Goal: Task Accomplishment & Management: Complete application form

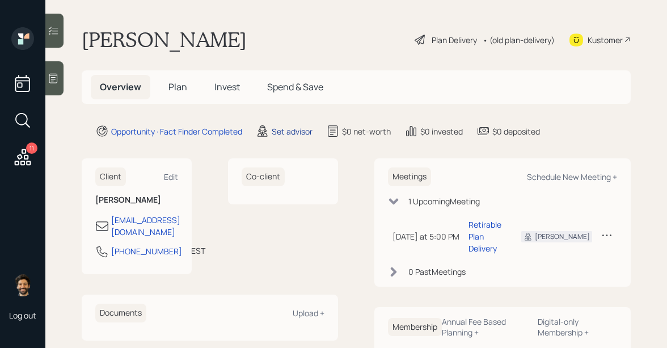
click at [294, 131] on div "Set advisor" at bounding box center [292, 131] width 41 height 12
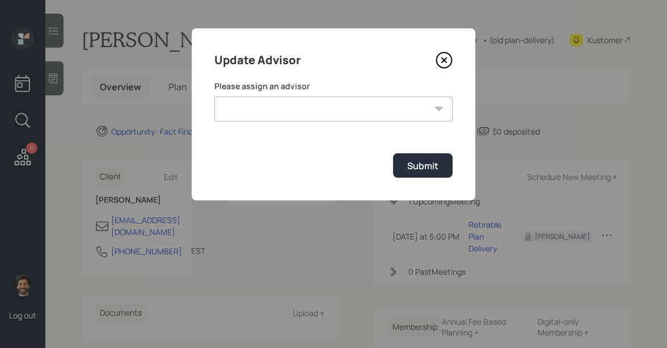
click at [262, 100] on select "Jonah Coleman Tyler End Eric Schwartz James DiStasi Michael Russo Sami Boghos H…" at bounding box center [333, 108] width 238 height 25
select select "f14b762f-c7c2-4b89-9227-8fa891345eea"
click at [214, 96] on select "Jonah Coleman Tyler End Eric Schwartz James DiStasi Michael Russo Sami Boghos H…" at bounding box center [333, 108] width 238 height 25
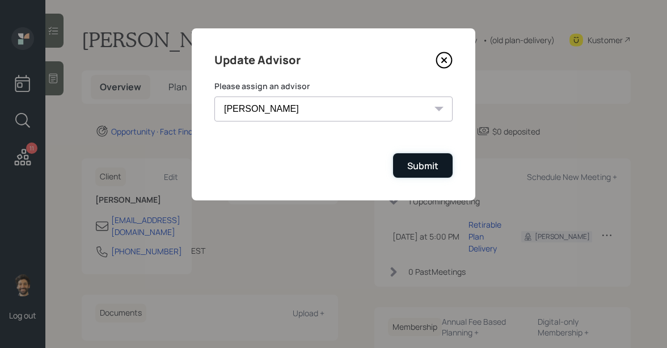
click at [407, 162] on div "Submit" at bounding box center [422, 165] width 31 height 12
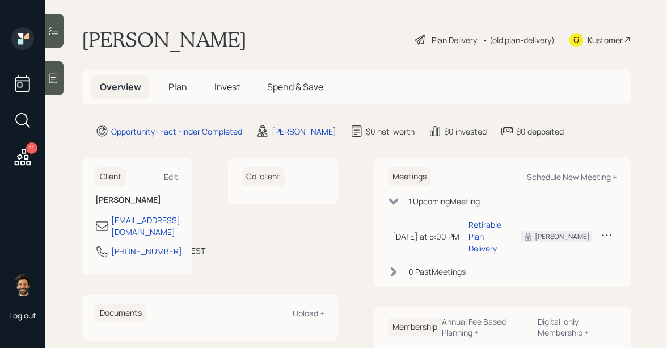
click at [181, 83] on span "Plan" at bounding box center [177, 87] width 19 height 12
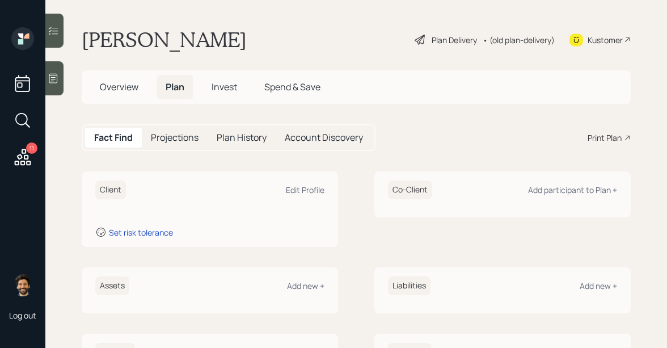
click at [145, 38] on h1 "[PERSON_NAME]" at bounding box center [164, 39] width 165 height 25
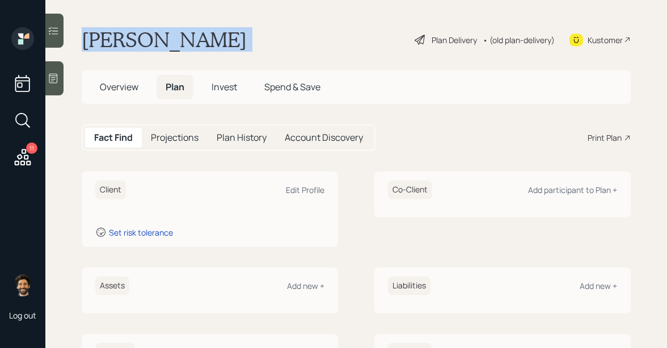
click at [145, 38] on h1 "[PERSON_NAME]" at bounding box center [164, 39] width 165 height 25
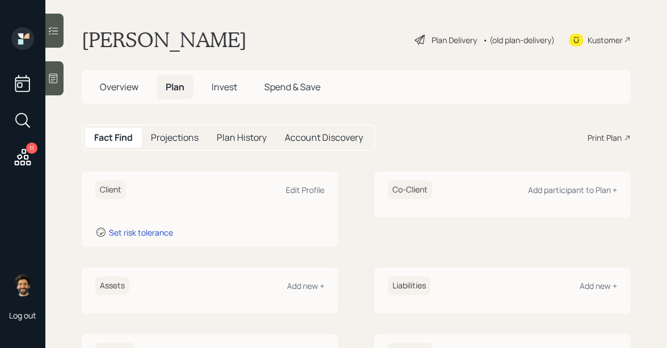
click at [261, 167] on main "Patti Carter Plan Delivery • (old plan-delivery) Kustomer Overview Plan Invest …" at bounding box center [355, 174] width 621 height 348
click at [298, 184] on div "Edit Profile" at bounding box center [305, 189] width 39 height 11
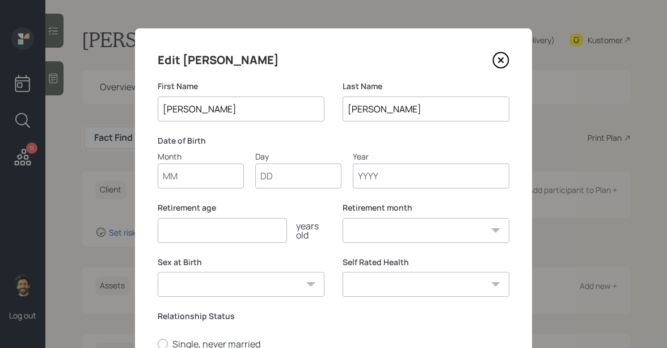
click at [174, 175] on input "Month" at bounding box center [201, 175] width 86 height 25
type input "04"
type input "27"
type input "1974"
select select "4"
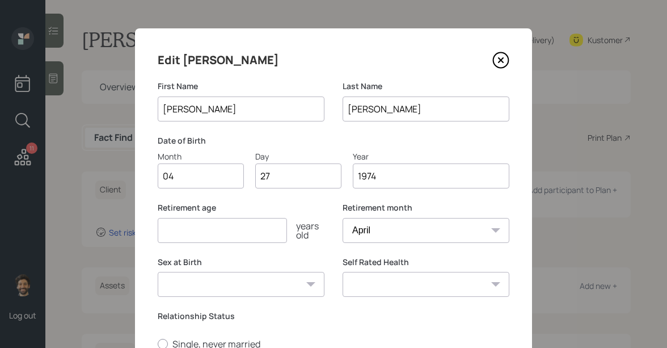
type input "1974"
click at [170, 241] on input "number" at bounding box center [222, 230] width 129 height 25
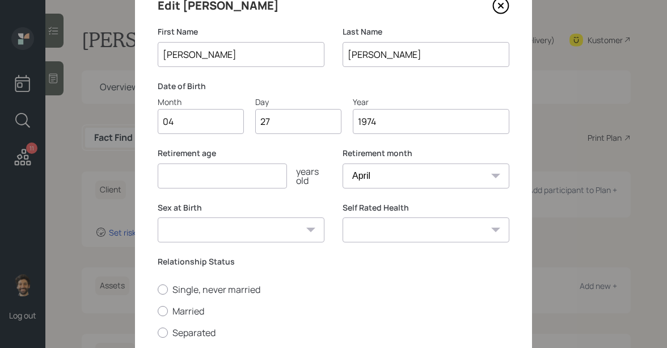
scroll to position [59, 0]
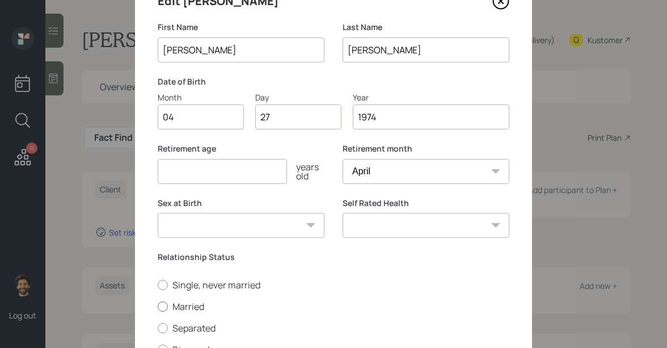
click at [170, 308] on div "Single, never married Married Separated Divorced Widowed" at bounding box center [334, 327] width 352 height 99
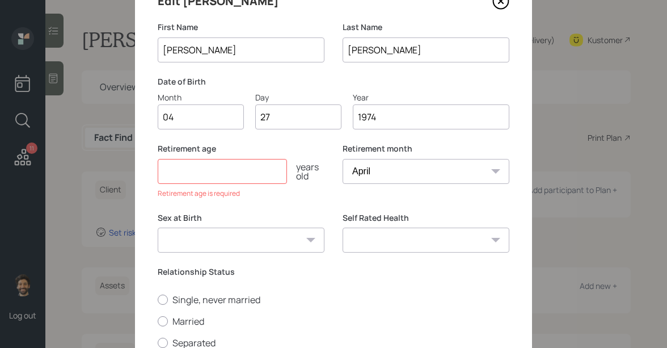
click at [191, 172] on input "number" at bounding box center [222, 171] width 129 height 25
click at [361, 167] on select "January February March April May June July August September October November De…" at bounding box center [425, 171] width 167 height 25
select select "1"
click at [342, 159] on select "January February March April May June July August September October November De…" at bounding box center [425, 171] width 167 height 25
click at [218, 176] on input "number" at bounding box center [222, 171] width 129 height 25
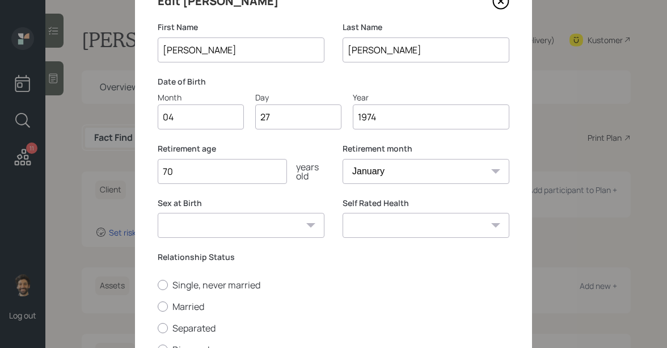
type input "70"
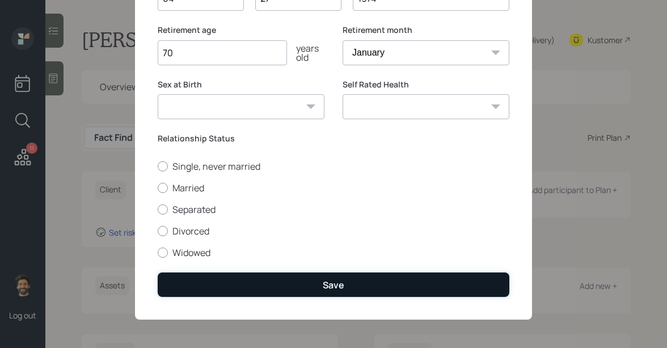
click at [209, 279] on button "Save" at bounding box center [334, 284] width 352 height 24
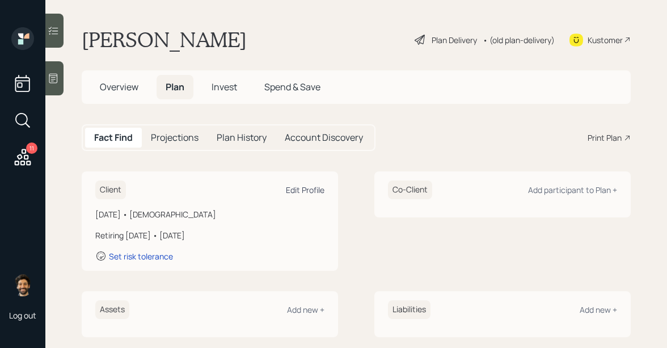
click at [308, 191] on div "Edit Profile" at bounding box center [305, 189] width 39 height 11
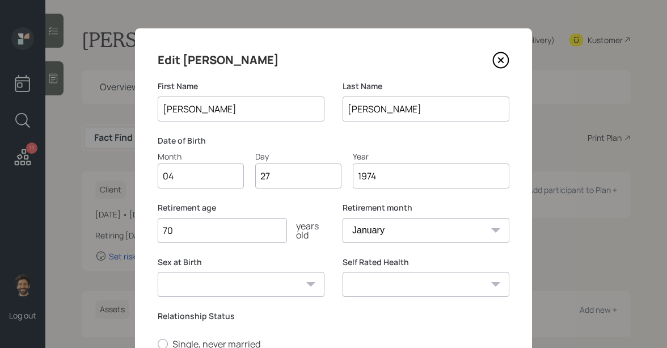
scroll to position [178, 0]
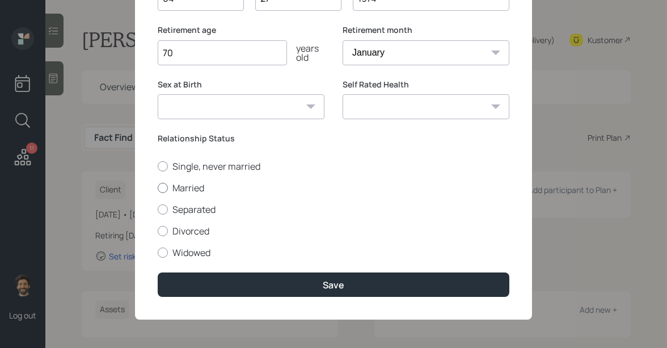
click at [164, 188] on div at bounding box center [163, 188] width 10 height 10
click at [158, 188] on input "Married" at bounding box center [157, 187] width 1 height 1
radio input "true"
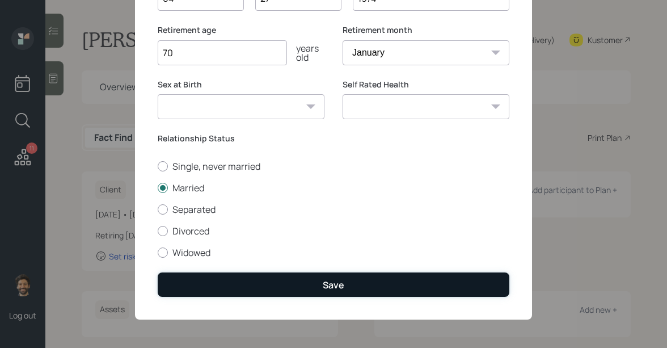
click at [206, 288] on button "Save" at bounding box center [334, 284] width 352 height 24
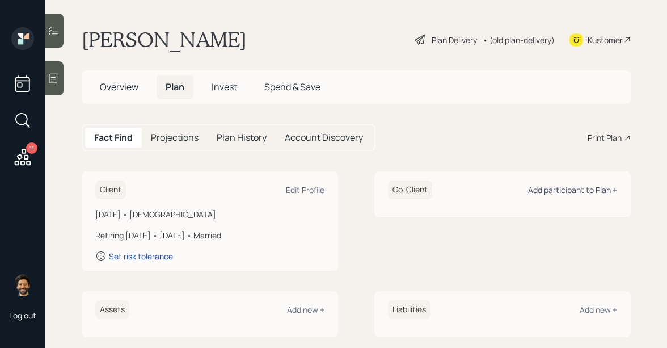
click at [581, 191] on div "Add participant to Plan +" at bounding box center [572, 189] width 89 height 11
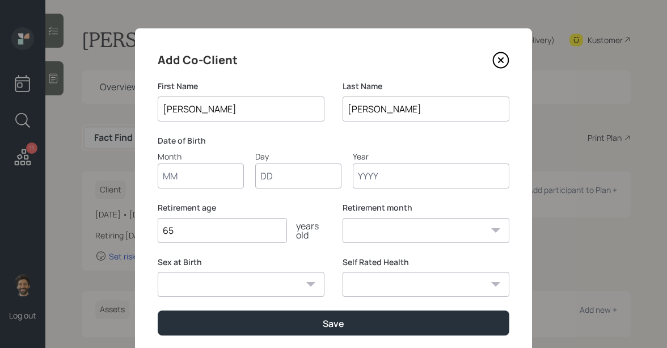
type input "Chris"
click at [198, 185] on input "Month" at bounding box center [201, 175] width 86 height 25
click at [192, 176] on input "Month" at bounding box center [201, 175] width 86 height 25
type input "12"
type input "07"
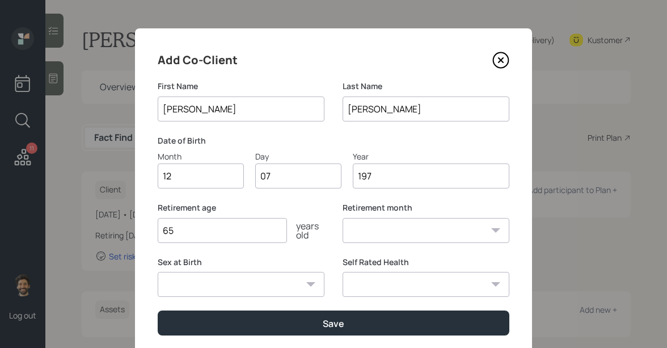
type input "1970"
select select "12"
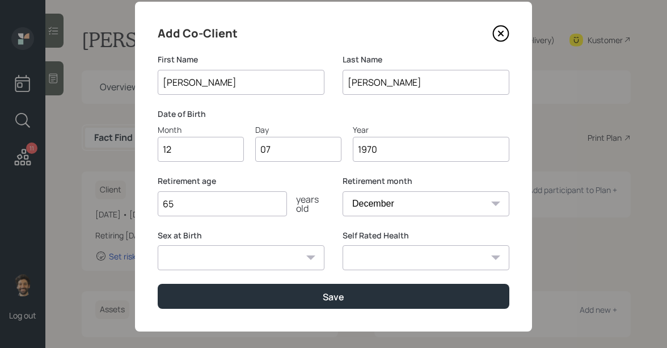
scroll to position [39, 0]
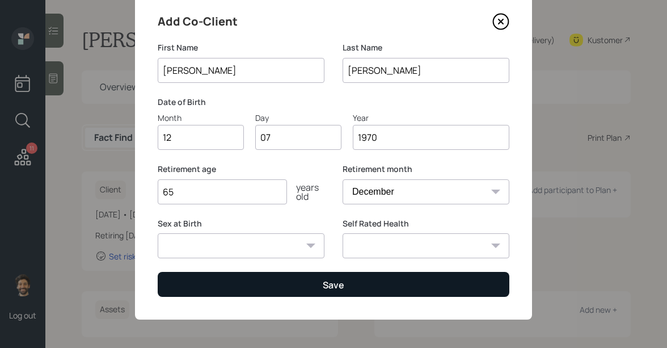
type input "1970"
click at [206, 281] on button "Save" at bounding box center [334, 284] width 352 height 24
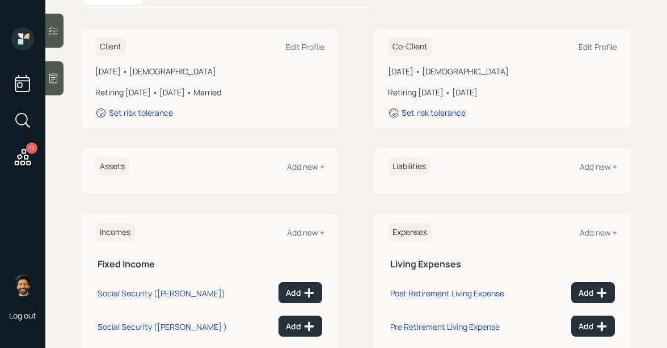
scroll to position [262, 0]
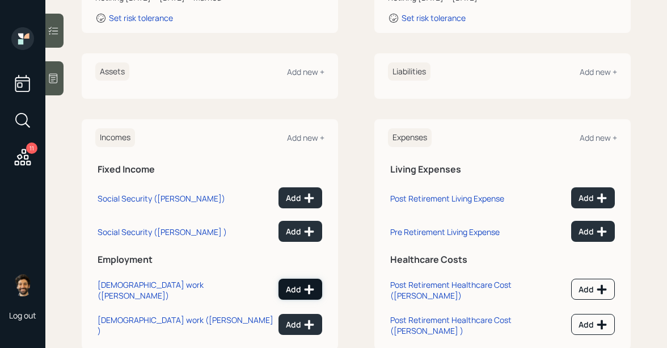
click at [297, 283] on div "Add" at bounding box center [300, 288] width 29 height 11
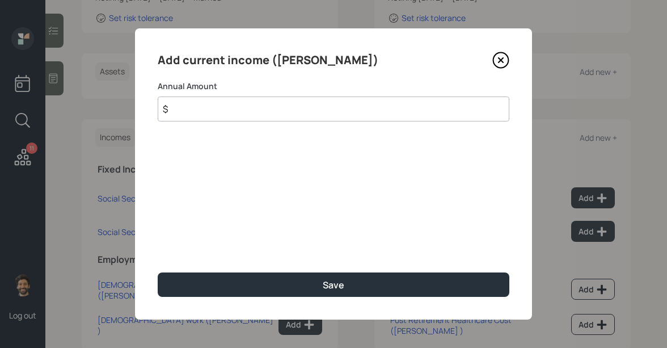
click at [215, 115] on input "$" at bounding box center [334, 108] width 352 height 25
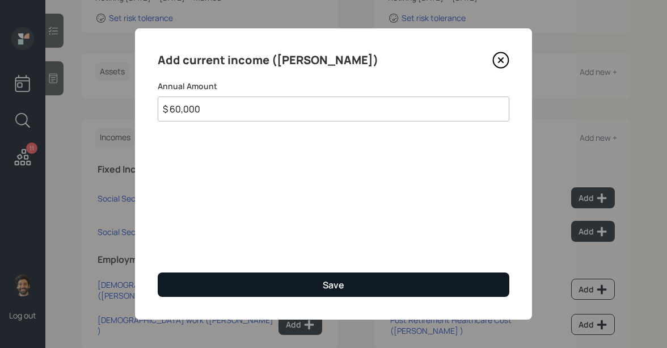
type input "$ 60,000"
click at [225, 280] on button "Save" at bounding box center [334, 284] width 352 height 24
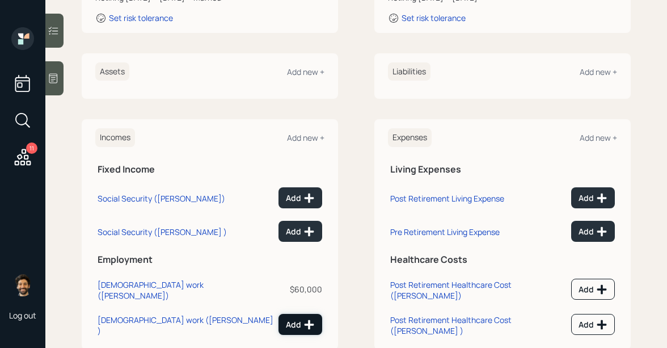
click at [303, 319] on div "Add" at bounding box center [300, 324] width 29 height 11
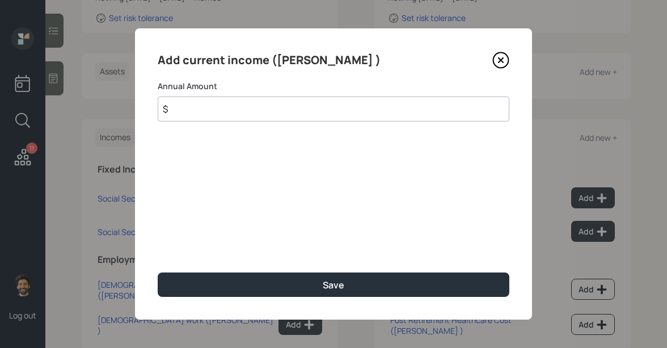
click at [244, 107] on input "$" at bounding box center [334, 108] width 352 height 25
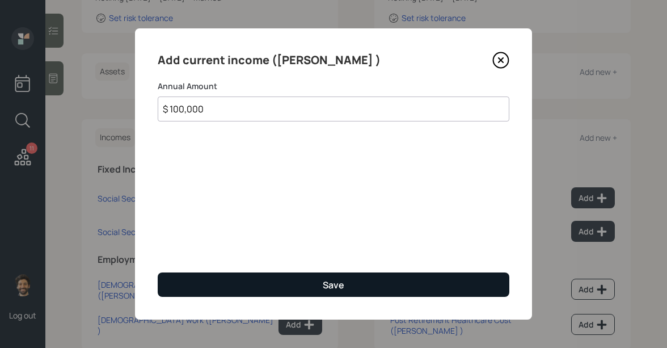
type input "$ 100,000"
click at [235, 276] on button "Save" at bounding box center [334, 284] width 352 height 24
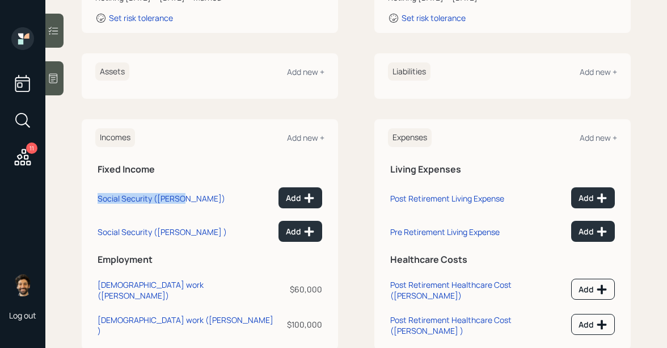
drag, startPoint x: 98, startPoint y: 175, endPoint x: 184, endPoint y: 176, distance: 86.2
click at [184, 179] on td "Social Security (Patti)" at bounding box center [185, 195] width 181 height 33
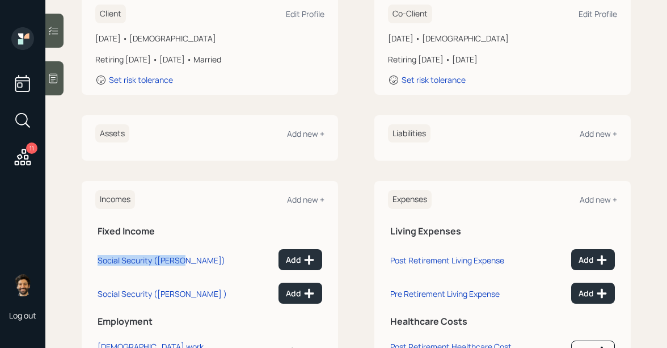
scroll to position [201, 0]
click at [293, 253] on div "Add" at bounding box center [300, 258] width 29 height 11
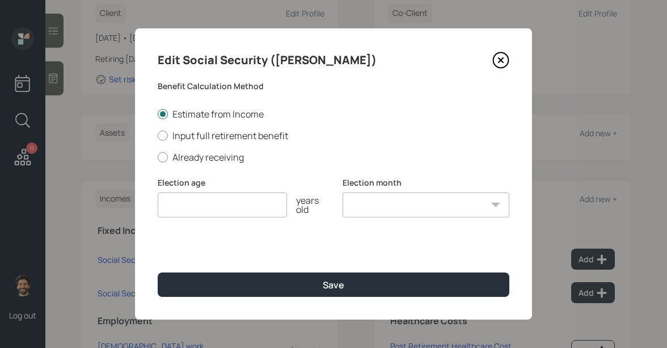
click at [198, 209] on input "number" at bounding box center [222, 204] width 129 height 25
type input "70"
click at [393, 206] on select "January February March April May June July August September October November De…" at bounding box center [425, 204] width 167 height 25
select select "12"
click at [342, 192] on select "January February March April May June July August September October November De…" at bounding box center [425, 204] width 167 height 25
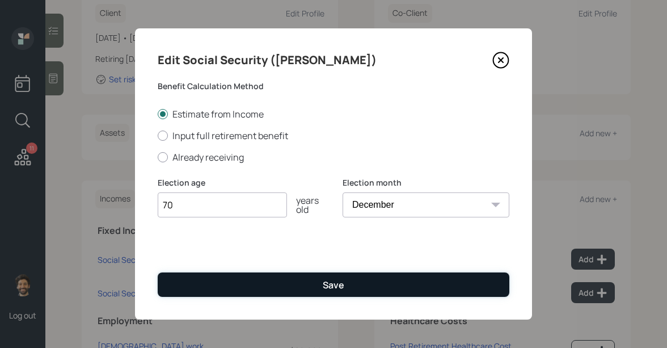
click at [286, 286] on button "Save" at bounding box center [334, 284] width 352 height 24
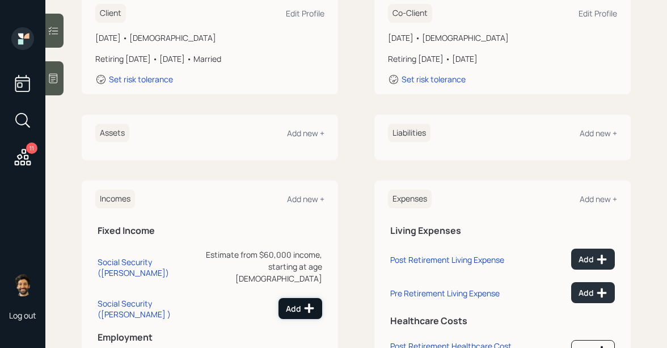
click at [308, 303] on icon at bounding box center [309, 308] width 10 height 10
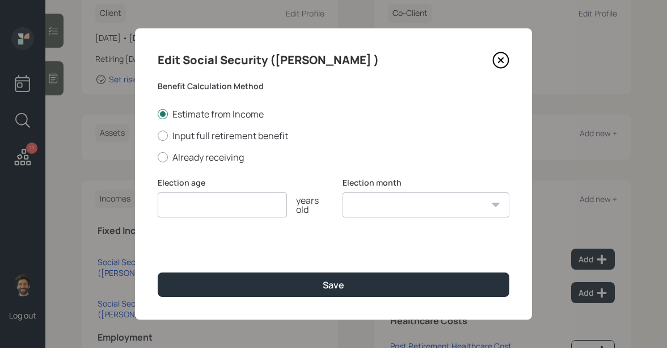
click at [255, 214] on input "number" at bounding box center [222, 204] width 129 height 25
type input "70"
click at [395, 213] on select "January February March April May June July August September October November De…" at bounding box center [425, 204] width 167 height 25
select select "12"
click at [342, 192] on select "January February March April May June July August September October November De…" at bounding box center [425, 204] width 167 height 25
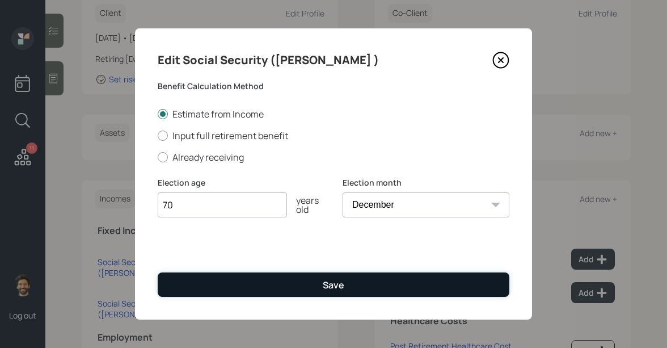
click at [259, 286] on button "Save" at bounding box center [334, 284] width 352 height 24
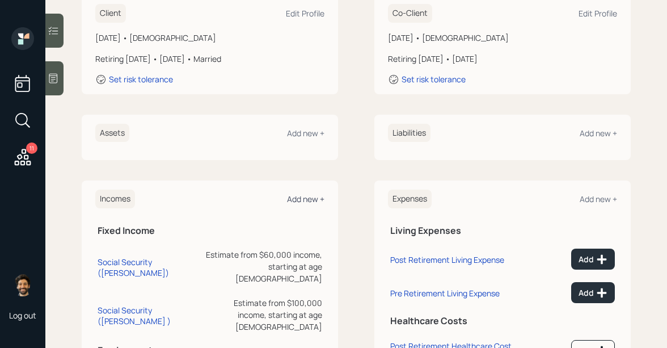
click at [293, 193] on div "Add new +" at bounding box center [305, 198] width 37 height 11
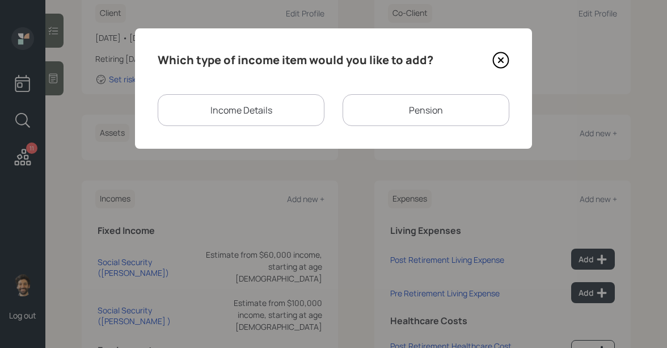
click at [358, 111] on div "Pension" at bounding box center [425, 110] width 167 height 32
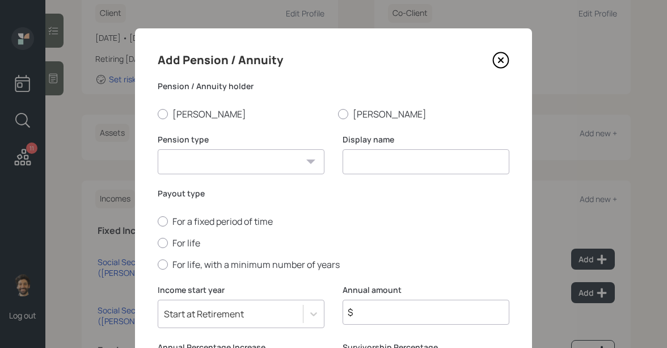
click at [278, 164] on select "Pension Annuity" at bounding box center [241, 161] width 167 height 25
select select "pension"
click at [158, 149] on select "Pension Annuity" at bounding box center [241, 161] width 167 height 25
click at [389, 162] on input at bounding box center [425, 161] width 167 height 25
type input "Pension (TBD)"
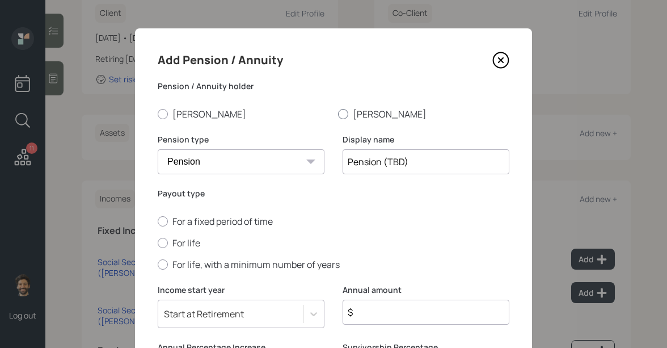
click at [352, 115] on label "Chris" at bounding box center [423, 114] width 171 height 12
click at [338, 114] on input "Chris" at bounding box center [337, 113] width 1 height 1
radio input "true"
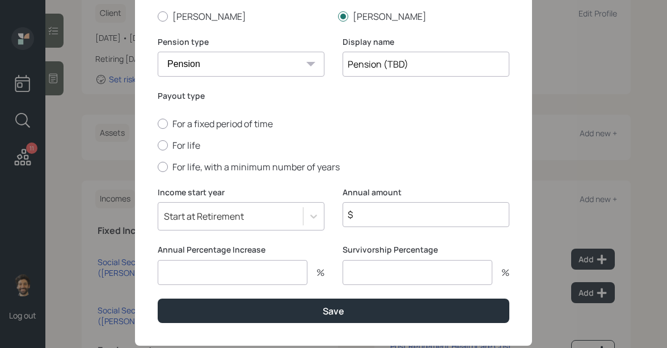
click at [364, 225] on input "$" at bounding box center [425, 214] width 167 height 25
type input "$ 1"
click at [207, 269] on input "number" at bounding box center [233, 272] width 150 height 25
type input "0"
click at [165, 147] on div at bounding box center [163, 145] width 10 height 10
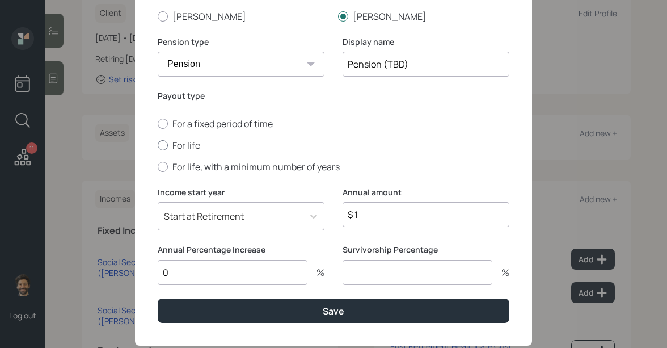
click at [158, 145] on input "For life" at bounding box center [157, 145] width 1 height 1
radio input "true"
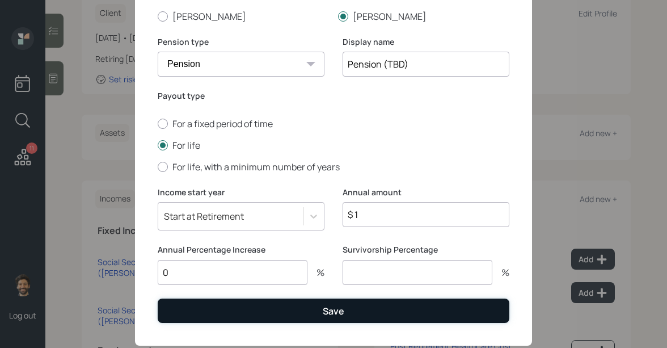
click at [231, 316] on button "Save" at bounding box center [334, 310] width 352 height 24
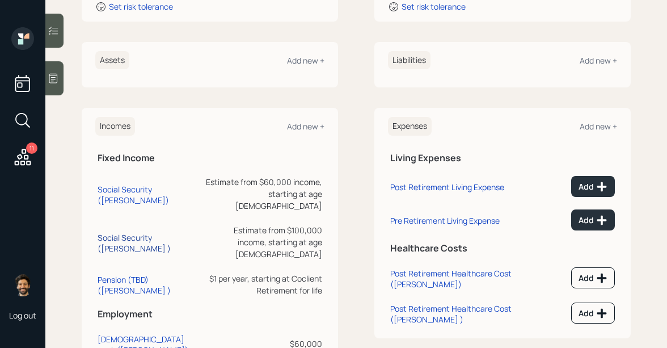
scroll to position [287, 0]
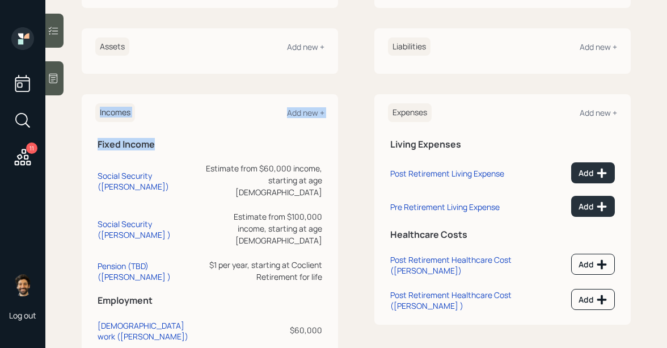
drag, startPoint x: 95, startPoint y: 120, endPoint x: 158, endPoint y: 124, distance: 63.7
click at [158, 124] on div "Incomes Add new + Fixed Income Social Security (Patti) Estimate from $60,000 in…" at bounding box center [210, 241] width 256 height 295
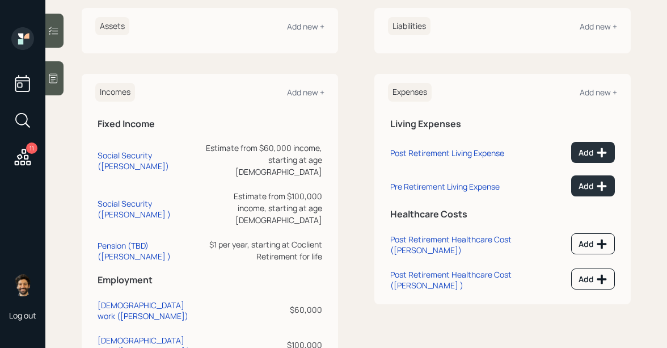
click at [112, 83] on h6 "Incomes" at bounding box center [115, 92] width 40 height 19
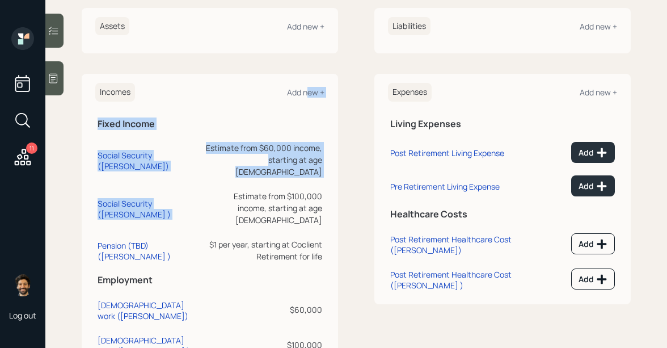
drag, startPoint x: 307, startPoint y: 66, endPoint x: 191, endPoint y: 156, distance: 147.0
click at [197, 150] on div "Incomes Add new + Fixed Income Social Security (Patti) Estimate from $60,000 in…" at bounding box center [210, 221] width 256 height 295
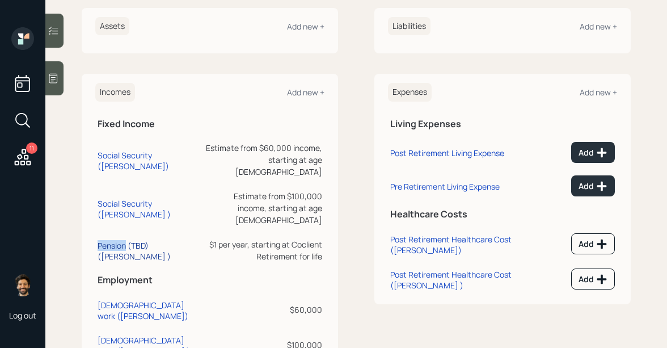
click at [109, 240] on div "Pension (TBD) (Chris )" at bounding box center [149, 251] width 103 height 22
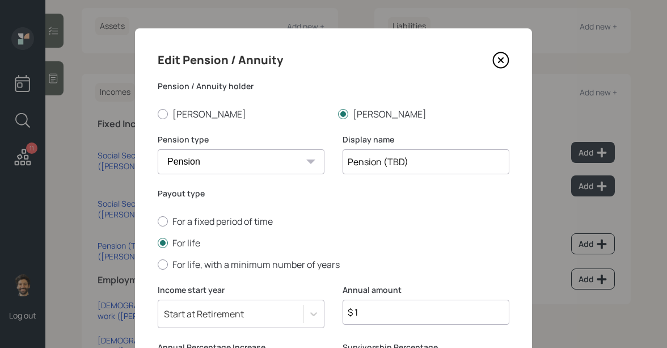
click at [380, 160] on input "Pension (TBD)" at bounding box center [425, 161] width 167 height 25
drag, startPoint x: 390, startPoint y: 163, endPoint x: 471, endPoint y: 167, distance: 81.2
click at [471, 167] on input "Pension / Firefighters Benefits (TBD)" at bounding box center [425, 161] width 167 height 25
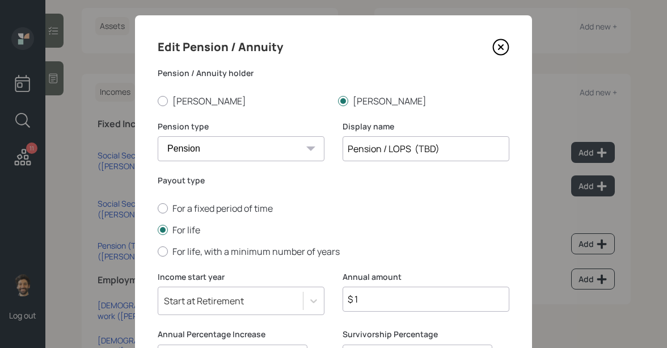
scroll to position [126, 0]
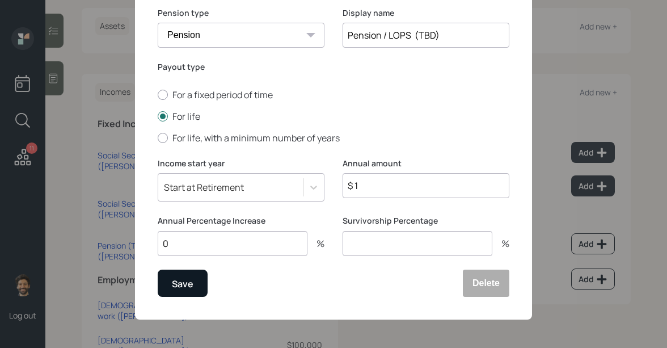
type input "Pension / LOPS (TBD)"
click at [167, 284] on button "Save" at bounding box center [183, 282] width 50 height 27
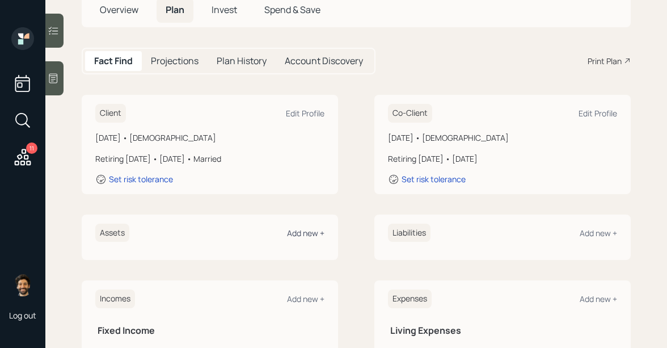
scroll to position [95, 0]
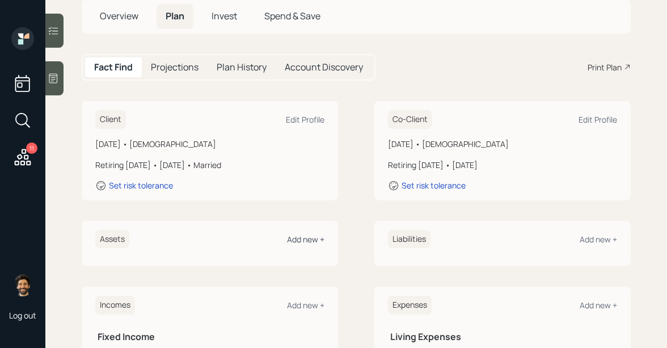
click at [301, 234] on div "Add new +" at bounding box center [305, 239] width 37 height 11
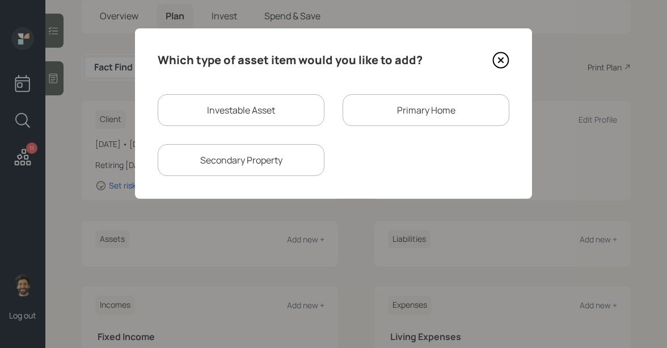
click at [276, 109] on div "Investable Asset" at bounding box center [241, 110] width 167 height 32
select select "taxable"
select select "balanced"
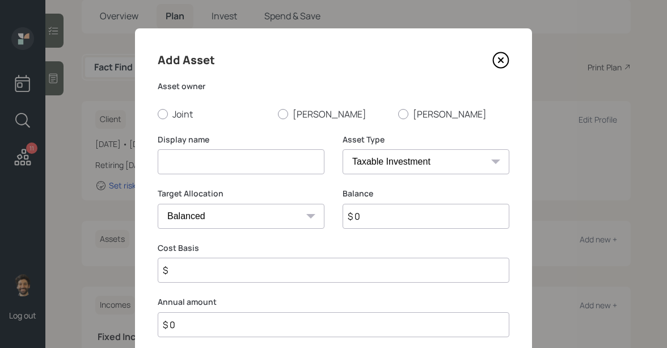
click at [366, 172] on select "SEP IRA IRA Roth IRA 401(k) Roth 401(k) 403(b) Roth 403(b) 457(b) Roth 457(b) H…" at bounding box center [425, 161] width 167 height 25
select select "emergency_fund"
click at [342, 149] on select "SEP IRA IRA Roth IRA 401(k) Roth 401(k) 403(b) Roth 403(b) 457(b) Roth 457(b) H…" at bounding box center [425, 161] width 167 height 25
click at [254, 167] on input at bounding box center [241, 161] width 167 height 25
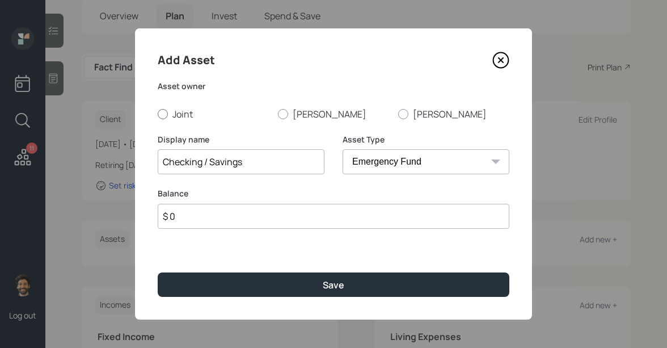
type input "Checking / Savings"
click at [185, 117] on label "Joint" at bounding box center [213, 114] width 111 height 12
click at [158, 114] on input "Joint" at bounding box center [157, 113] width 1 height 1
radio input "true"
click at [202, 222] on input "$ 0" at bounding box center [334, 216] width 352 height 25
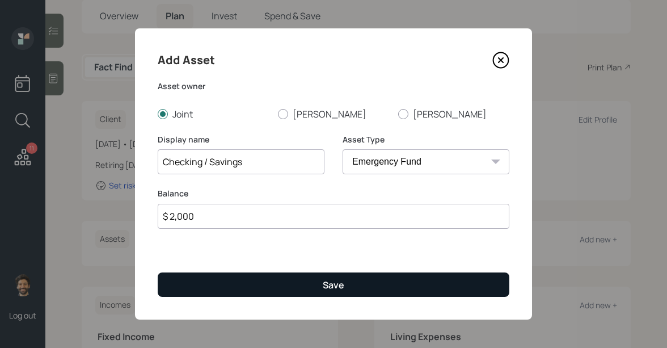
type input "$ 2,000"
click at [193, 280] on button "Save" at bounding box center [334, 284] width 352 height 24
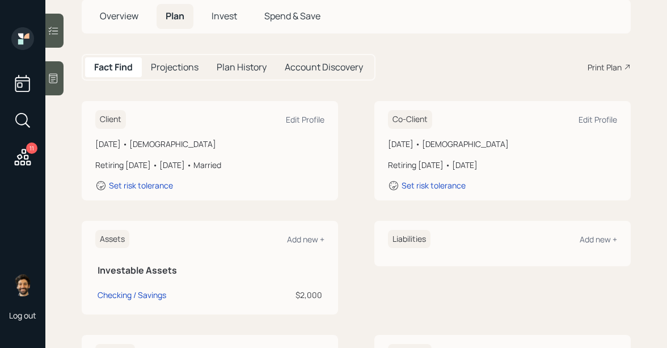
click at [302, 230] on div "Assets Add new +" at bounding box center [209, 239] width 229 height 19
click at [295, 234] on div "Add new +" at bounding box center [305, 239] width 37 height 11
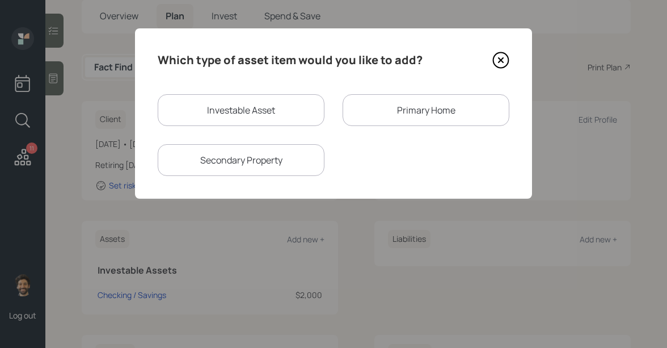
click at [289, 111] on div "Investable Asset" at bounding box center [241, 110] width 167 height 32
select select "taxable"
select select "balanced"
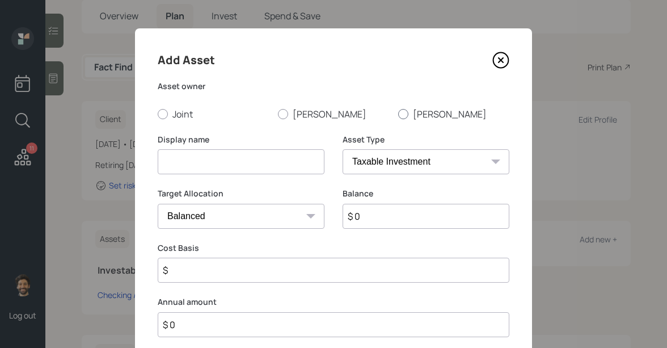
click at [403, 115] on div at bounding box center [403, 114] width 10 height 10
click at [398, 114] on input "[PERSON_NAME]" at bounding box center [397, 113] width 1 height 1
radio input "true"
click at [379, 164] on select "SEP IRA IRA Roth IRA 401(k) Roth 401(k) 403(b) Roth 403(b) 457(b) Roth 457(b) H…" at bounding box center [425, 161] width 167 height 25
select select "ira"
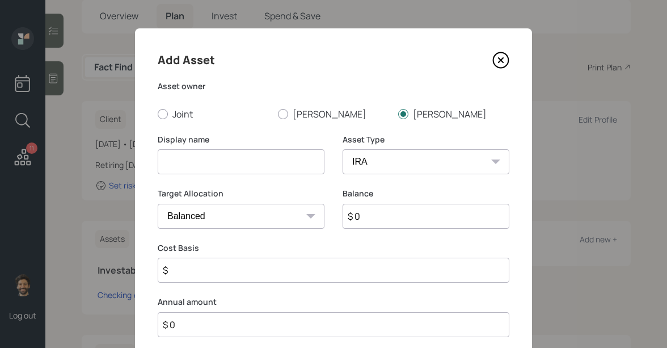
click at [342, 149] on select "SEP IRA IRA Roth IRA 401(k) Roth 401(k) 403(b) Roth 403(b) 457(b) Roth 457(b) H…" at bounding box center [425, 161] width 167 height 25
type input "$"
click at [203, 167] on input at bounding box center [241, 161] width 167 height 25
type input "[PERSON_NAME]"
click at [359, 168] on select "SEP IRA IRA Roth IRA 401(k) Roth 401(k) 403(b) Roth 403(b) 457(b) Roth 457(b) H…" at bounding box center [425, 161] width 167 height 25
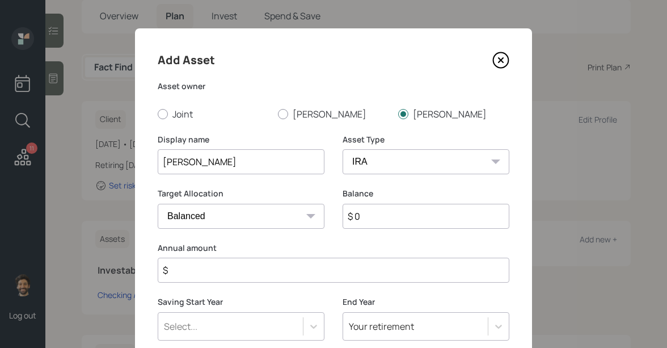
select select "roth_ira"
click at [342, 149] on select "SEP IRA IRA Roth IRA 401(k) Roth 401(k) 403(b) Roth 403(b) 457(b) Roth 457(b) H…" at bounding box center [425, 161] width 167 height 25
click at [238, 158] on input "[PERSON_NAME]" at bounding box center [241, 161] width 167 height 25
type input "[PERSON_NAME] [PERSON_NAME]"
click at [378, 221] on input "$ 0" at bounding box center [425, 216] width 167 height 25
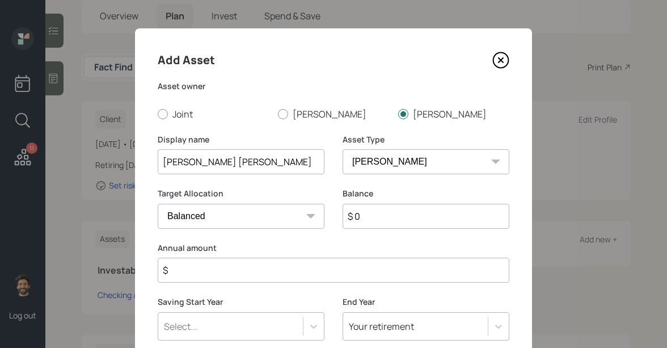
click at [242, 264] on input "$" at bounding box center [334, 269] width 352 height 25
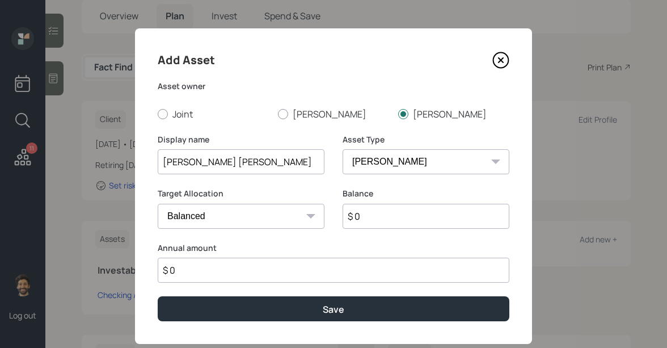
type input "$ 0"
click at [373, 215] on input "$ 0" at bounding box center [425, 216] width 167 height 25
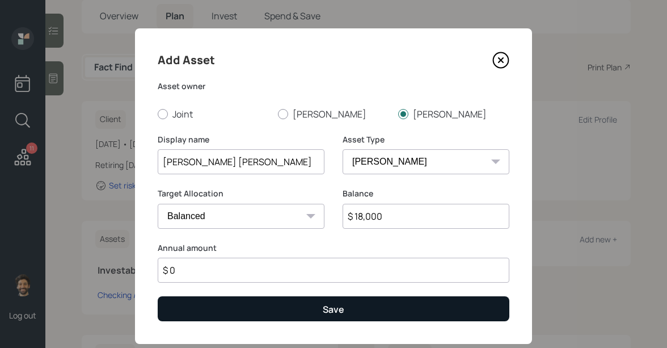
type input "$ 18,000"
click at [277, 307] on button "Save" at bounding box center [334, 308] width 352 height 24
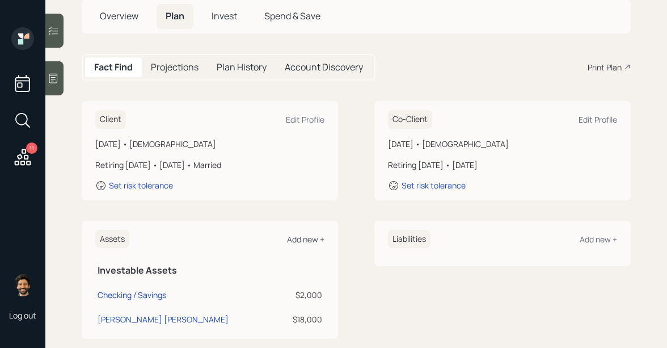
click at [294, 234] on div "Add new +" at bounding box center [305, 239] width 37 height 11
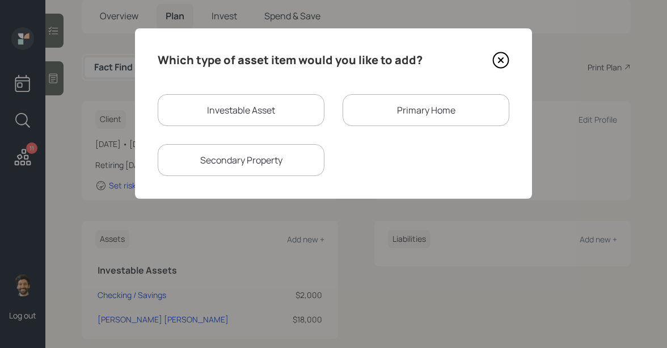
click at [251, 105] on div "Investable Asset" at bounding box center [241, 110] width 167 height 32
select select "taxable"
select select "balanced"
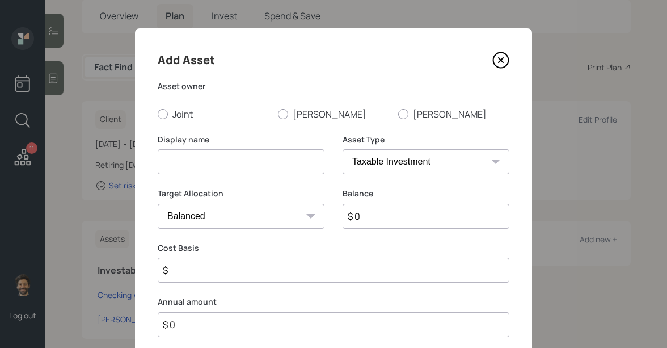
click at [378, 160] on select "SEP IRA IRA Roth IRA 401(k) Roth 401(k) 403(b) Roth 403(b) 457(b) Roth 457(b) H…" at bounding box center [425, 161] width 167 height 25
select select "company_sponsored"
click at [342, 149] on select "SEP IRA IRA Roth IRA 401(k) Roth 401(k) 403(b) Roth 403(b) 457(b) Roth 457(b) H…" at bounding box center [425, 161] width 167 height 25
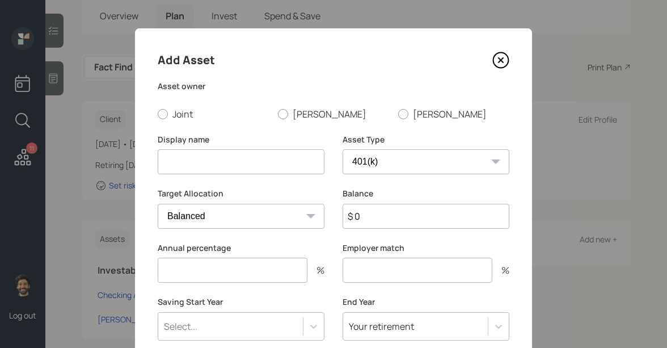
click at [245, 172] on input at bounding box center [241, 161] width 167 height 25
type input "[PERSON_NAME] 401k"
click at [373, 221] on input "$ 0" at bounding box center [425, 216] width 167 height 25
type input "$ 62,000"
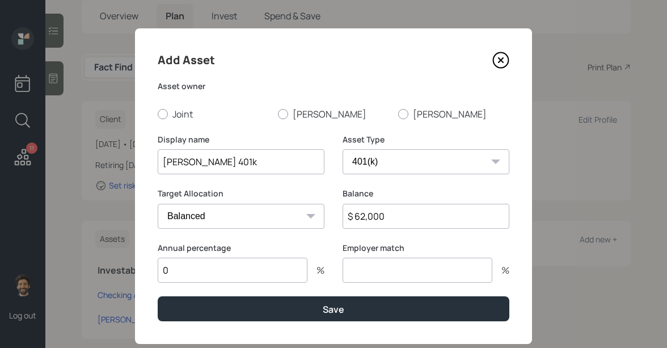
type input "0"
click at [258, 163] on input "[PERSON_NAME] 401k" at bounding box center [241, 161] width 167 height 25
click at [252, 163] on input "Chris Previous 401k (singley)" at bounding box center [241, 161] width 167 height 25
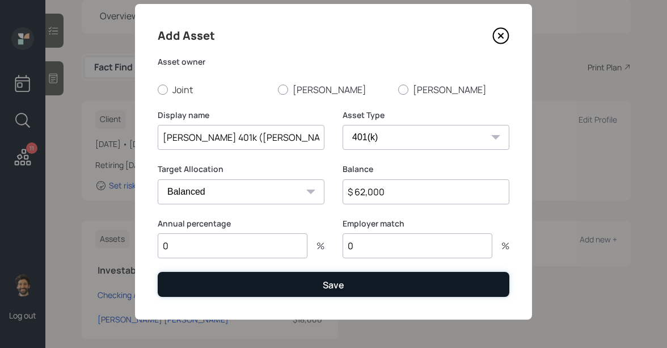
click at [243, 278] on button "Save" at bounding box center [334, 284] width 352 height 24
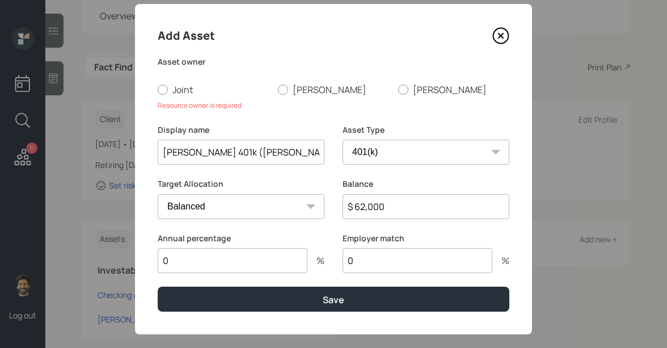
click at [276, 151] on input "Chris Previous 401k (Singley)" at bounding box center [241, 151] width 167 height 25
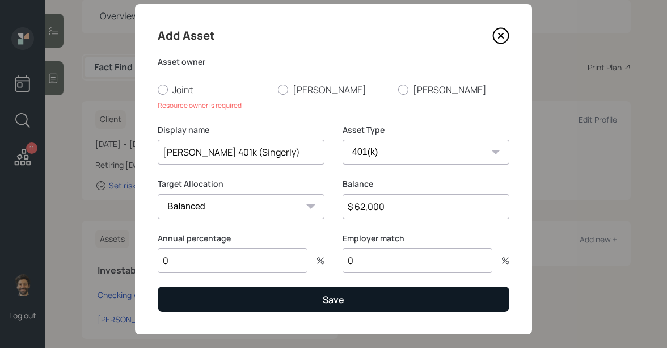
type input "[PERSON_NAME] 401k (Singerly)"
click at [224, 299] on button "Save" at bounding box center [334, 298] width 352 height 24
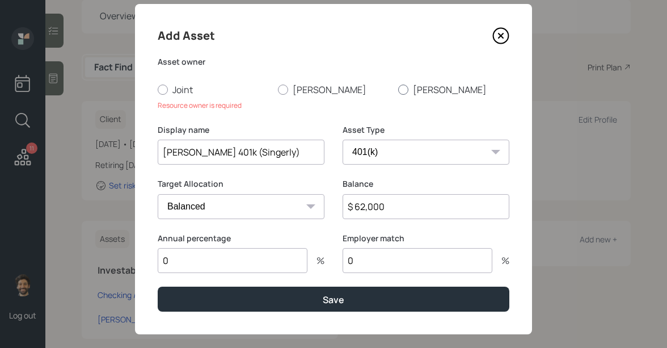
click at [413, 87] on label "[PERSON_NAME]" at bounding box center [453, 89] width 111 height 12
click at [398, 89] on input "[PERSON_NAME]" at bounding box center [397, 89] width 1 height 1
radio input "true"
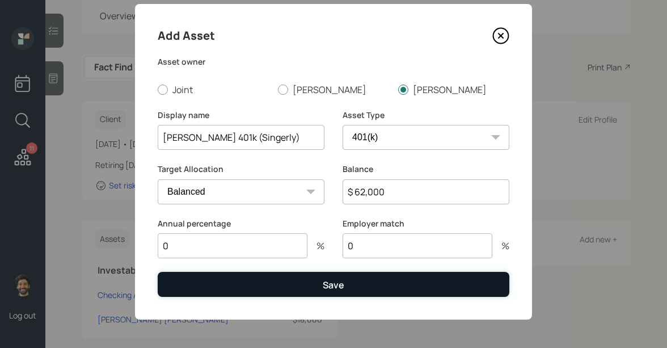
click at [239, 279] on button "Save" at bounding box center [334, 284] width 352 height 24
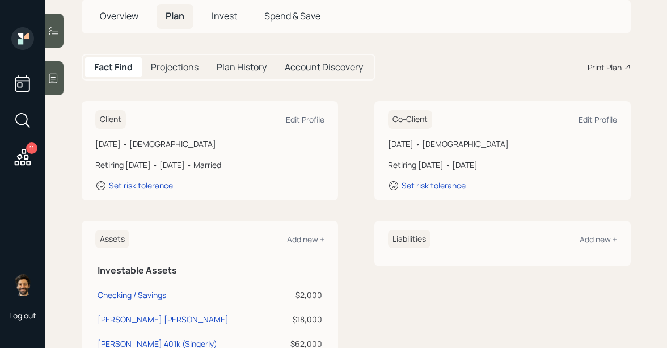
scroll to position [115, 0]
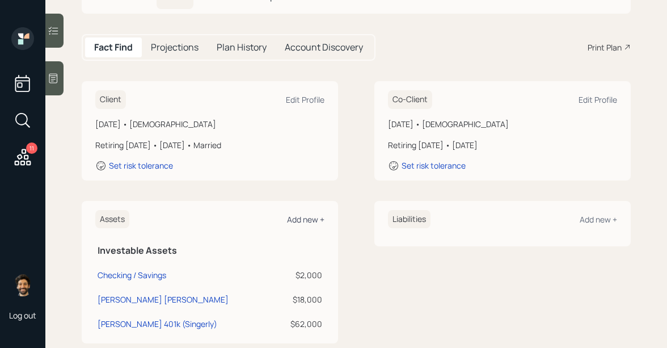
click at [305, 214] on div "Add new +" at bounding box center [305, 219] width 37 height 11
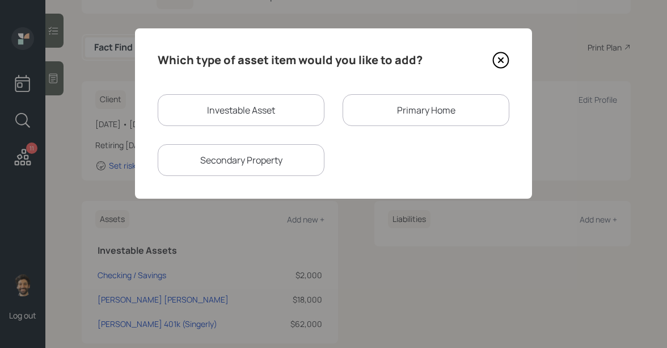
click at [260, 111] on div "Investable Asset" at bounding box center [241, 110] width 167 height 32
select select "taxable"
select select "balanced"
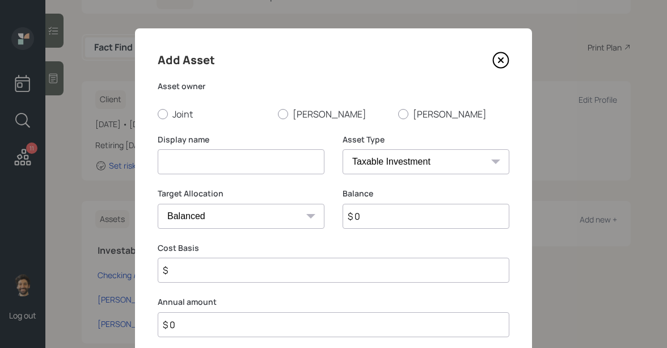
click at [225, 162] on input at bounding box center [241, 161] width 167 height 25
type input "[PERSON_NAME] SIMPLE IRA"
click at [371, 163] on select "SEP IRA IRA Roth IRA 401(k) Roth 401(k) 403(b) Roth 403(b) 457(b) Roth 457(b) H…" at bounding box center [425, 161] width 167 height 25
select select "ira"
click at [342, 149] on select "SEP IRA IRA Roth IRA 401(k) Roth 401(k) 403(b) Roth 403(b) 457(b) Roth 457(b) H…" at bounding box center [425, 161] width 167 height 25
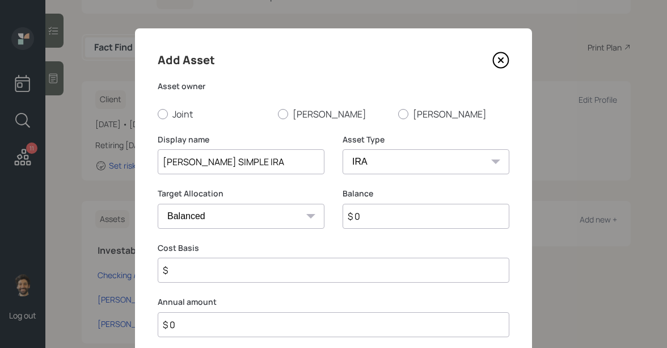
type input "$"
click at [379, 210] on input "$ 0" at bounding box center [425, 216] width 167 height 25
type input "$ 19,000"
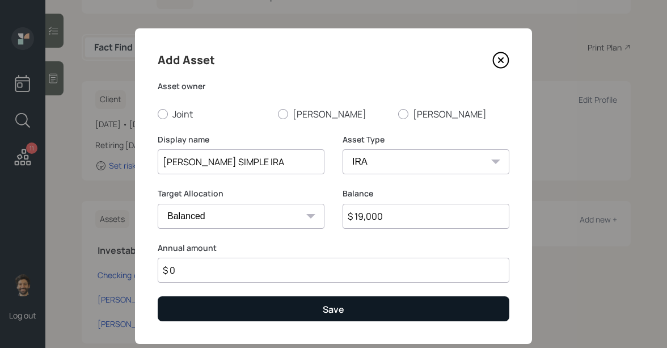
type input "$ 0"
click at [332, 300] on button "Save" at bounding box center [334, 308] width 352 height 24
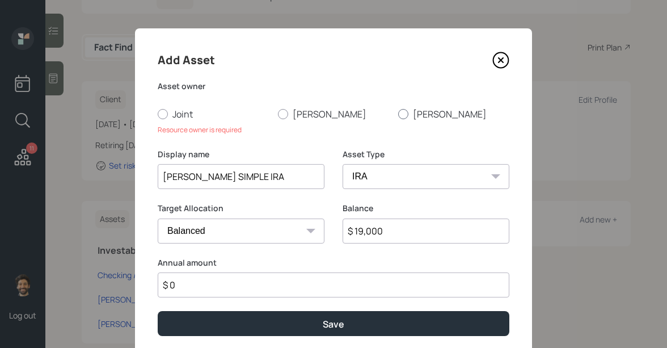
click at [411, 116] on label "[PERSON_NAME]" at bounding box center [453, 114] width 111 height 12
click at [398, 114] on input "[PERSON_NAME]" at bounding box center [397, 113] width 1 height 1
radio input "true"
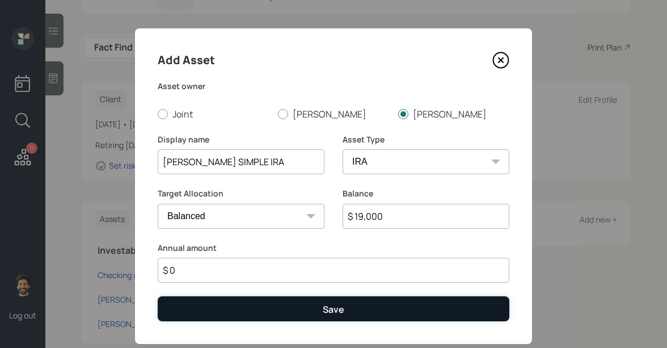
click at [281, 304] on button "Save" at bounding box center [334, 308] width 352 height 24
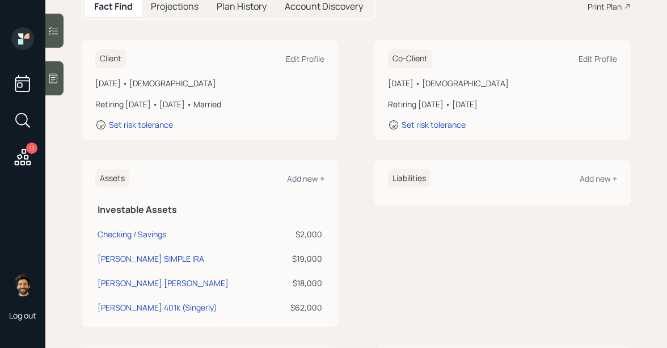
scroll to position [178, 0]
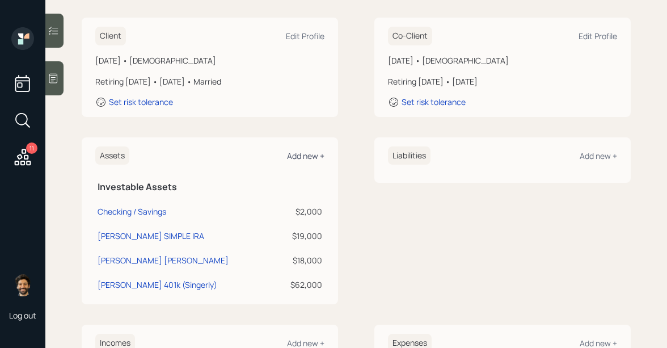
click at [300, 150] on div "Add new +" at bounding box center [305, 155] width 37 height 11
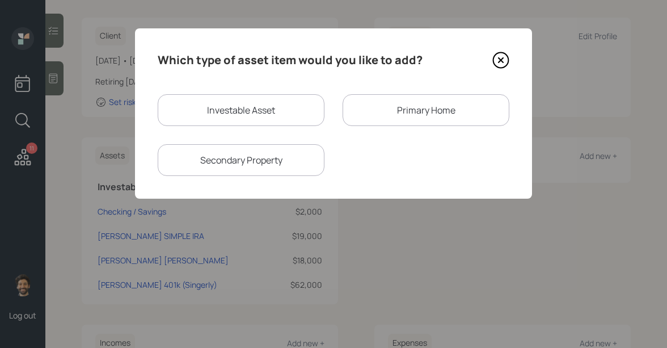
click at [239, 105] on div "Investable Asset" at bounding box center [241, 110] width 167 height 32
select select "taxable"
select select "balanced"
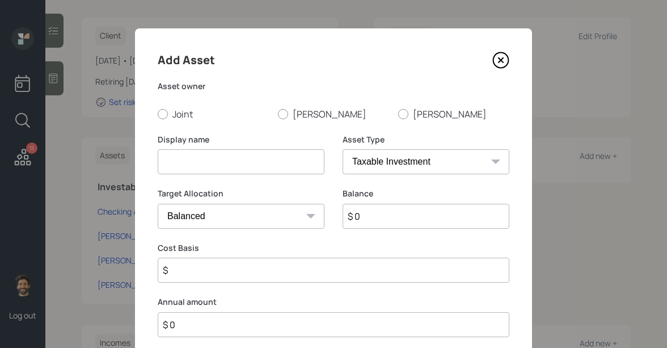
click at [226, 158] on input at bounding box center [241, 161] width 167 height 25
type input "Chris Current 401k"
click at [378, 165] on select "SEP IRA IRA Roth IRA 401(k) Roth 401(k) 403(b) Roth 403(b) 457(b) Roth 457(b) H…" at bounding box center [425, 161] width 167 height 25
select select "company_sponsored"
click at [342, 149] on select "SEP IRA IRA Roth IRA 401(k) Roth 401(k) 403(b) Roth 403(b) 457(b) Roth 457(b) H…" at bounding box center [425, 161] width 167 height 25
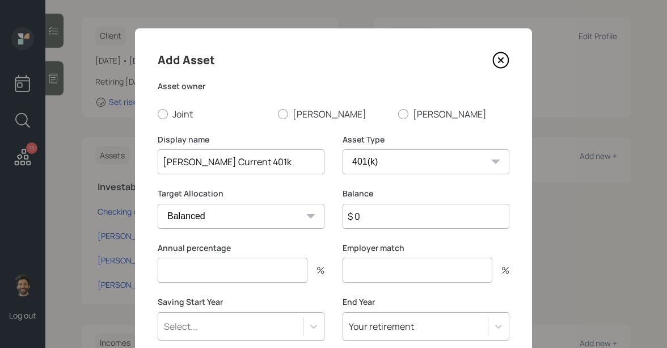
click at [386, 222] on input "$ 0" at bounding box center [425, 216] width 167 height 25
click at [257, 260] on input "number" at bounding box center [233, 269] width 150 height 25
click at [371, 212] on input "$ 0" at bounding box center [425, 216] width 167 height 25
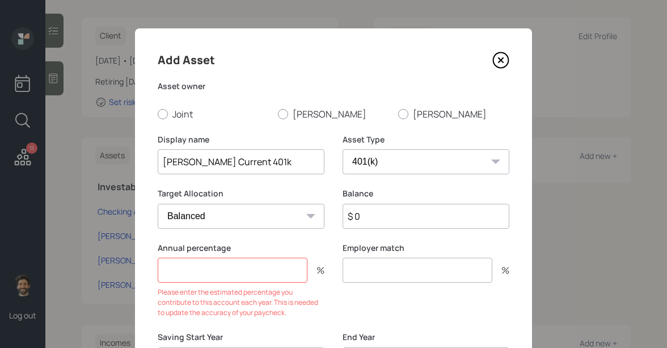
click at [200, 272] on input "number" at bounding box center [233, 269] width 150 height 25
click at [366, 218] on input "$ 0" at bounding box center [425, 216] width 167 height 25
type input "$ 10,000"
click at [395, 275] on input "number" at bounding box center [417, 269] width 150 height 25
type input "0"
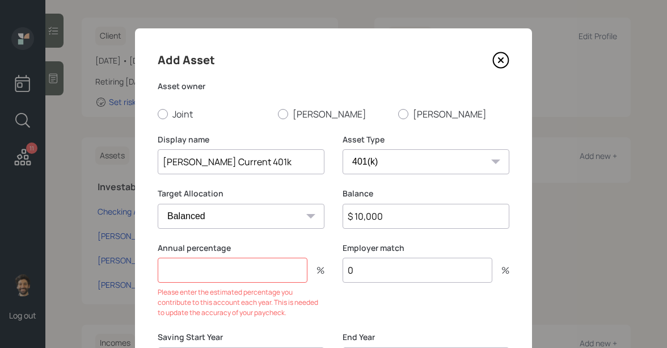
click at [196, 273] on input "number" at bounding box center [233, 269] width 150 height 25
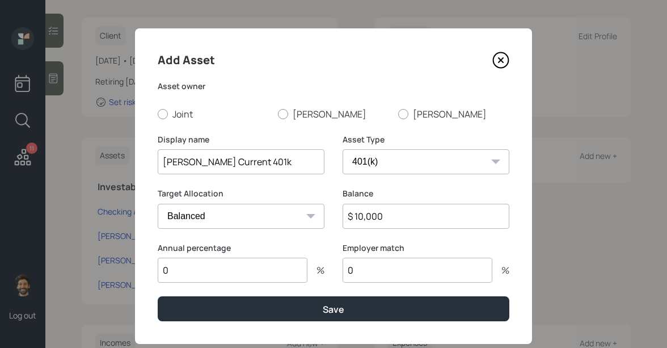
type input "0"
click at [191, 158] on input "Chris Current 401k" at bounding box center [241, 161] width 167 height 25
type input "[PERSON_NAME] 401k"
click at [405, 108] on label "[PERSON_NAME]" at bounding box center [453, 114] width 111 height 12
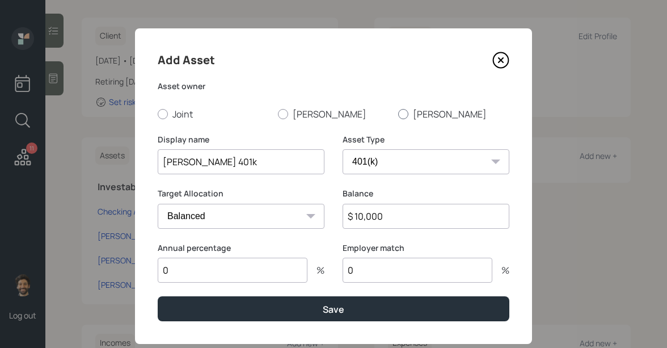
click at [398, 113] on input "[PERSON_NAME]" at bounding box center [397, 113] width 1 height 1
radio input "true"
click at [202, 163] on input "[PERSON_NAME] 401k" at bounding box center [241, 161] width 167 height 25
click at [201, 162] on input "Chris Curent 401k" at bounding box center [241, 161] width 167 height 25
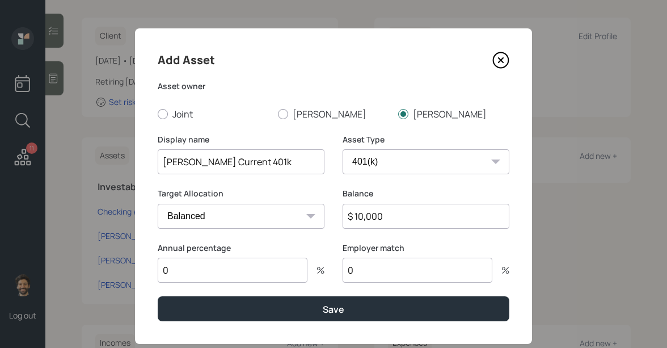
click at [196, 161] on input "Chris Current 401k" at bounding box center [241, 161] width 167 height 25
type input "[PERSON_NAME] 401k"
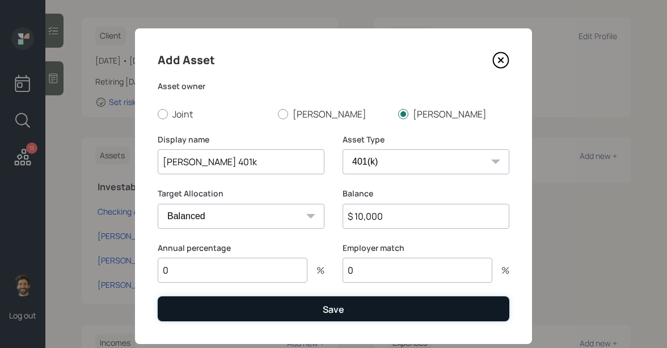
click at [190, 309] on button "Save" at bounding box center [334, 308] width 352 height 24
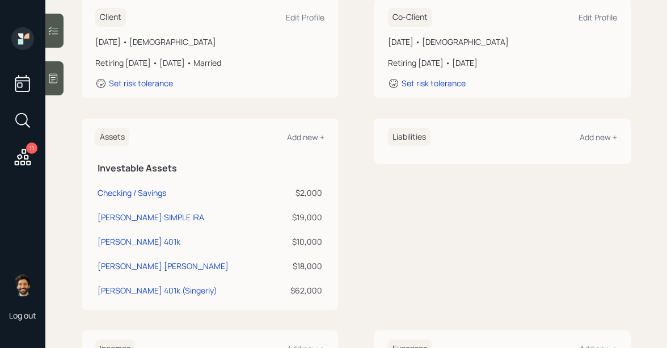
scroll to position [198, 0]
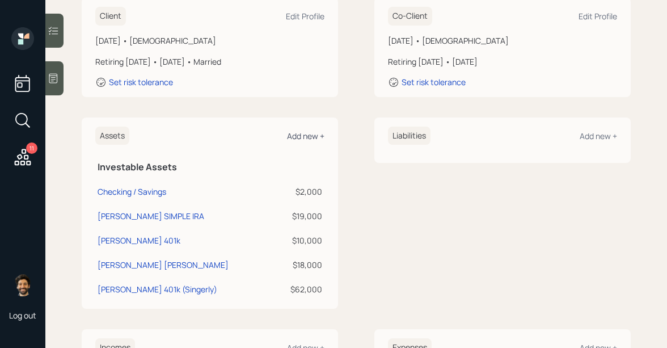
click at [307, 130] on div "Add new +" at bounding box center [305, 135] width 37 height 11
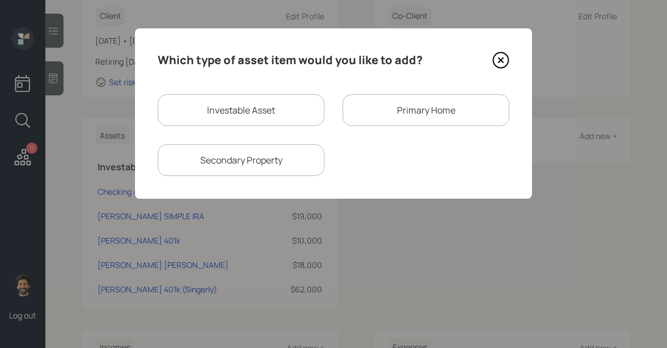
click at [209, 115] on div "Investable Asset" at bounding box center [241, 110] width 167 height 32
select select "taxable"
select select "balanced"
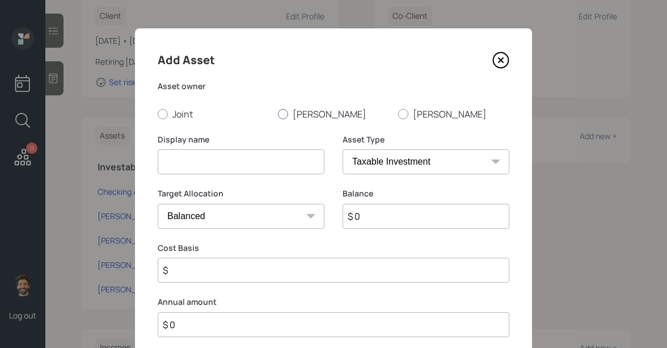
click at [283, 112] on div at bounding box center [283, 114] width 10 height 10
click at [278, 113] on input "Patti" at bounding box center [277, 113] width 1 height 1
radio input "true"
click at [362, 160] on select "SEP IRA IRA Roth IRA 401(k) Roth 401(k) 403(b) Roth 403(b) 457(b) Roth 457(b) H…" at bounding box center [425, 161] width 167 height 25
select select "company_sponsored"
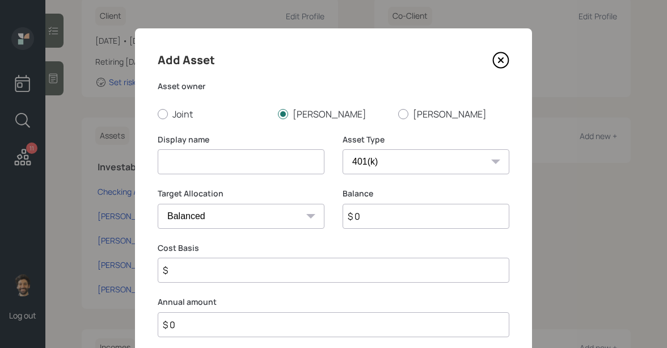
click at [342, 149] on select "SEP IRA IRA Roth IRA 401(k) Roth 401(k) 403(b) Roth 403(b) 457(b) Roth 457(b) H…" at bounding box center [425, 161] width 167 height 25
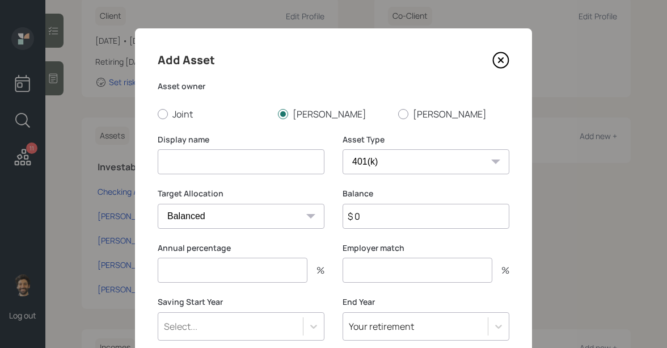
click at [213, 162] on input at bounding box center [241, 161] width 167 height 25
type input "Patti Previous 401k"
click at [391, 214] on input "$ 0" at bounding box center [425, 216] width 167 height 25
type input "$"
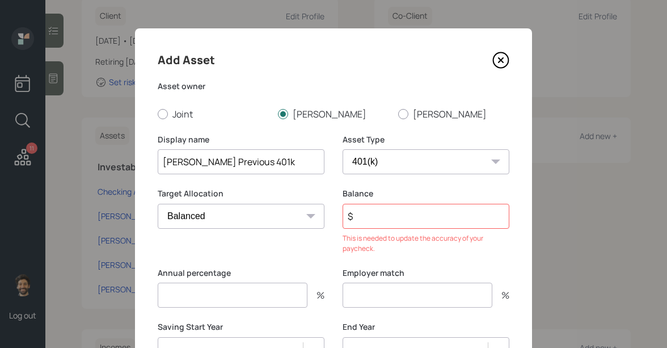
click at [0, 0] on form "Asset owner Joint Patti Chris Display name Patti Previous 401k Asset Type SEP I…" at bounding box center [0, 0] width 0 height 0
type input "0"
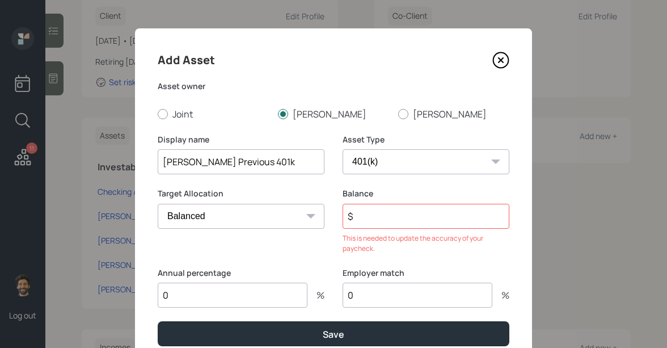
type input "0"
click at [364, 207] on input "$" at bounding box center [425, 216] width 167 height 25
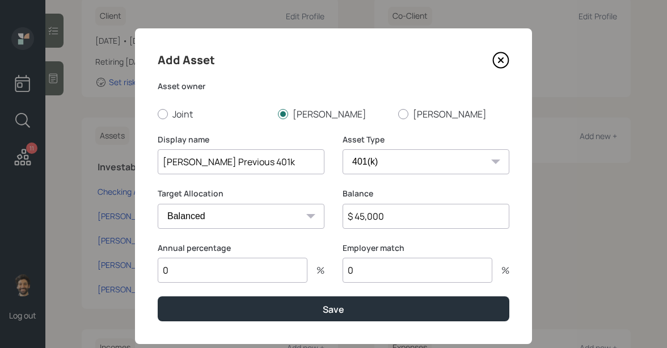
click at [366, 215] on input "$ 45,000" at bounding box center [425, 216] width 167 height 25
type input "$ 225,000"
click at [260, 159] on input "Patti Previous 401k" at bounding box center [241, 161] width 167 height 25
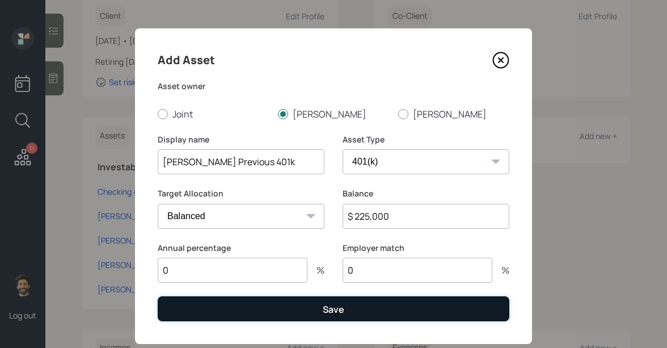
click at [192, 310] on button "Save" at bounding box center [334, 308] width 352 height 24
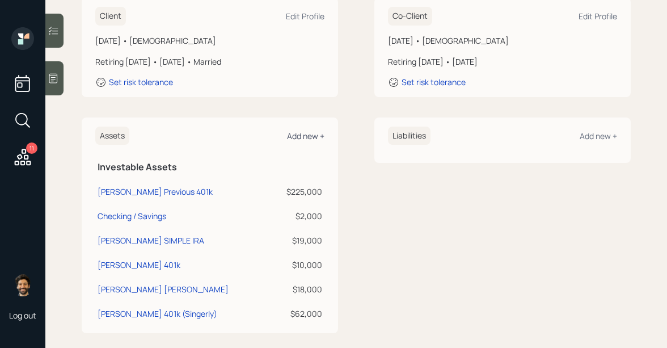
click at [301, 130] on div "Add new +" at bounding box center [305, 135] width 37 height 11
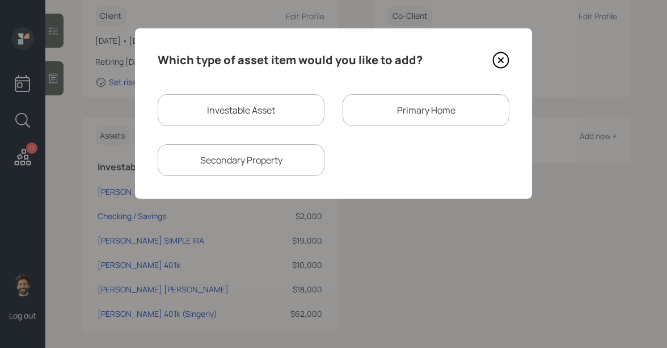
click at [234, 103] on div "Investable Asset" at bounding box center [241, 110] width 167 height 32
select select "taxable"
select select "balanced"
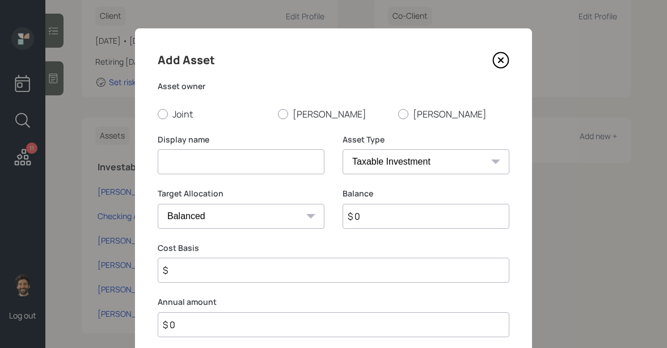
click at [219, 163] on input at bounding box center [241, 161] width 167 height 25
type input "Patti Current 401k"
click at [377, 162] on select "SEP IRA IRA Roth IRA 401(k) Roth 401(k) 403(b) Roth 403(b) 457(b) Roth 457(b) H…" at bounding box center [425, 161] width 167 height 25
select select "company_sponsored"
click at [342, 149] on select "SEP IRA IRA Roth IRA 401(k) Roth 401(k) 403(b) Roth 403(b) 457(b) Roth 457(b) H…" at bounding box center [425, 161] width 167 height 25
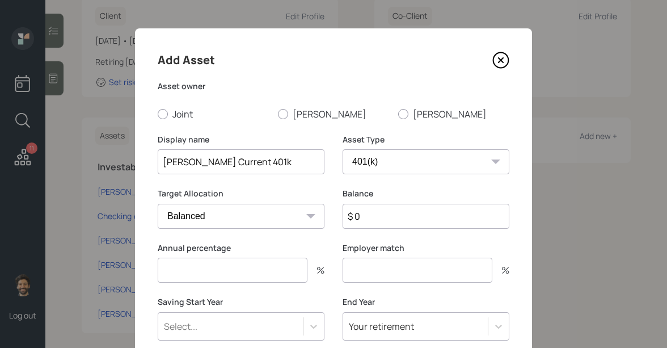
click at [374, 222] on input "$ 0" at bounding box center [425, 216] width 167 height 25
click at [263, 260] on input "number" at bounding box center [233, 269] width 150 height 25
click at [374, 272] on input "number" at bounding box center [417, 269] width 150 height 25
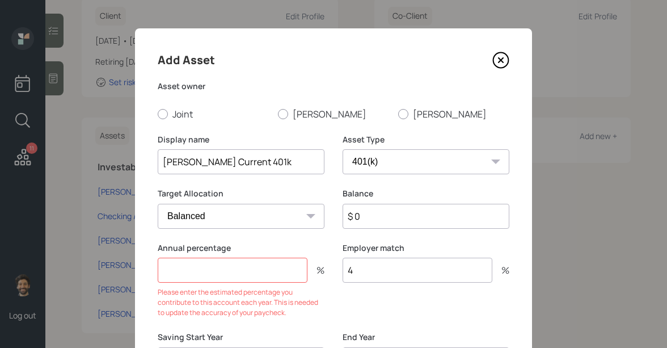
type input "4"
click at [266, 272] on input "number" at bounding box center [233, 269] width 150 height 25
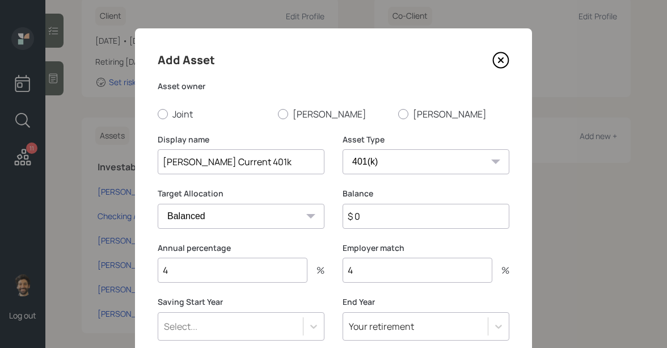
type input "4"
click at [380, 212] on input "$ 0" at bounding box center [425, 216] width 167 height 25
click at [245, 331] on div "option 2028 (Age 54, 58) focused, 8 of 79. 79 results available. Use Up and Dow…" at bounding box center [241, 326] width 167 height 28
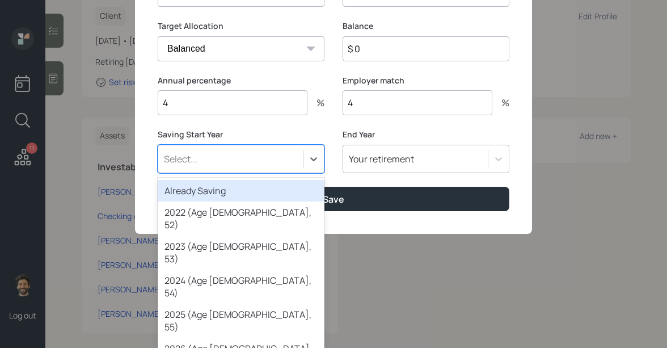
click at [210, 189] on div "Already Saving" at bounding box center [241, 191] width 167 height 22
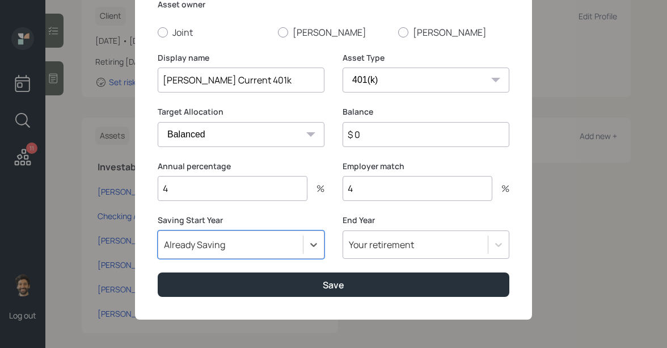
scroll to position [82, 0]
click at [371, 129] on input "$ 0" at bounding box center [425, 134] width 167 height 25
click at [367, 128] on input "$ 1,000" at bounding box center [425, 134] width 167 height 25
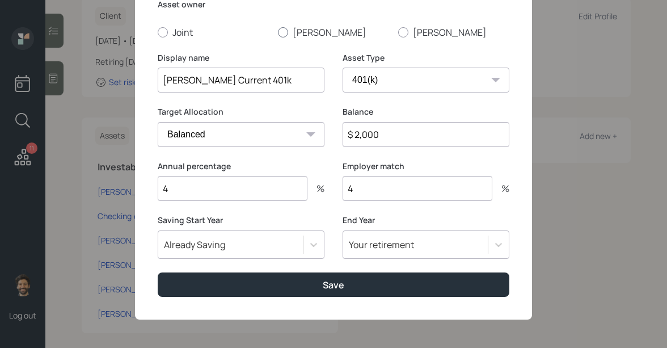
type input "$ 2,000"
click at [285, 35] on div at bounding box center [283, 32] width 10 height 10
click at [278, 32] on input "Patti" at bounding box center [277, 32] width 1 height 1
radio input "true"
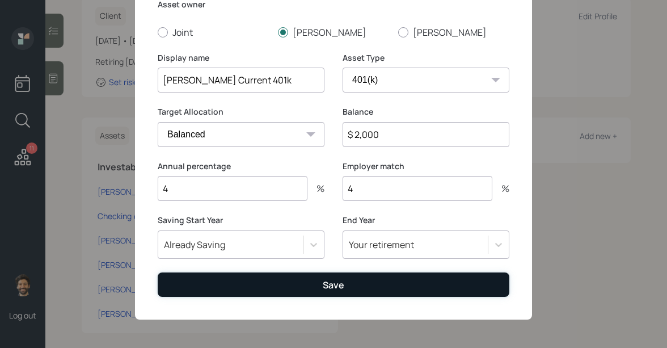
click at [241, 288] on button "Save" at bounding box center [334, 284] width 352 height 24
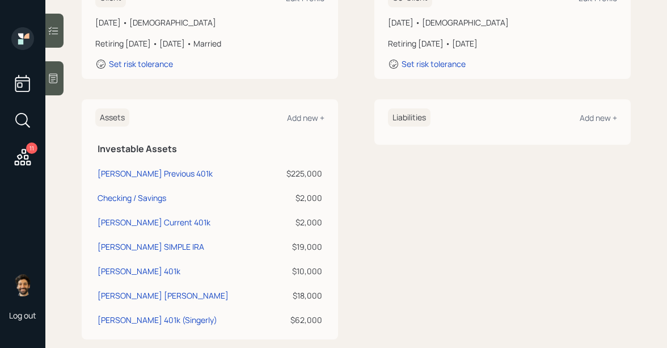
scroll to position [225, 0]
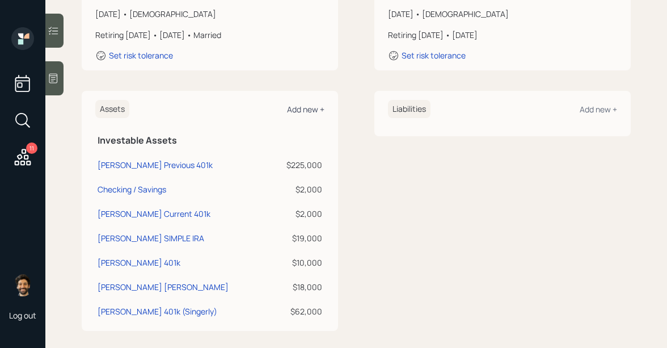
click at [296, 104] on div "Add new +" at bounding box center [305, 109] width 37 height 11
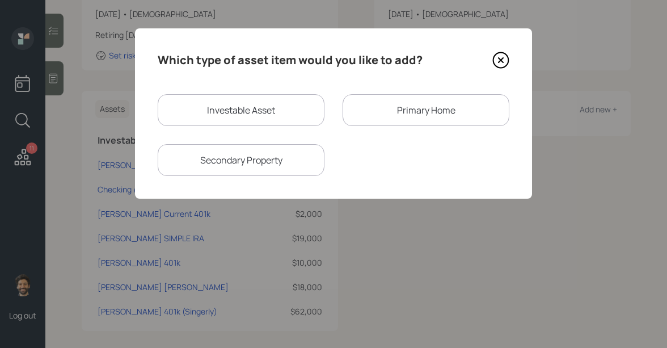
click at [393, 109] on div "Primary Home" at bounding box center [425, 110] width 167 height 32
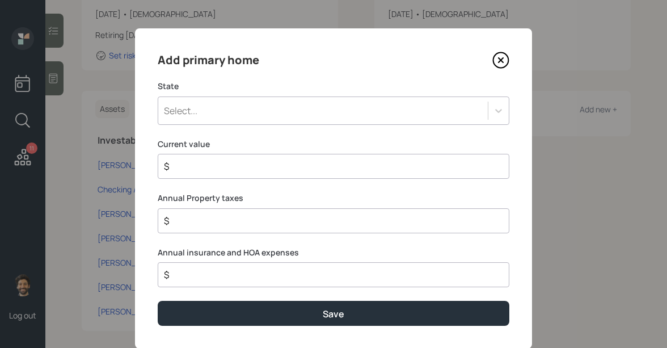
click at [393, 109] on div "Select..." at bounding box center [322, 110] width 329 height 19
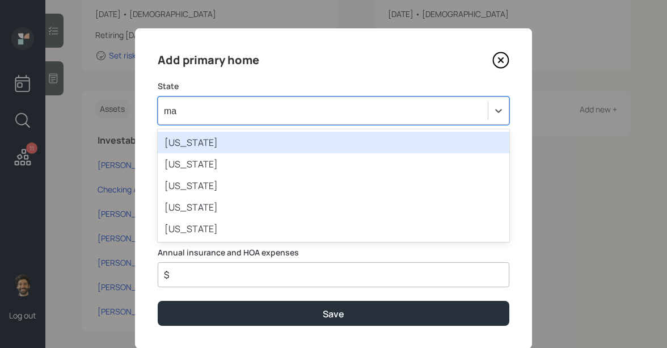
type input "mar"
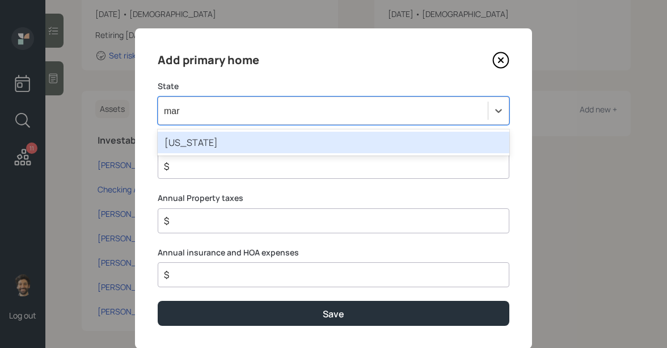
click at [214, 139] on div "Maryland" at bounding box center [334, 143] width 352 height 22
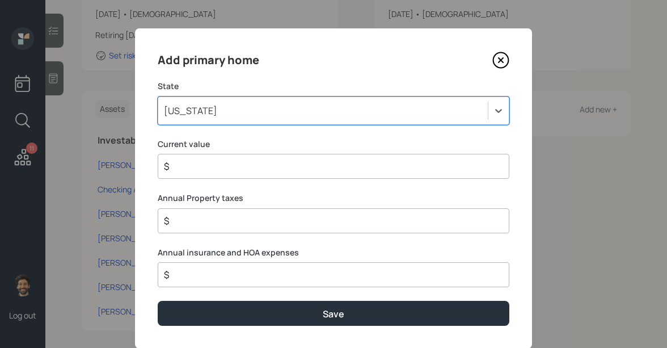
click at [187, 175] on div "$" at bounding box center [334, 166] width 352 height 25
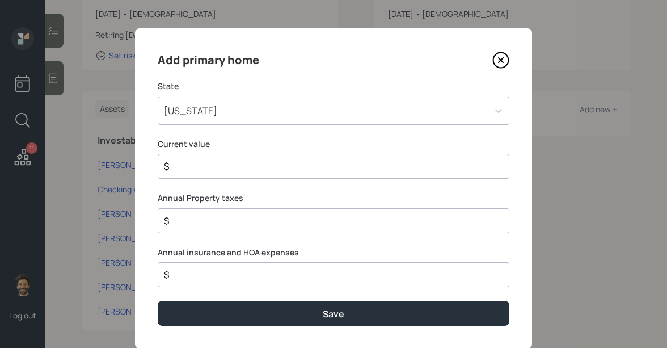
click at [182, 168] on input "$" at bounding box center [329, 166] width 332 height 14
type input "$ 200,000"
click at [174, 163] on input "$ 200,000" at bounding box center [329, 166] width 332 height 14
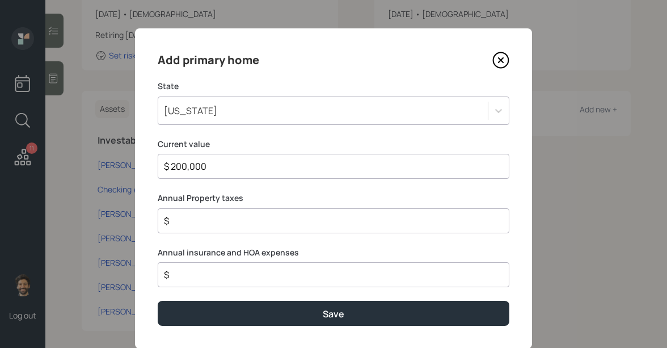
click at [183, 220] on input "$" at bounding box center [329, 221] width 332 height 14
type input "$ 2,000"
click at [184, 277] on input "$" at bounding box center [329, 275] width 332 height 14
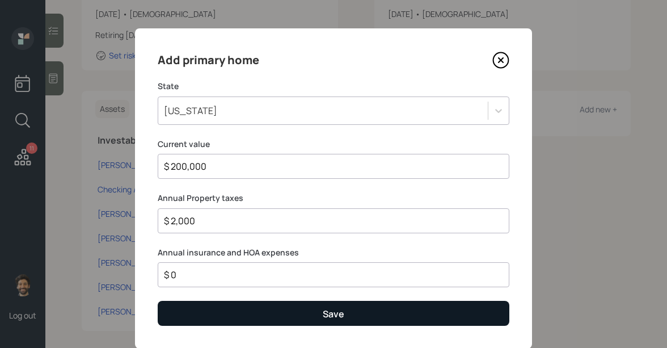
type input "$ 0"
click at [191, 305] on button "Save" at bounding box center [334, 312] width 352 height 24
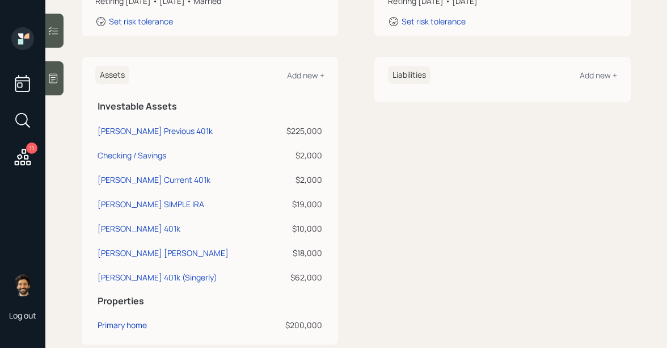
scroll to position [259, 0]
click at [606, 69] on div "Add new +" at bounding box center [597, 74] width 37 height 11
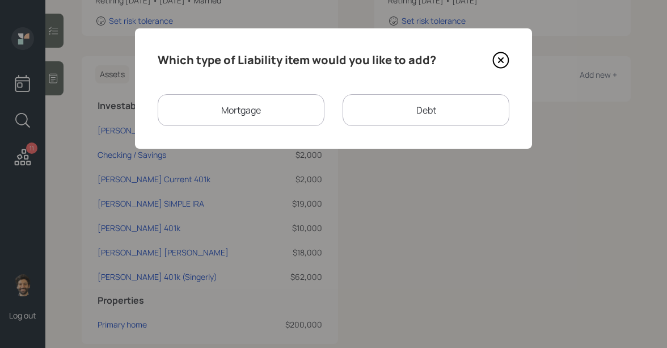
click at [252, 105] on div "Mortgage" at bounding box center [241, 110] width 167 height 32
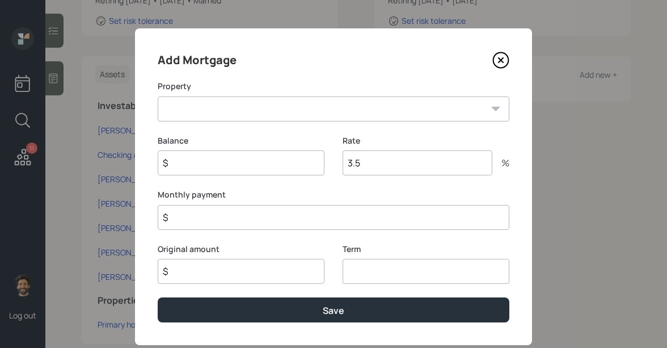
click at [256, 115] on select "MD Primary home" at bounding box center [334, 108] width 352 height 25
click at [497, 62] on icon at bounding box center [500, 60] width 17 height 17
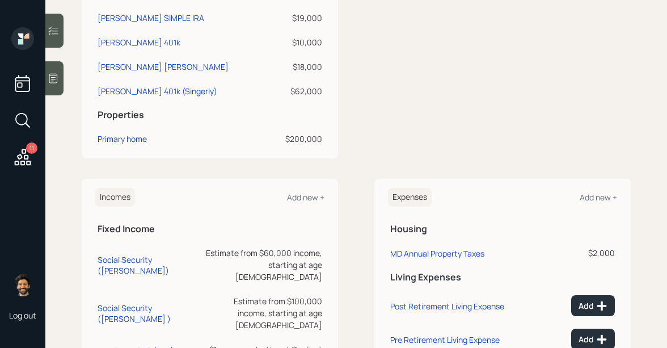
scroll to position [473, 0]
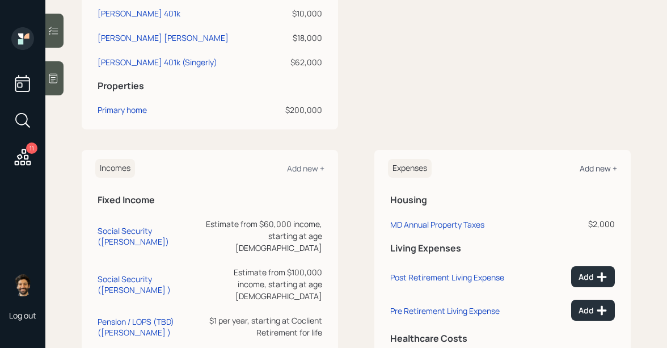
click at [590, 163] on div "Add new +" at bounding box center [597, 168] width 37 height 11
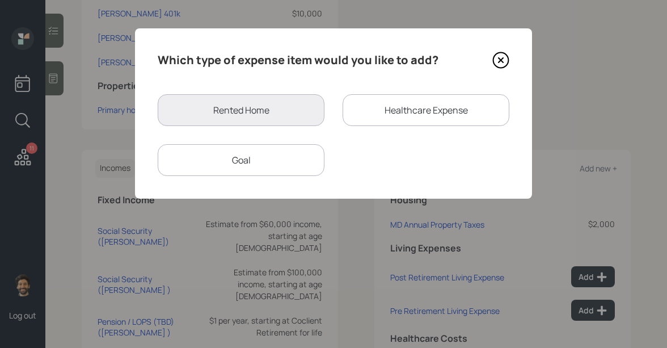
click at [223, 152] on div "Goal" at bounding box center [241, 160] width 167 height 32
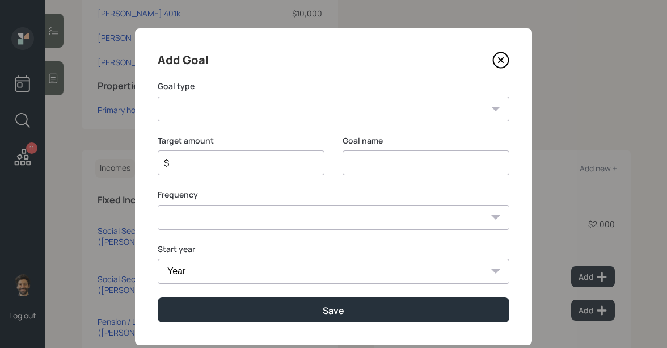
click at [361, 104] on select "Create an emergency fund Donate to charity Purchase a home Make a purchase Supp…" at bounding box center [334, 108] width 352 height 25
click at [213, 105] on select "Create an emergency fund Donate to charity Purchase a home Make a purchase Supp…" at bounding box center [334, 108] width 352 height 25
select select "other"
click at [158, 96] on select "Create an emergency fund Donate to charity Purchase a home Make a purchase Supp…" at bounding box center [334, 108] width 352 height 25
click at [367, 159] on input "Other" at bounding box center [425, 162] width 167 height 25
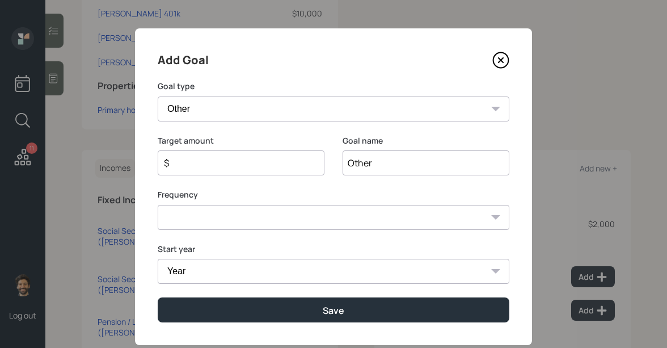
click at [367, 159] on input "Other" at bounding box center [425, 162] width 167 height 25
type input "2025 Mortgage Goal (Half of year)"
click at [193, 165] on input "$" at bounding box center [236, 163] width 147 height 14
type input "$ 6,000"
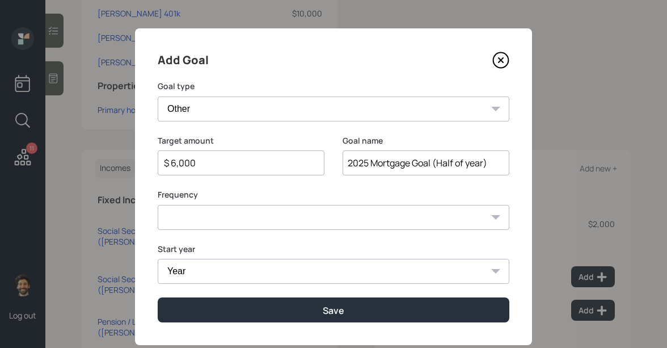
click at [175, 218] on select "One time Every 1 year Every 2 years Every 3 years Every 4 years Every 5 years E…" at bounding box center [334, 217] width 352 height 25
select select "0"
click at [158, 205] on select "One time Every 1 year Every 2 years Every 3 years Every 4 years Every 5 years E…" at bounding box center [334, 217] width 352 height 25
click at [192, 267] on select "Year 2025 2026 2027 2028 2029 2030 2031 2032 2033 2034 2035 2036 2037 2038 2039…" at bounding box center [334, 271] width 352 height 25
select select "2025"
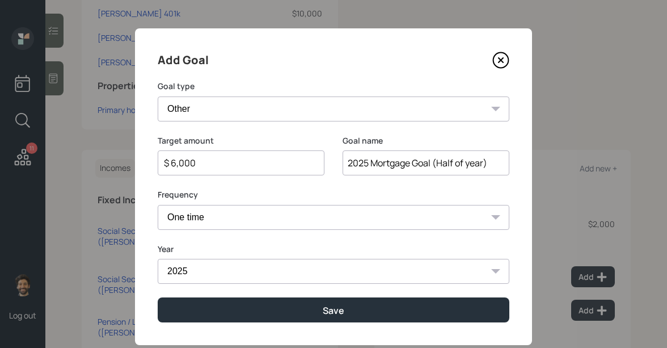
click at [158, 259] on select "Year 2025 2026 2027 2028 2029 2030 2031 2032 2033 2034 2035 2036 2037 2038 2039…" at bounding box center [334, 271] width 352 height 25
click at [176, 165] on input "$ 6,000" at bounding box center [236, 163] width 147 height 14
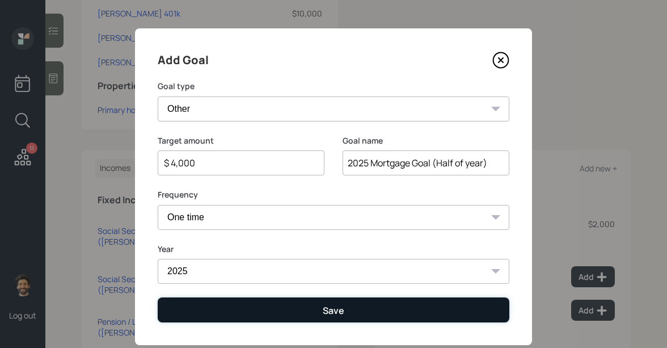
click at [226, 308] on button "Save" at bounding box center [334, 309] width 352 height 24
type input "$"
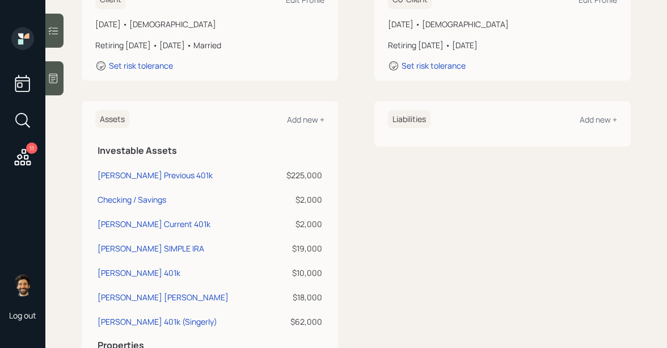
scroll to position [209, 0]
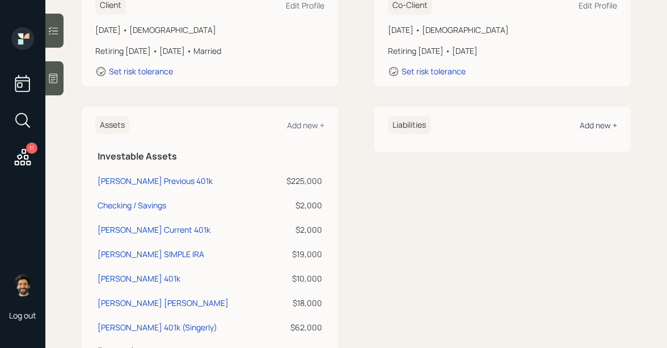
click at [595, 120] on div "Add new +" at bounding box center [597, 125] width 37 height 11
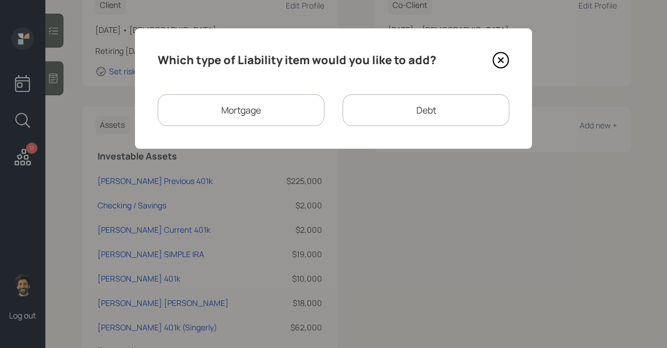
click at [383, 116] on div "Debt" at bounding box center [425, 110] width 167 height 32
select select "credit_card"
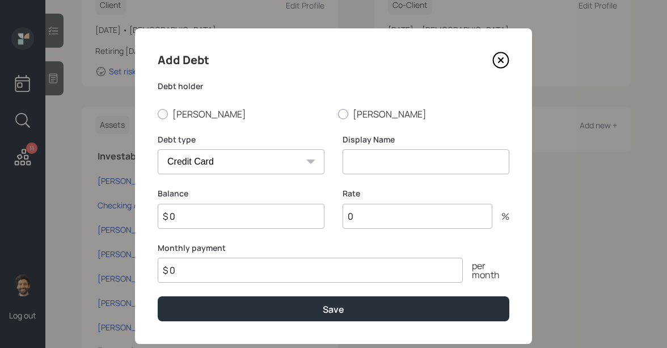
click at [236, 164] on select "Car Credit Card Medical Student Other" at bounding box center [241, 161] width 167 height 25
click at [158, 149] on select "Car Credit Card Medical Student Other" at bounding box center [241, 161] width 167 height 25
click at [343, 159] on input at bounding box center [425, 161] width 167 height 25
type input "Discover Card"
click at [193, 217] on input "$ 0" at bounding box center [241, 216] width 167 height 25
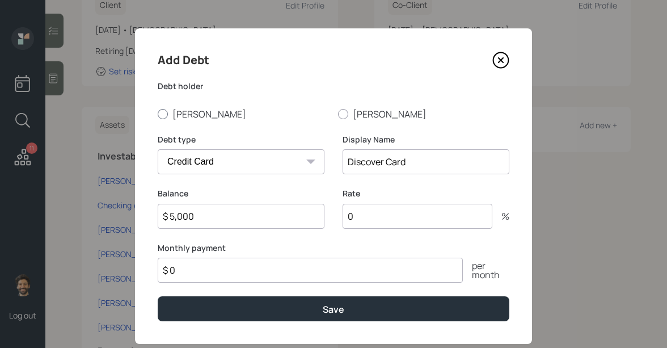
type input "$ 5,000"
click at [169, 112] on label "Patti" at bounding box center [243, 114] width 171 height 12
click at [158, 113] on input "Patti" at bounding box center [157, 113] width 1 height 1
radio input "true"
click at [221, 272] on input "$ 0" at bounding box center [310, 269] width 305 height 25
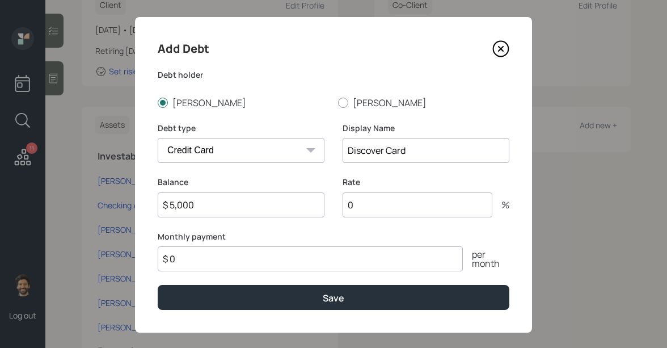
scroll to position [12, 0]
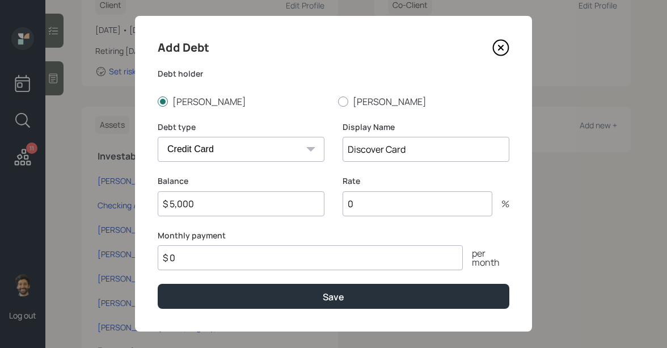
click at [204, 261] on input "$ 0" at bounding box center [310, 257] width 305 height 25
type input "$ 1,000"
click at [360, 202] on input "0" at bounding box center [417, 203] width 150 height 25
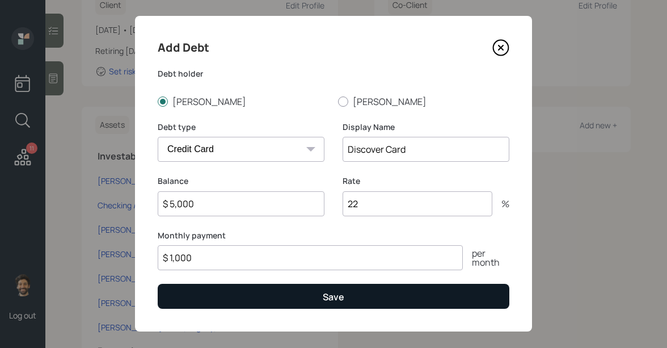
type input "22"
click at [295, 289] on button "Save" at bounding box center [334, 295] width 352 height 24
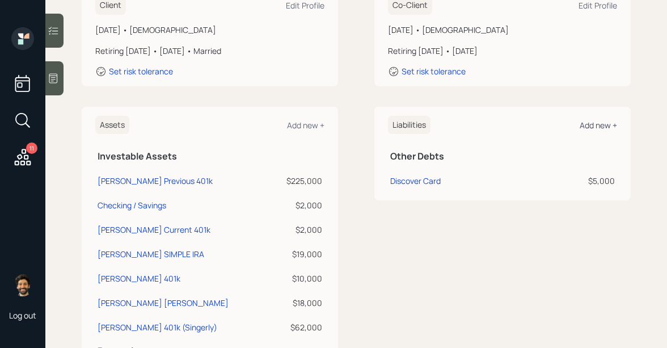
click at [591, 120] on div "Add new +" at bounding box center [597, 125] width 37 height 11
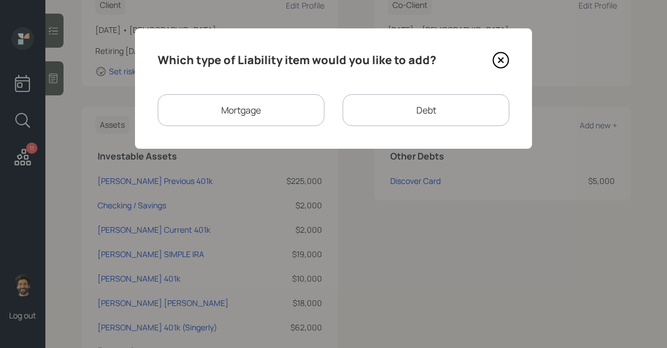
click at [392, 113] on div "Debt" at bounding box center [425, 110] width 167 height 32
select select "credit_card"
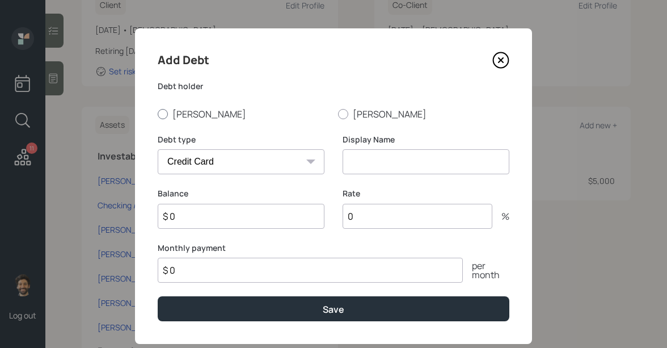
click at [185, 113] on label "Patti" at bounding box center [243, 114] width 171 height 12
click at [158, 113] on input "Patti" at bounding box center [157, 113] width 1 height 1
radio input "true"
click at [225, 164] on select "Car Credit Card Medical Student Other" at bounding box center [241, 161] width 167 height 25
select select "other"
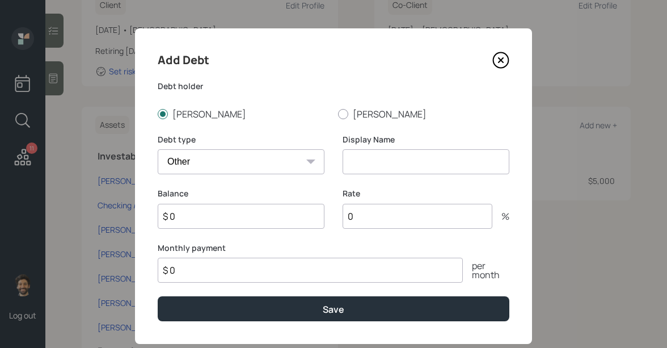
click at [158, 149] on select "Car Credit Card Medical Student Other" at bounding box center [241, 161] width 167 height 25
click at [359, 168] on input at bounding box center [425, 161] width 167 height 25
type input "HELOC"
click at [200, 217] on input "$ 0" at bounding box center [241, 216] width 167 height 25
type input "$ 45,000"
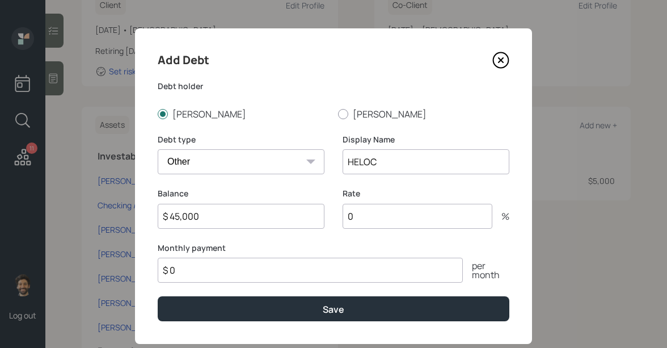
type input "8"
drag, startPoint x: 357, startPoint y: 214, endPoint x: 338, endPoint y: 213, distance: 18.7
click at [338, 213] on div "Balance $ 45,000 Rate 8 %" at bounding box center [334, 215] width 352 height 54
type input "4"
click at [192, 268] on input "$ 0" at bounding box center [310, 269] width 305 height 25
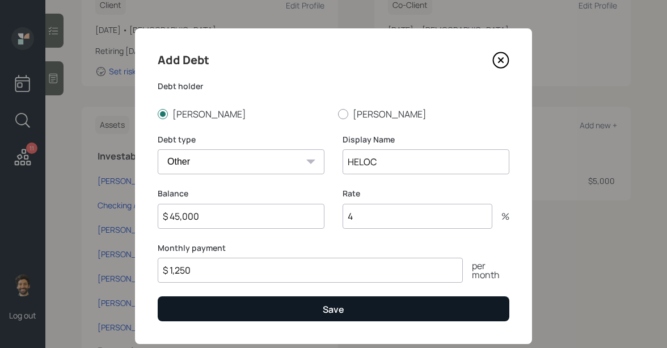
type input "$ 1,250"
click at [210, 306] on button "Save" at bounding box center [334, 308] width 352 height 24
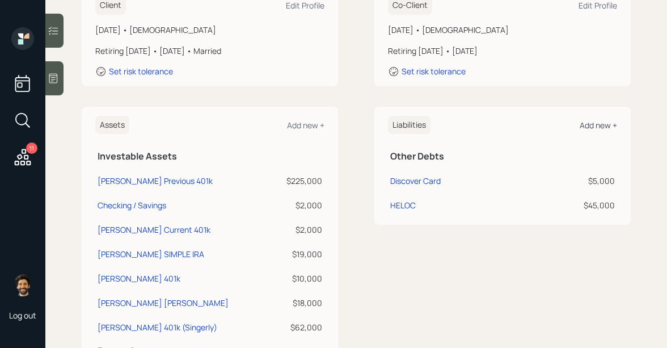
click at [594, 120] on div "Add new +" at bounding box center [597, 125] width 37 height 11
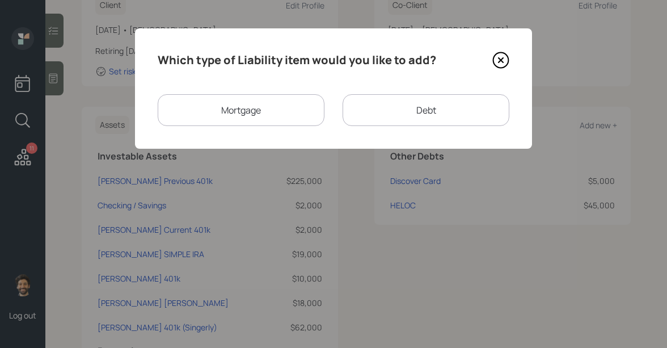
click at [379, 117] on div "Debt" at bounding box center [425, 110] width 167 height 32
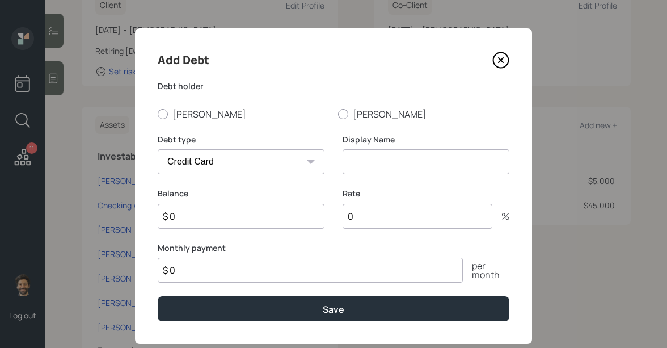
click at [260, 168] on select "Car Credit Card Medical Student Other" at bounding box center [241, 161] width 167 height 25
select select "car"
click at [158, 149] on select "Car Credit Card Medical Student Other" at bounding box center [241, 161] width 167 height 25
click at [372, 158] on input at bounding box center [425, 161] width 167 height 25
type input "Car Loans (2)"
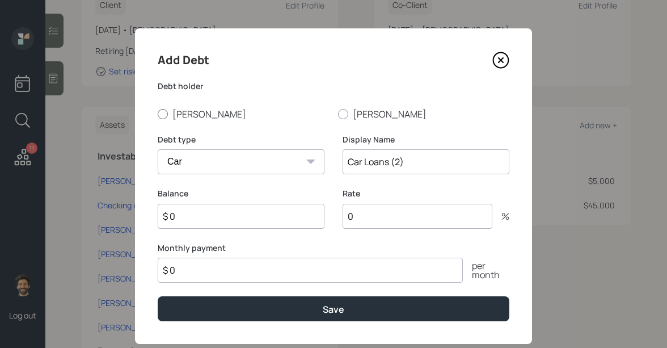
click at [162, 116] on div at bounding box center [163, 114] width 10 height 10
click at [158, 114] on input "Patti" at bounding box center [157, 113] width 1 height 1
radio input "true"
click at [193, 221] on input "$ 0" at bounding box center [241, 216] width 167 height 25
click at [230, 221] on input "$ 0" at bounding box center [241, 216] width 167 height 25
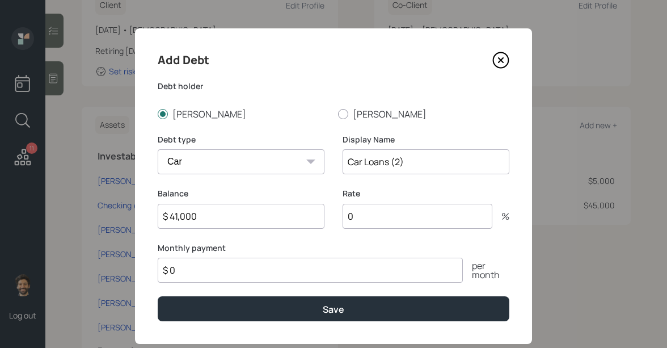
type input "$ 41,000"
click at [222, 266] on input "$ 0" at bounding box center [310, 269] width 305 height 25
type input "$ 1,100"
click at [376, 216] on input "0" at bounding box center [417, 216] width 150 height 25
type input "5"
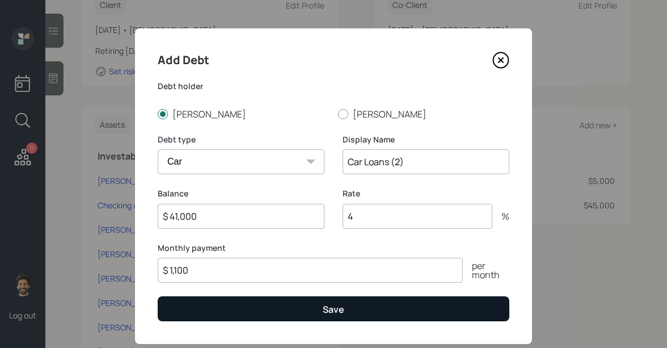
type input "4"
click at [306, 303] on button "Save" at bounding box center [334, 308] width 352 height 24
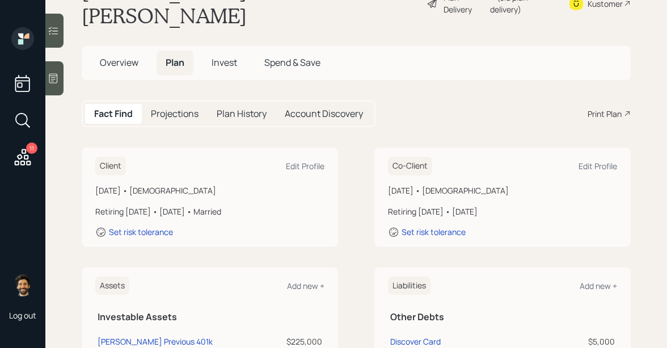
scroll to position [10, 0]
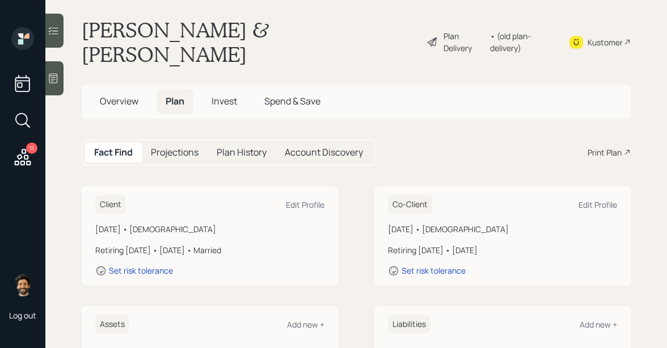
click at [176, 147] on h5 "Projections" at bounding box center [175, 152] width 48 height 11
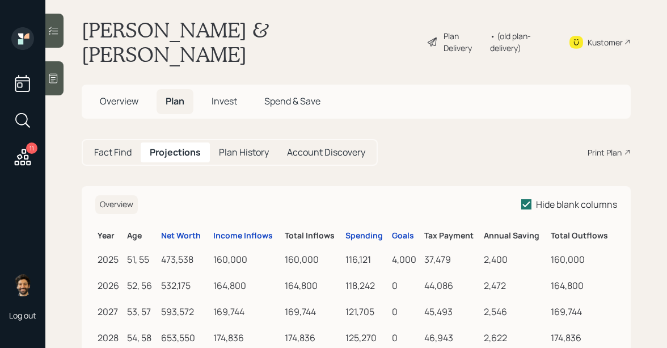
click at [107, 147] on h5 "Fact Find" at bounding box center [112, 152] width 37 height 11
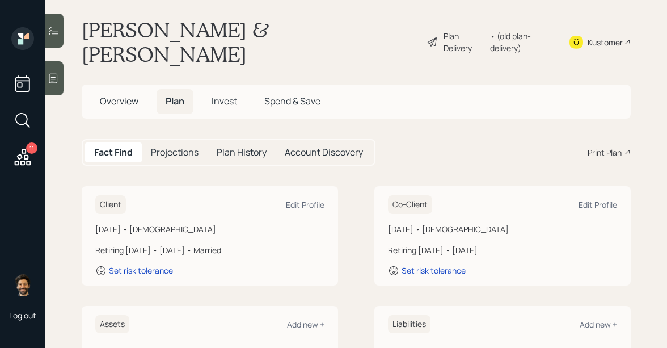
click at [182, 147] on h5 "Projections" at bounding box center [175, 152] width 48 height 11
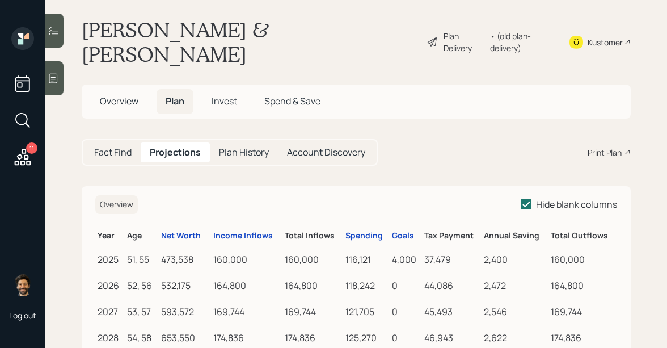
click at [109, 147] on h5 "Fact Find" at bounding box center [112, 152] width 37 height 11
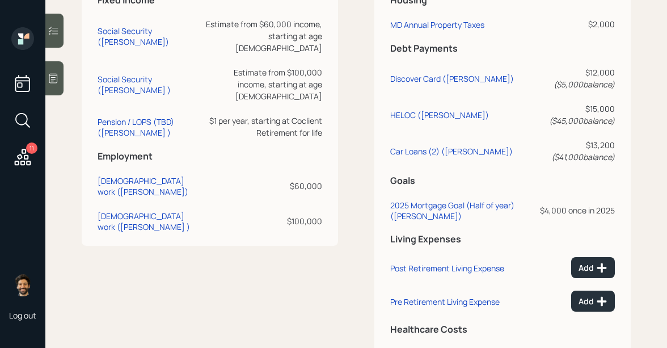
scroll to position [679, 0]
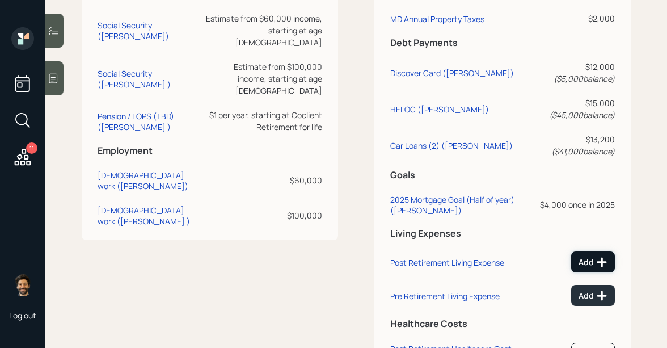
click at [596, 256] on icon at bounding box center [601, 261] width 11 height 11
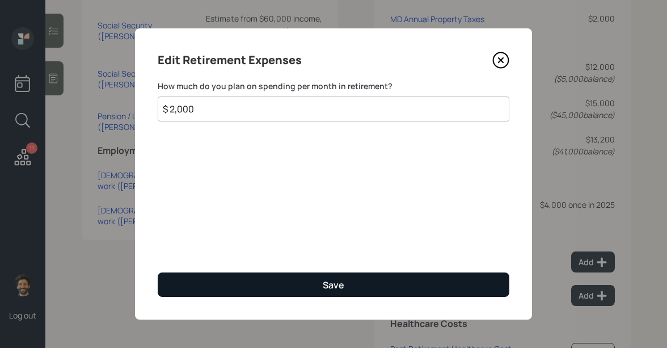
type input "$ 2,000"
click at [249, 280] on button "Save" at bounding box center [334, 284] width 352 height 24
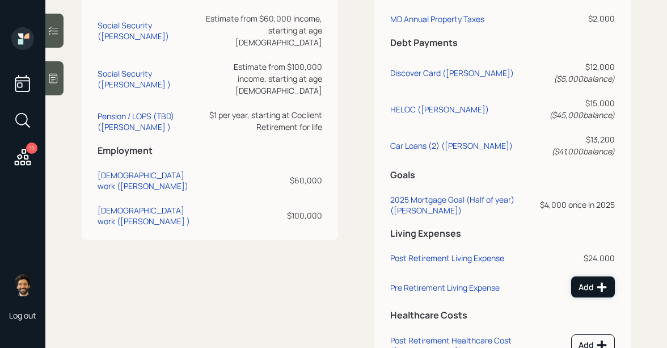
click at [594, 281] on div "Add" at bounding box center [592, 286] width 29 height 11
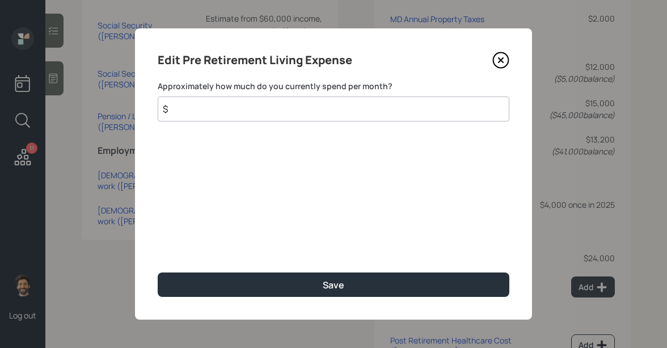
click at [247, 111] on input "$" at bounding box center [334, 108] width 352 height 25
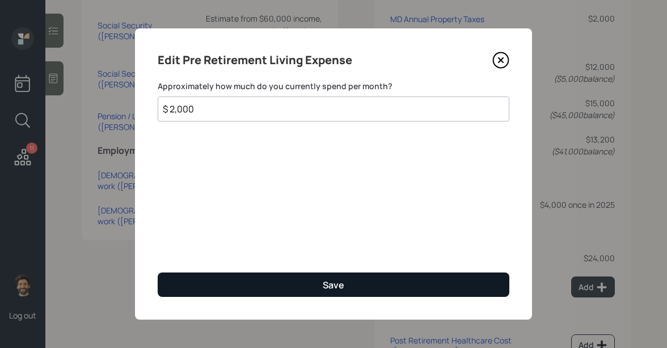
type input "$ 2,000"
click at [217, 281] on button "Save" at bounding box center [334, 284] width 352 height 24
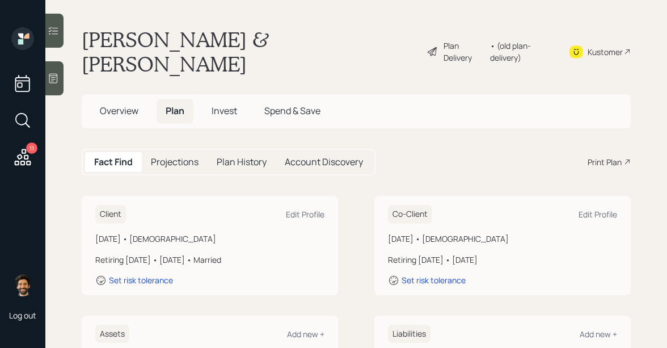
click at [515, 27] on div "Plan Delivery • (old plan-delivery)" at bounding box center [490, 51] width 129 height 49
click at [503, 40] on div "• (old plan-delivery)" at bounding box center [522, 52] width 65 height 24
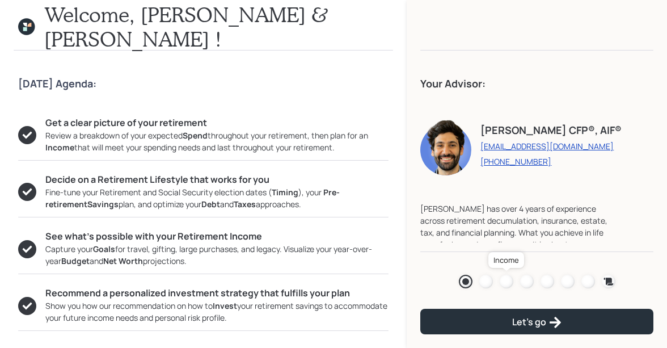
click at [502, 279] on div at bounding box center [507, 281] width 14 height 14
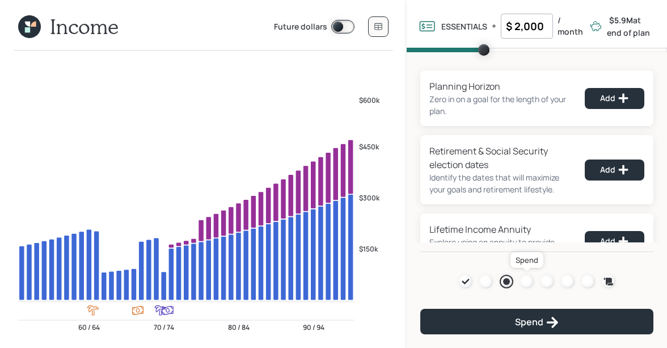
click at [529, 282] on div at bounding box center [527, 281] width 14 height 14
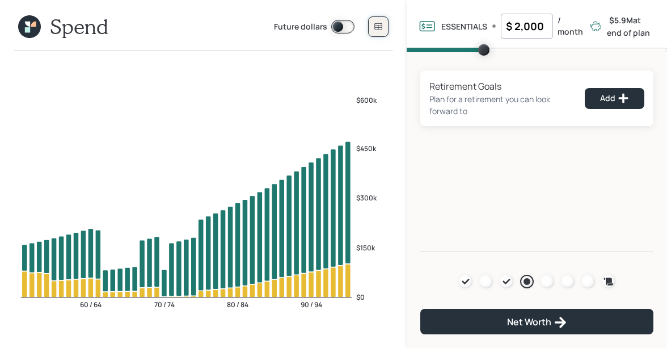
click at [379, 28] on icon at bounding box center [378, 26] width 9 height 9
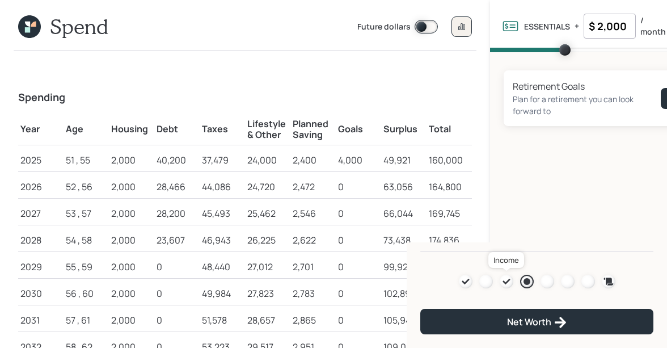
click at [505, 278] on icon at bounding box center [506, 281] width 9 height 9
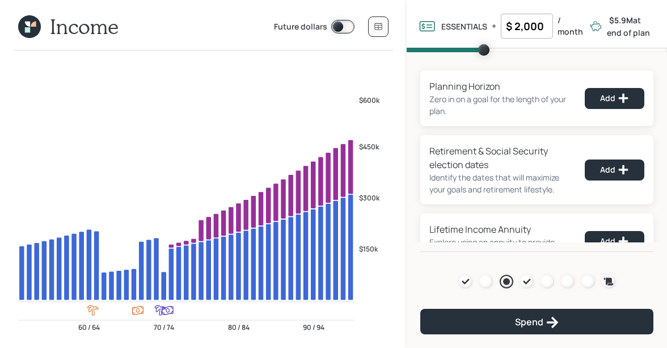
click at [27, 34] on icon at bounding box center [29, 26] width 23 height 23
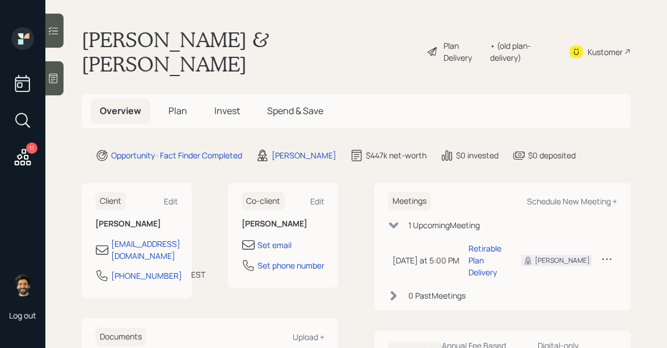
click at [181, 104] on span "Plan" at bounding box center [177, 110] width 19 height 12
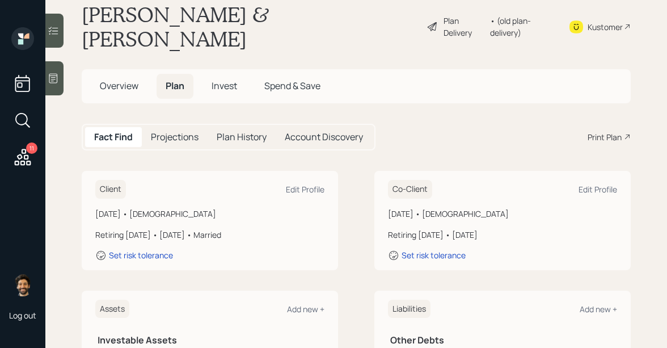
scroll to position [25, 0]
click at [299, 184] on div "Edit Profile" at bounding box center [305, 189] width 39 height 11
click at [588, 184] on div "Edit Profile" at bounding box center [597, 189] width 39 height 11
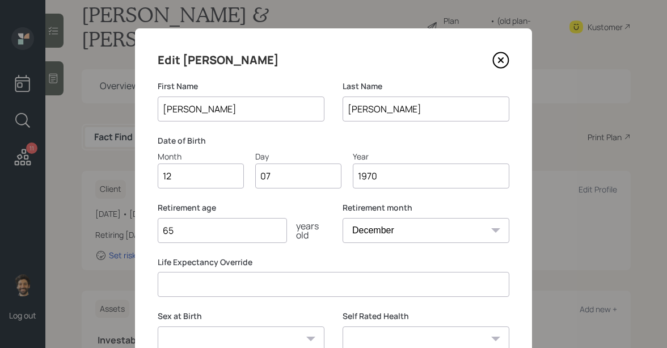
click at [383, 234] on select "January February March April May June July August September October November De…" at bounding box center [425, 230] width 167 height 25
select select "1"
click at [342, 218] on select "January February March April May June July August September October November De…" at bounding box center [425, 230] width 167 height 25
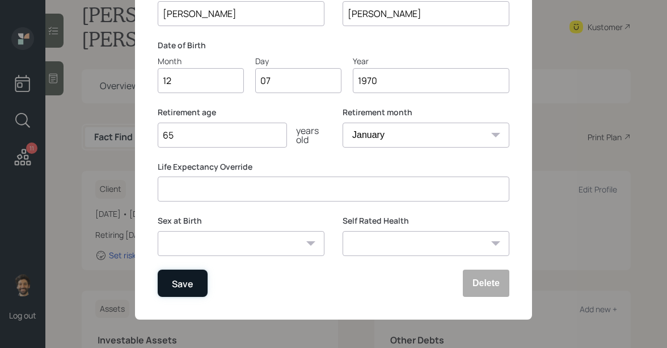
click at [187, 275] on button "Save" at bounding box center [183, 282] width 50 height 27
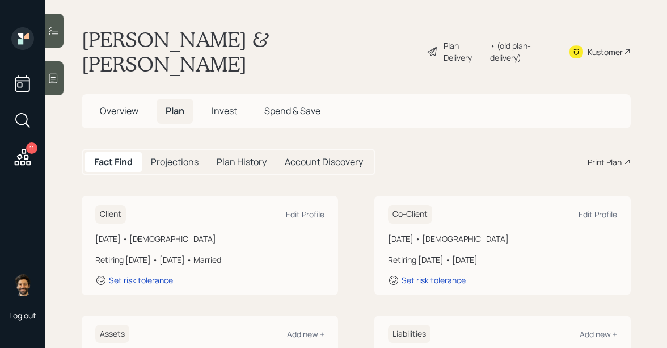
click at [538, 42] on div "• (old plan-delivery)" at bounding box center [522, 52] width 65 height 24
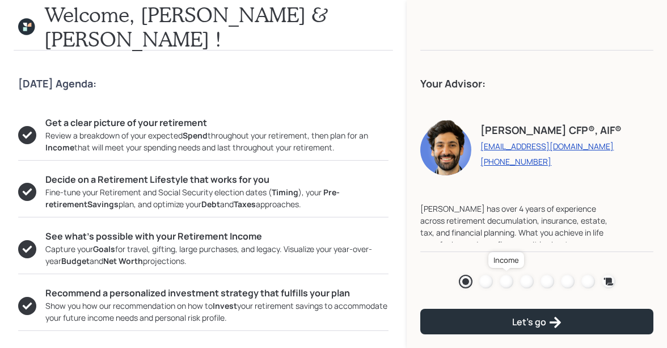
click at [505, 282] on div at bounding box center [507, 281] width 14 height 14
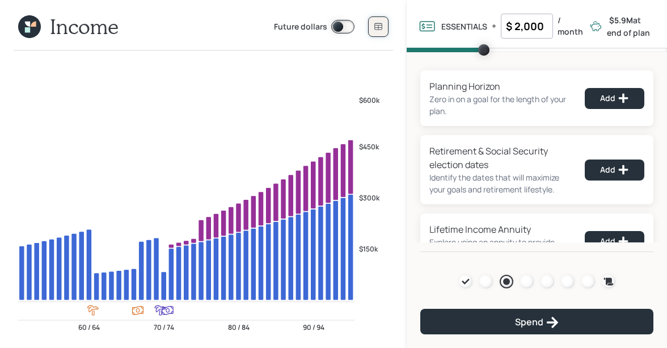
click at [379, 24] on icon at bounding box center [378, 26] width 9 height 9
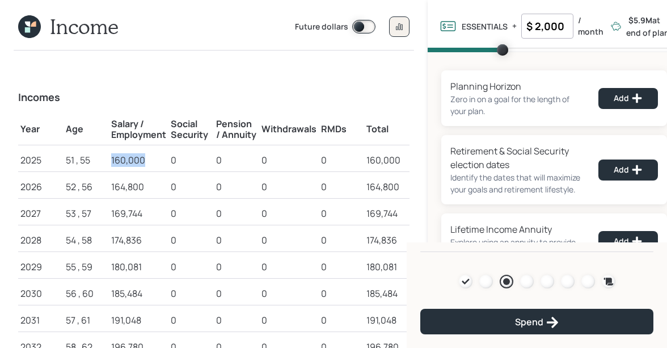
drag, startPoint x: 111, startPoint y: 156, endPoint x: 154, endPoint y: 157, distance: 42.5
click at [154, 157] on div "160,000" at bounding box center [138, 160] width 55 height 14
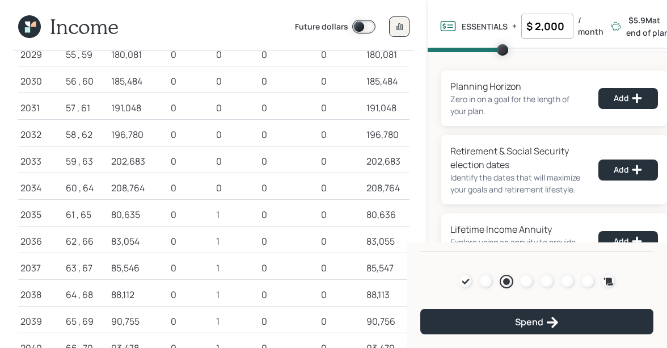
scroll to position [215, 0]
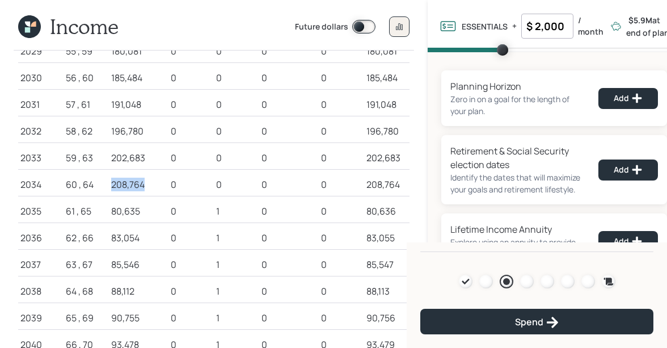
drag, startPoint x: 146, startPoint y: 184, endPoint x: 104, endPoint y: 184, distance: 42.0
click at [104, 184] on tr "2034 60 , 64 208,764 0 0 0 0 208,764" at bounding box center [213, 183] width 391 height 27
drag, startPoint x: 139, startPoint y: 208, endPoint x: 82, endPoint y: 211, distance: 57.3
click at [82, 211] on tr "2035 61 , 65 80,635 0 1 0 0 80,636" at bounding box center [213, 209] width 391 height 27
drag, startPoint x: 113, startPoint y: 183, endPoint x: 159, endPoint y: 183, distance: 46.5
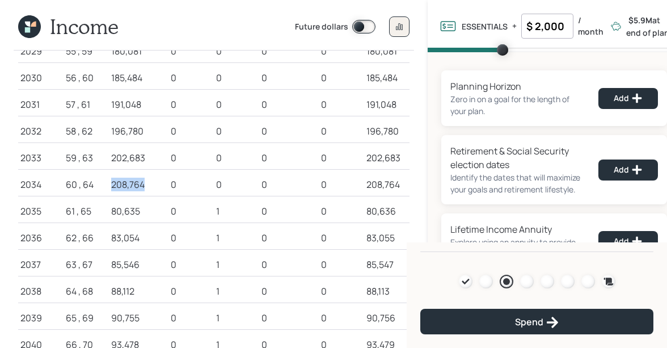
click at [159, 183] on div "208,764" at bounding box center [138, 184] width 55 height 14
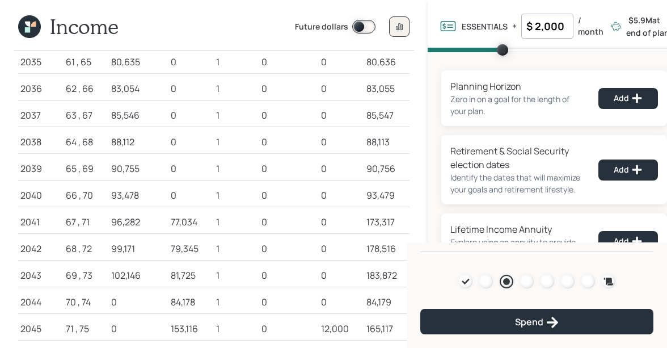
scroll to position [372, 0]
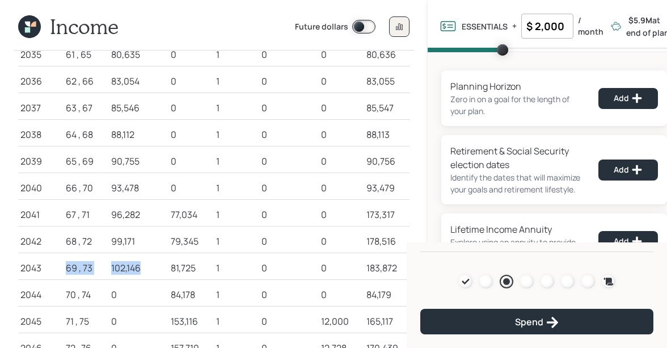
drag, startPoint x: 66, startPoint y: 264, endPoint x: 146, endPoint y: 264, distance: 79.9
click at [146, 264] on tr "2043 69 , 73 102,146 81,725 1 0 0 183,872" at bounding box center [213, 266] width 391 height 27
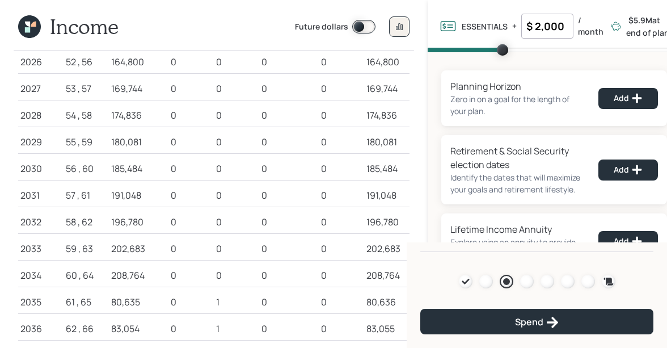
scroll to position [5, 0]
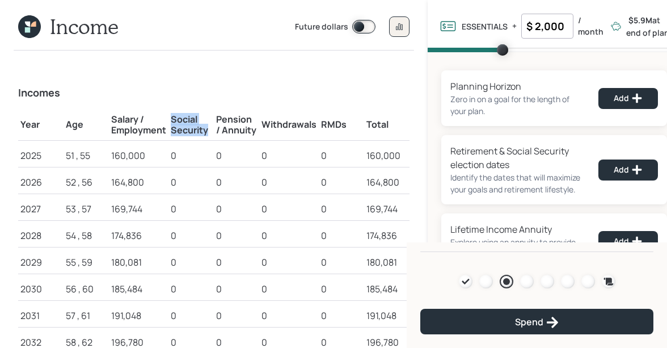
drag, startPoint x: 170, startPoint y: 116, endPoint x: 206, endPoint y: 134, distance: 40.1
click at [206, 134] on td "Social Security" at bounding box center [190, 123] width 45 height 35
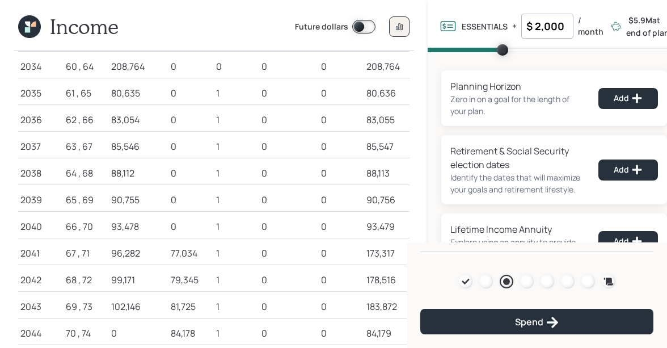
scroll to position [333, 0]
drag, startPoint x: 111, startPoint y: 93, endPoint x: 150, endPoint y: 95, distance: 39.2
click at [150, 95] on td "80,635" at bounding box center [139, 92] width 60 height 27
click at [31, 26] on icon at bounding box center [29, 26] width 23 height 23
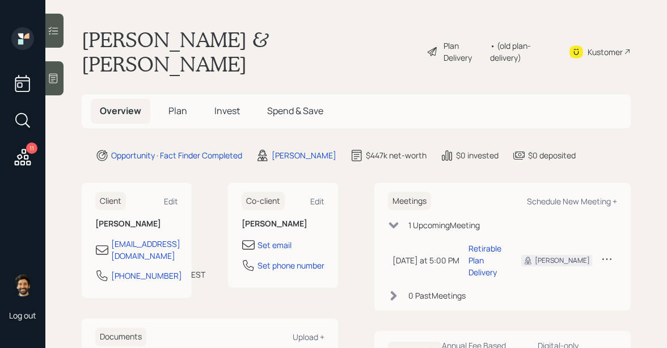
click at [182, 104] on span "Plan" at bounding box center [177, 110] width 19 height 12
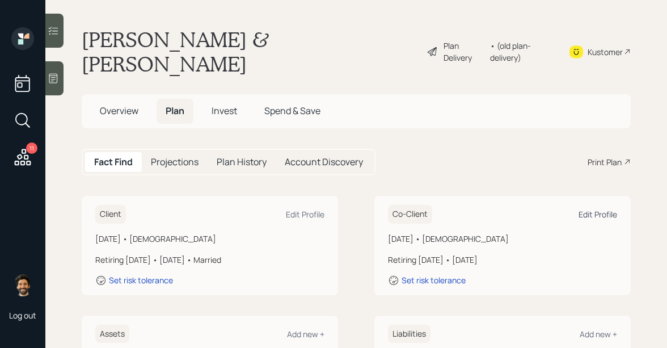
click at [600, 209] on div "Edit Profile" at bounding box center [597, 214] width 39 height 11
click at [294, 209] on div "Edit Profile" at bounding box center [305, 214] width 39 height 11
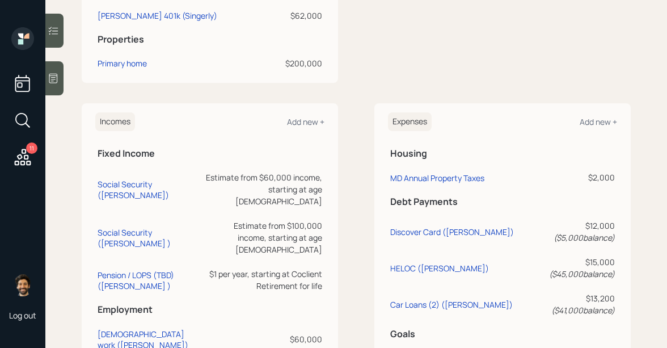
scroll to position [532, 0]
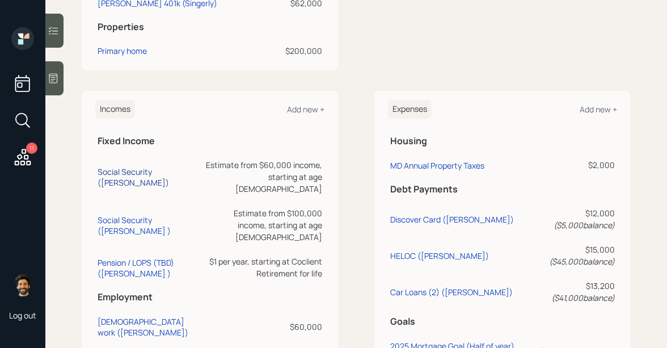
click at [158, 166] on div "Social Security (Patti)" at bounding box center [149, 177] width 103 height 22
select select "12"
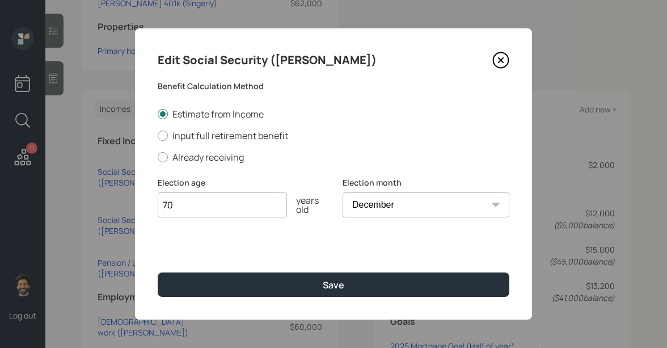
type input "7"
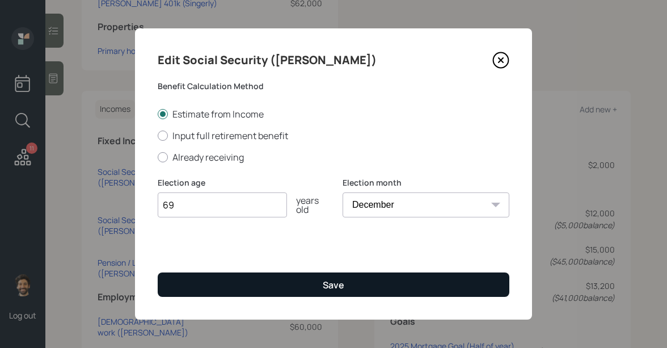
type input "69"
click at [201, 287] on button "Save" at bounding box center [334, 284] width 352 height 24
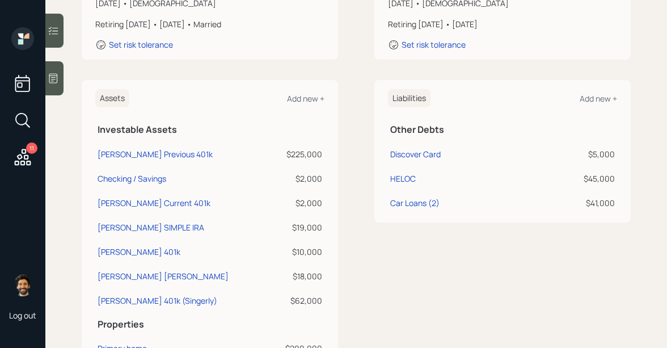
scroll to position [16, 0]
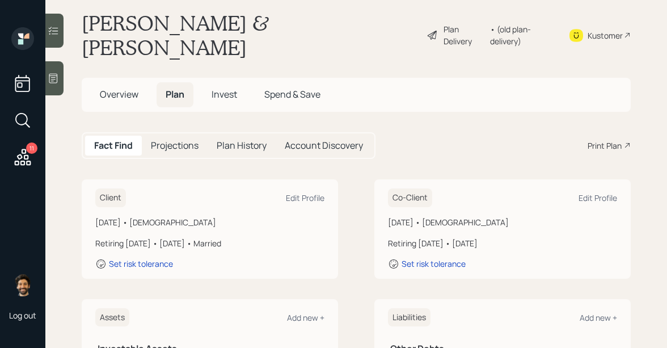
click at [506, 24] on div "• (old plan-delivery)" at bounding box center [522, 35] width 65 height 24
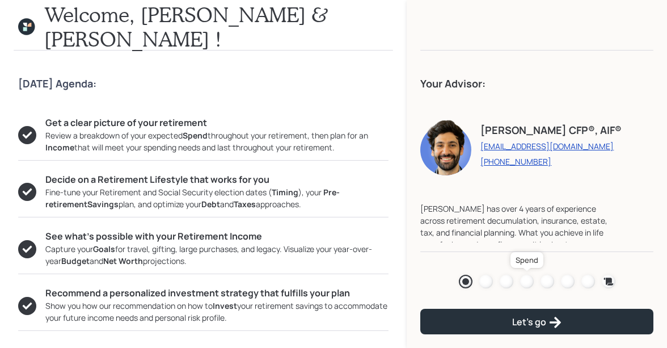
click at [522, 280] on div at bounding box center [527, 281] width 14 height 14
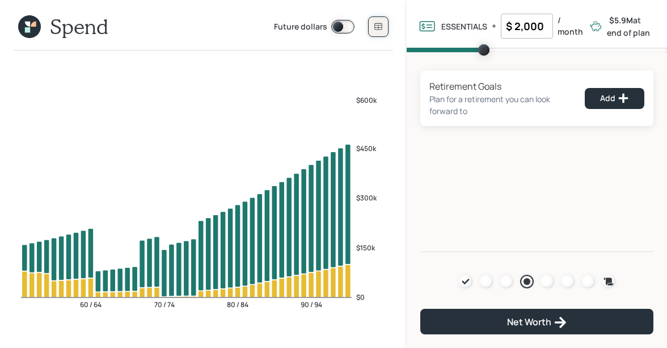
click at [375, 26] on icon at bounding box center [378, 26] width 9 height 9
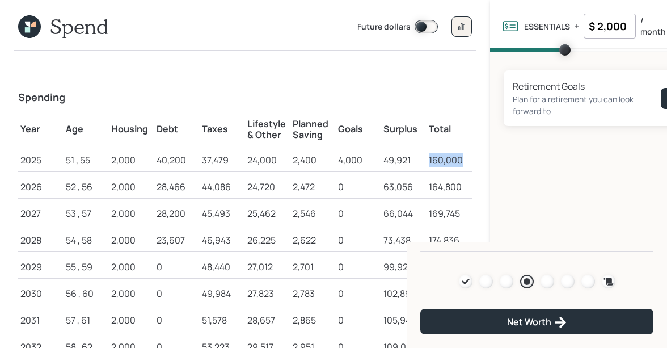
drag, startPoint x: 427, startPoint y: 163, endPoint x: 467, endPoint y: 163, distance: 39.7
click at [467, 163] on td "160,000" at bounding box center [448, 158] width 45 height 27
drag, startPoint x: 111, startPoint y: 162, endPoint x: 138, endPoint y: 163, distance: 27.2
click at [138, 163] on td "2,000" at bounding box center [131, 158] width 45 height 27
drag, startPoint x: 156, startPoint y: 160, endPoint x: 194, endPoint y: 163, distance: 37.5
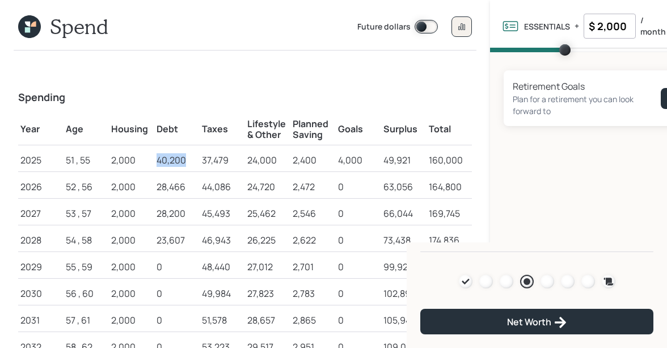
click at [194, 163] on div "40,200" at bounding box center [176, 160] width 41 height 14
drag, startPoint x: 164, startPoint y: 264, endPoint x: 154, endPoint y: 264, distance: 9.6
click at [154, 264] on td "0" at bounding box center [176, 265] width 45 height 27
drag, startPoint x: 203, startPoint y: 162, endPoint x: 234, endPoint y: 162, distance: 31.2
click at [234, 162] on div "37,479" at bounding box center [222, 160] width 41 height 14
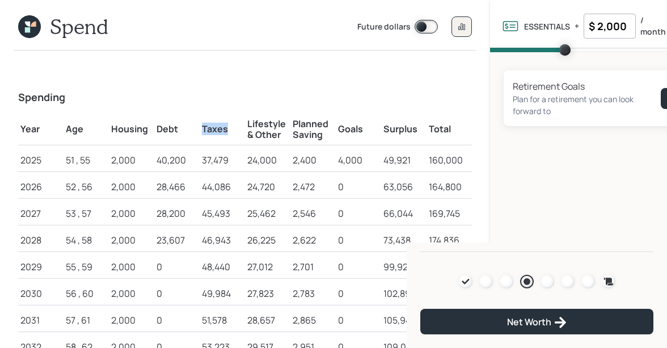
drag, startPoint x: 202, startPoint y: 128, endPoint x: 232, endPoint y: 133, distance: 29.8
click at [232, 133] on h5 "Taxes" at bounding box center [222, 129] width 41 height 11
drag, startPoint x: 248, startPoint y: 125, endPoint x: 280, endPoint y: 141, distance: 35.5
click at [280, 141] on td "Lifestyle & Other" at bounding box center [267, 128] width 45 height 35
drag, startPoint x: 280, startPoint y: 160, endPoint x: 243, endPoint y: 161, distance: 36.9
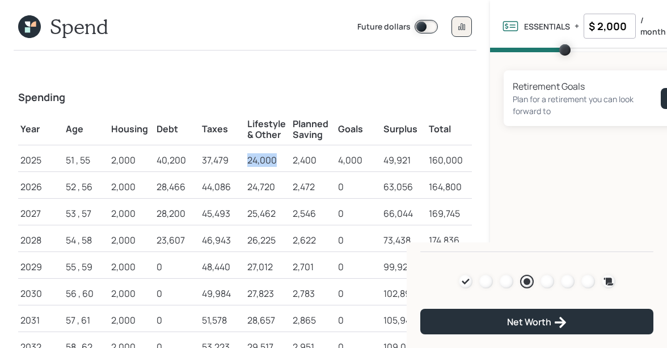
click at [243, 161] on tr "2025 51 , 55 2,000 40,200 37,479 24,000 2,400 4,000 49,921 160,000" at bounding box center [245, 158] width 454 height 27
drag, startPoint x: 317, startPoint y: 158, endPoint x: 283, endPoint y: 158, distance: 33.5
click at [283, 158] on tr "2025 51 , 55 2,000 40,200 37,479 24,000 2,400 4,000 49,921 160,000" at bounding box center [245, 158] width 454 height 27
click at [296, 160] on div "2,400" at bounding box center [313, 160] width 41 height 14
drag, startPoint x: 291, startPoint y: 162, endPoint x: 318, endPoint y: 163, distance: 26.7
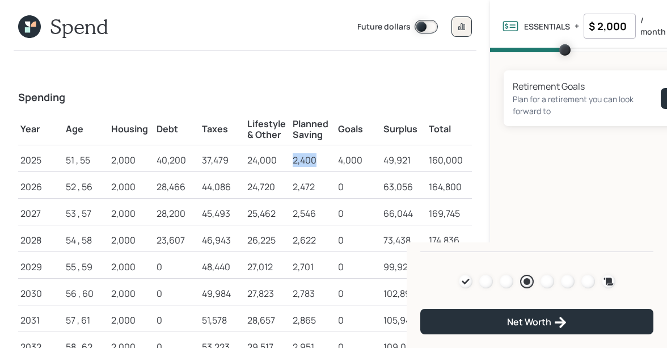
click at [318, 163] on td "2,400" at bounding box center [312, 158] width 45 height 27
drag, startPoint x: 337, startPoint y: 159, endPoint x: 365, endPoint y: 160, distance: 27.2
click at [365, 160] on div "4,000" at bounding box center [358, 160] width 41 height 14
drag, startPoint x: 383, startPoint y: 162, endPoint x: 412, endPoint y: 163, distance: 28.4
click at [412, 163] on div "49,921" at bounding box center [403, 160] width 41 height 14
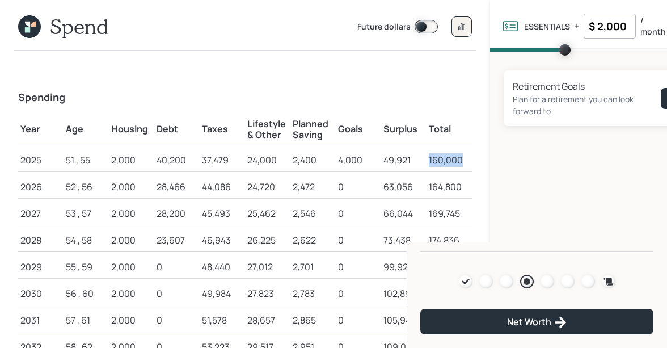
drag, startPoint x: 429, startPoint y: 160, endPoint x: 461, endPoint y: 160, distance: 32.3
click at [461, 160] on div "160,000" at bounding box center [449, 160] width 41 height 14
drag, startPoint x: 410, startPoint y: 160, endPoint x: 375, endPoint y: 160, distance: 35.2
click at [375, 160] on tr "2025 51 , 55 2,000 40,200 37,479 24,000 2,400 4,000 49,921 160,000" at bounding box center [245, 158] width 454 height 27
drag, startPoint x: 324, startPoint y: 138, endPoint x: 295, endPoint y: 125, distance: 31.5
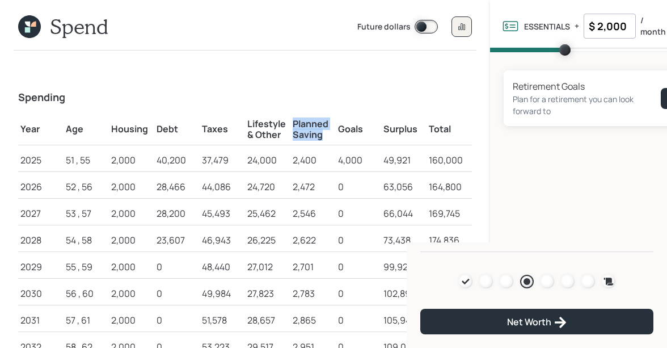
click at [295, 125] on h5 "Planned Saving" at bounding box center [313, 129] width 41 height 22
drag, startPoint x: 363, startPoint y: 130, endPoint x: 335, endPoint y: 130, distance: 28.3
click at [335, 130] on tr "Year Age Housing Debt Taxes Lifestyle & Other Planned Saving Goals Surplus Total" at bounding box center [245, 128] width 454 height 35
drag, startPoint x: 281, startPoint y: 138, endPoint x: 242, endPoint y: 123, distance: 41.5
click at [242, 123] on tr "Year Age Housing Debt Taxes Lifestyle & Other Planned Saving Goals Surplus Total" at bounding box center [245, 128] width 454 height 35
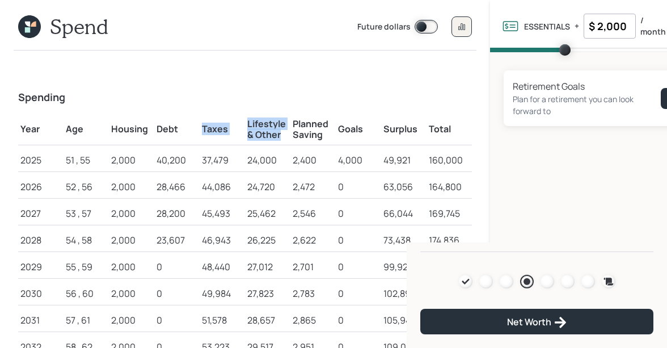
click at [242, 122] on td "Taxes" at bounding box center [222, 128] width 45 height 35
drag, startPoint x: 247, startPoint y: 123, endPoint x: 281, endPoint y: 137, distance: 37.4
click at [281, 137] on h5 "Lifestyle & Other" at bounding box center [267, 129] width 41 height 22
drag, startPoint x: 382, startPoint y: 158, endPoint x: 412, endPoint y: 160, distance: 30.7
click at [412, 160] on td "49,921" at bounding box center [403, 158] width 45 height 27
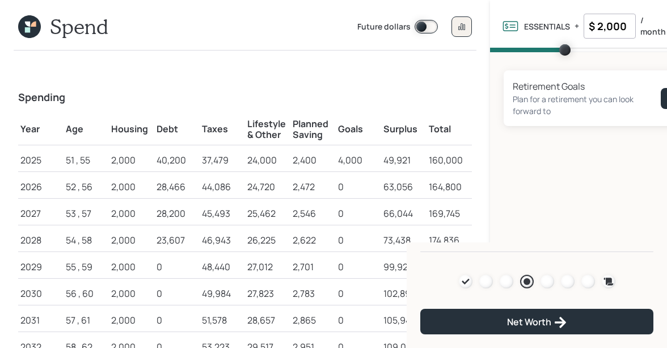
click at [34, 28] on icon at bounding box center [29, 26] width 23 height 23
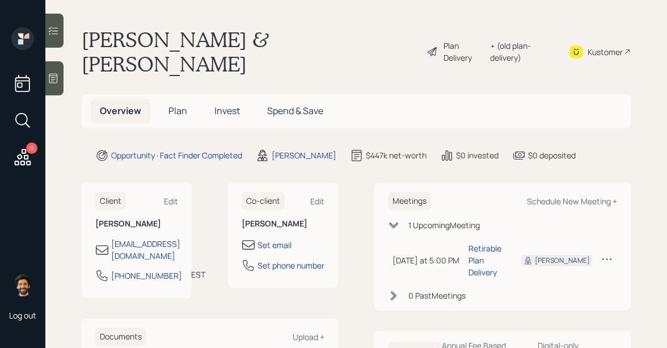
click at [171, 104] on span "Plan" at bounding box center [177, 110] width 19 height 12
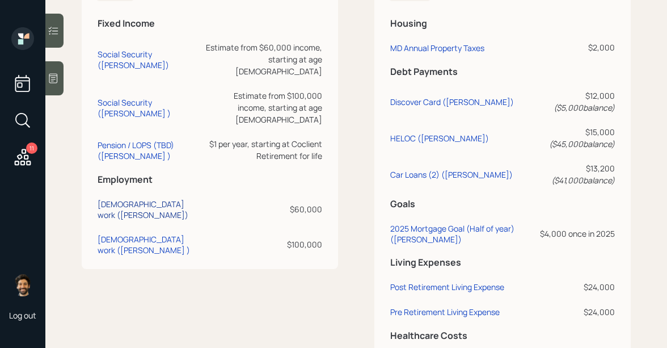
scroll to position [618, 0]
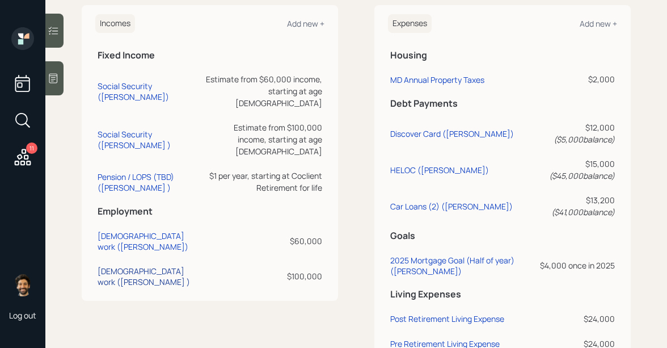
click at [128, 265] on div "Full-time work (Chris )" at bounding box center [149, 276] width 103 height 22
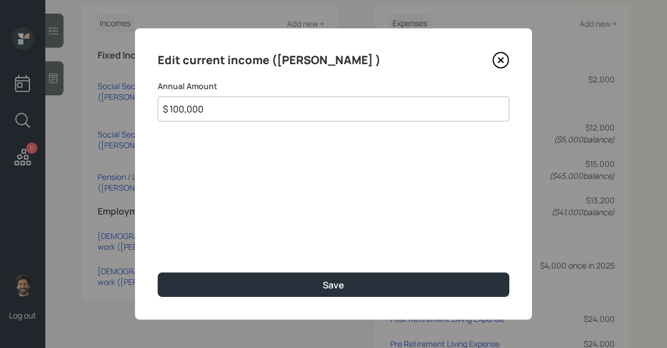
click at [238, 109] on input "$ 100,000" at bounding box center [334, 108] width 352 height 25
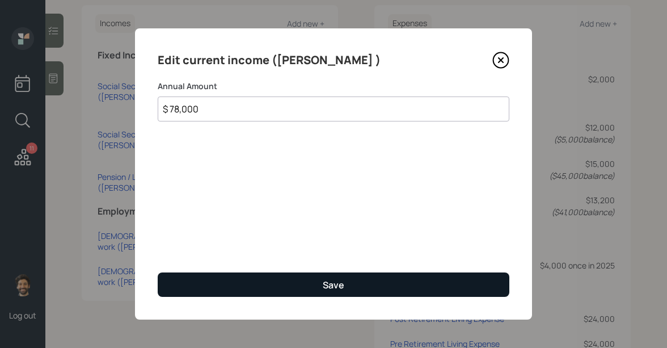
type input "$ 78,000"
click at [217, 282] on button "Save" at bounding box center [334, 284] width 352 height 24
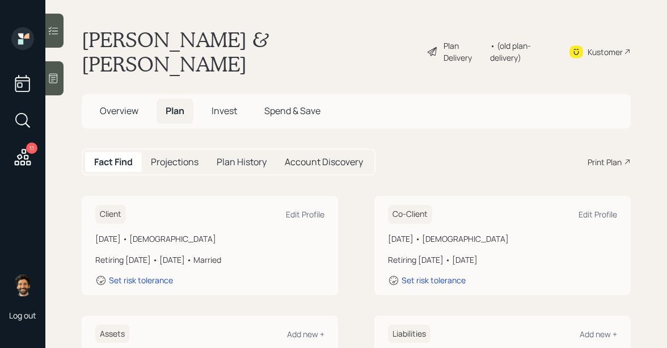
click at [514, 42] on div "• (old plan-delivery)" at bounding box center [522, 52] width 65 height 24
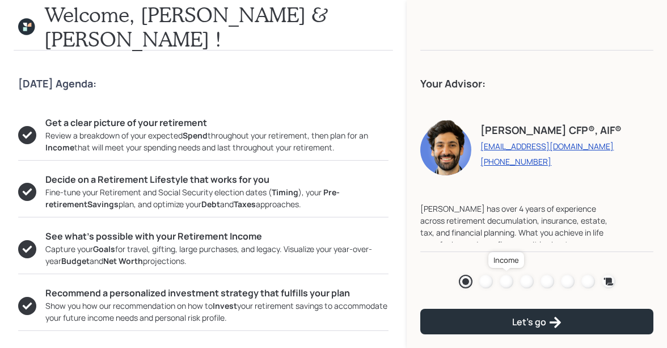
click at [509, 281] on div at bounding box center [507, 281] width 14 height 14
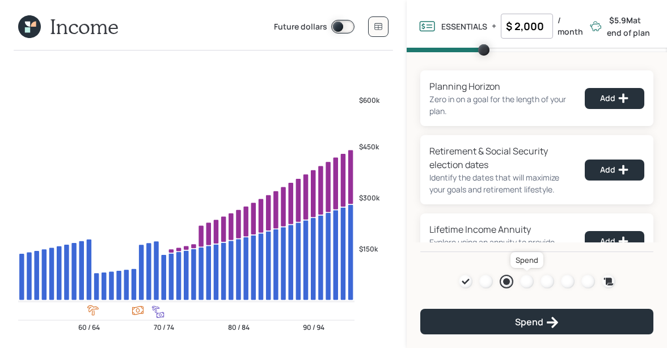
click at [522, 277] on div at bounding box center [527, 281] width 14 height 14
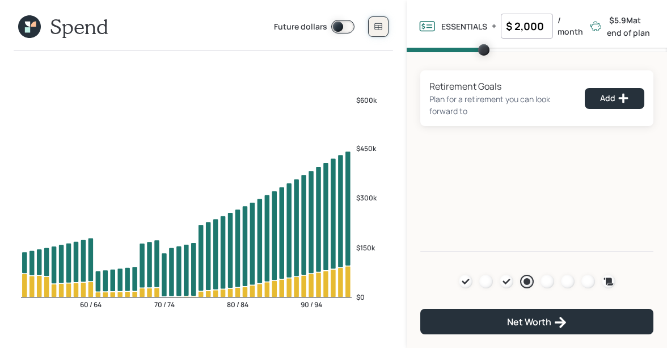
click at [380, 20] on button at bounding box center [378, 26] width 20 height 20
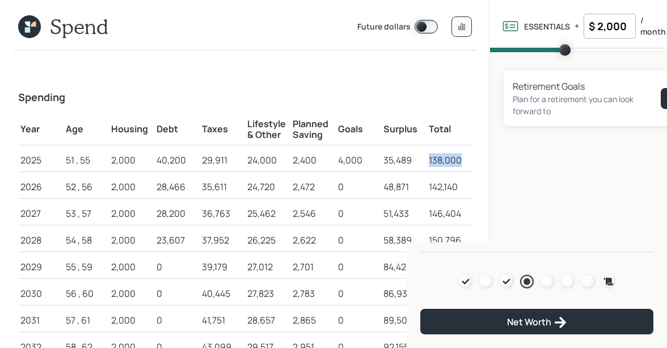
drag, startPoint x: 429, startPoint y: 160, endPoint x: 462, endPoint y: 160, distance: 33.5
click at [462, 160] on div "138,000" at bounding box center [449, 160] width 41 height 14
drag, startPoint x: 382, startPoint y: 160, endPoint x: 415, endPoint y: 160, distance: 32.9
click at [415, 160] on td "35,489" at bounding box center [403, 158] width 45 height 27
drag, startPoint x: 364, startPoint y: 160, endPoint x: 247, endPoint y: 160, distance: 116.8
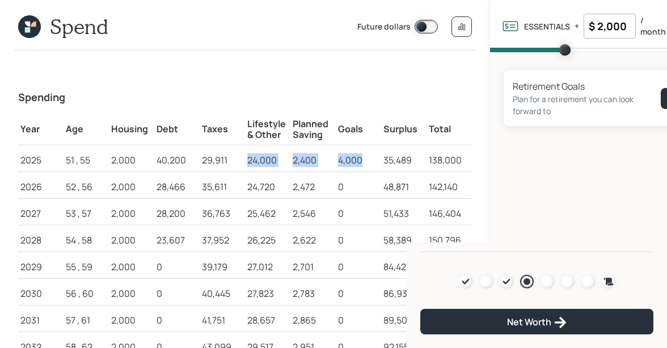
click at [247, 160] on tr "2025 51 , 55 2,000 40,200 29,911 24,000 2,400 4,000 35,489 138,000" at bounding box center [245, 158] width 454 height 27
click at [280, 156] on div "24,000" at bounding box center [267, 160] width 41 height 14
drag, startPoint x: 277, startPoint y: 159, endPoint x: 241, endPoint y: 159, distance: 35.7
click at [241, 159] on tr "2025 51 , 55 2,000 40,200 29,911 24,000 2,400 4,000 35,489 138,000" at bounding box center [245, 158] width 454 height 27
drag, startPoint x: 293, startPoint y: 161, endPoint x: 319, endPoint y: 162, distance: 26.1
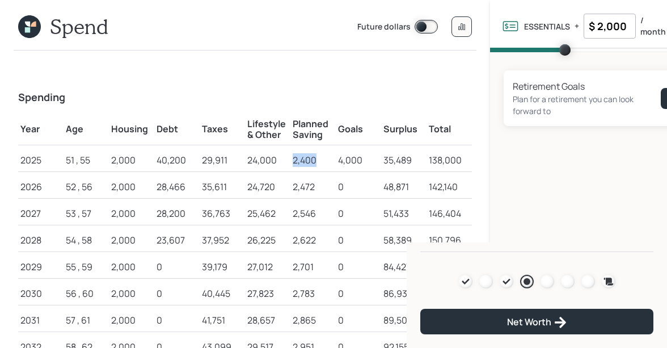
click at [319, 162] on div "2,400" at bounding box center [313, 160] width 41 height 14
click at [34, 23] on icon at bounding box center [33, 24] width 5 height 5
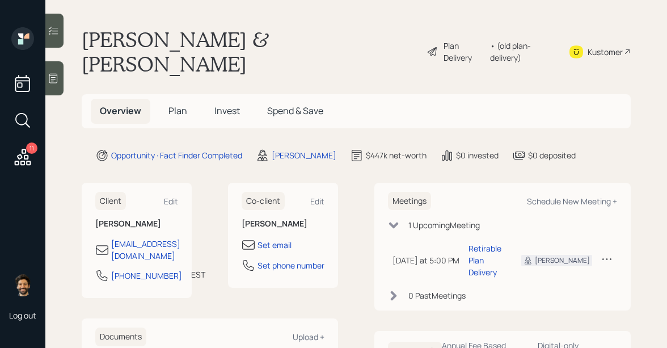
click at [173, 104] on span "Plan" at bounding box center [177, 110] width 19 height 12
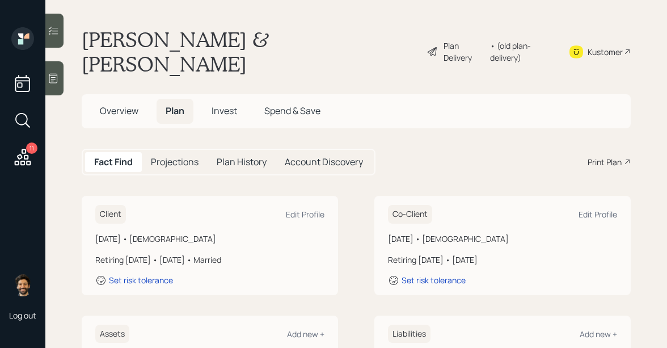
click at [501, 40] on div "• (old plan-delivery)" at bounding box center [522, 52] width 65 height 24
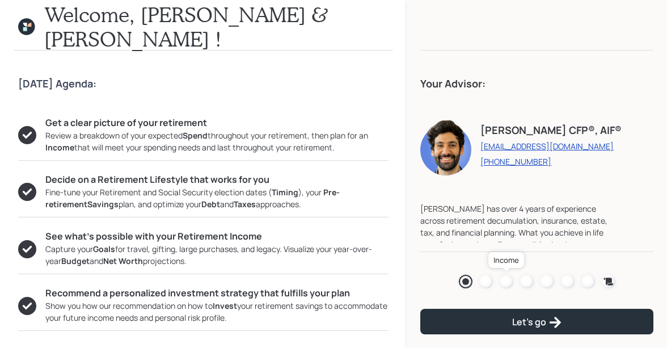
click at [506, 277] on div at bounding box center [507, 281] width 14 height 14
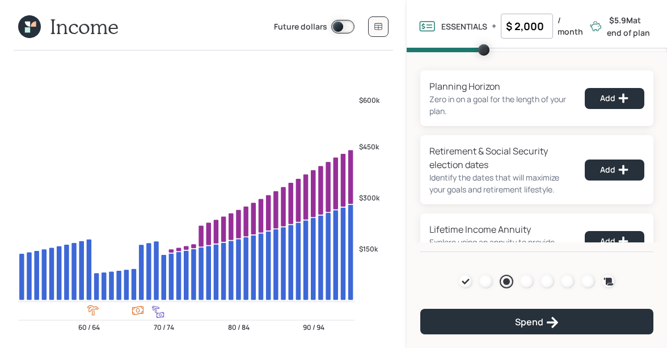
click at [36, 35] on icon at bounding box center [29, 26] width 23 height 23
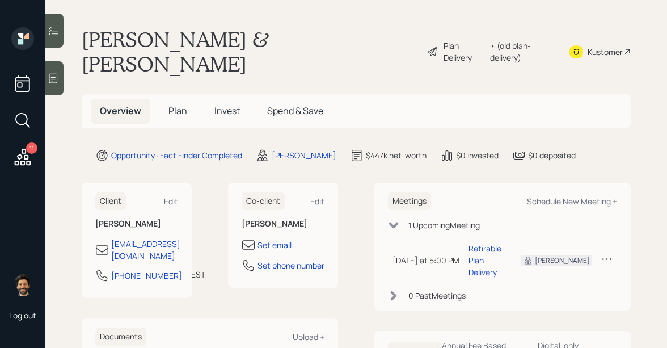
click at [174, 104] on span "Plan" at bounding box center [177, 110] width 19 height 12
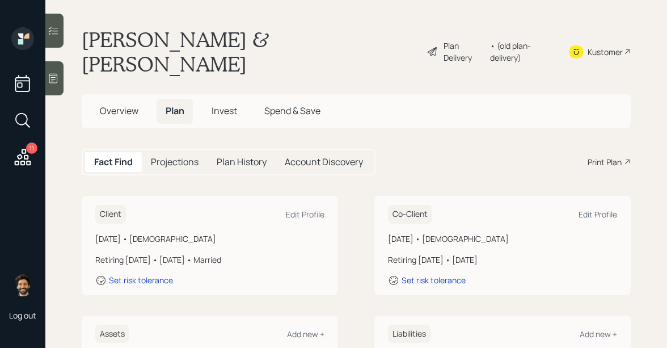
click at [502, 40] on div "• (old plan-delivery)" at bounding box center [522, 52] width 65 height 24
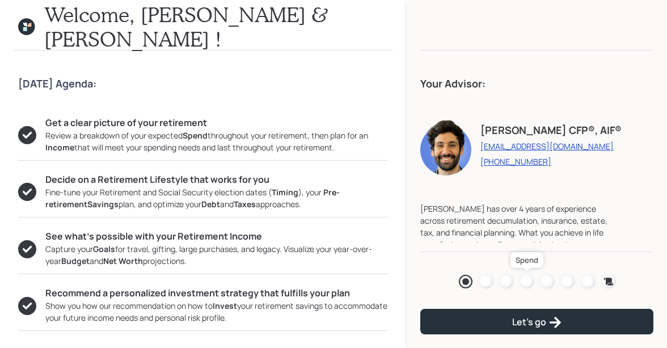
click at [524, 280] on div at bounding box center [527, 281] width 14 height 14
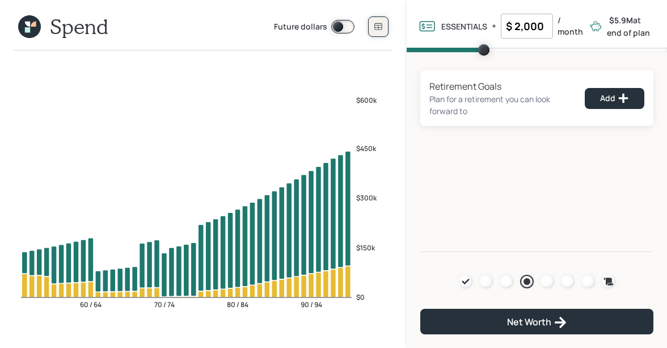
click at [378, 23] on icon at bounding box center [378, 26] width 9 height 9
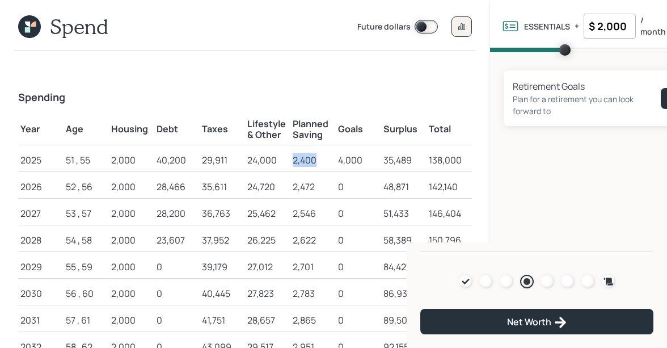
drag, startPoint x: 318, startPoint y: 163, endPoint x: 290, endPoint y: 162, distance: 27.8
click at [290, 162] on td "2,400" at bounding box center [312, 158] width 45 height 27
click at [310, 157] on div "2,400" at bounding box center [313, 160] width 41 height 14
drag, startPoint x: 316, startPoint y: 159, endPoint x: 283, endPoint y: 159, distance: 32.3
click at [283, 159] on tr "2025 51 , 55 2,000 40,200 29,911 24,000 2,400 4,000 35,489 138,000" at bounding box center [245, 158] width 454 height 27
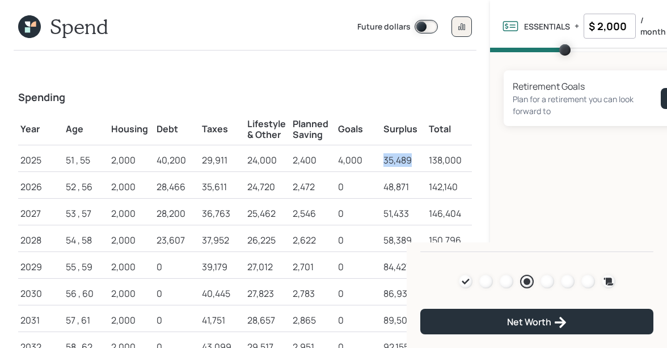
drag, startPoint x: 413, startPoint y: 160, endPoint x: 384, endPoint y: 160, distance: 29.5
click at [384, 160] on div "35,489" at bounding box center [403, 160] width 41 height 14
drag, startPoint x: 320, startPoint y: 160, endPoint x: 291, endPoint y: 159, distance: 28.9
click at [291, 159] on td "2,400" at bounding box center [312, 158] width 45 height 27
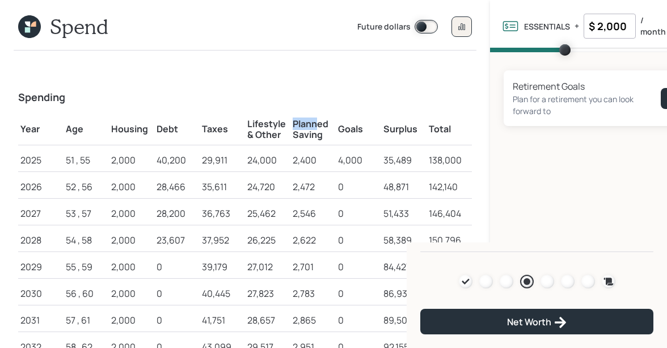
drag, startPoint x: 293, startPoint y: 122, endPoint x: 320, endPoint y: 125, distance: 27.4
click at [320, 125] on h5 "Planned Saving" at bounding box center [313, 129] width 41 height 22
drag, startPoint x: 338, startPoint y: 130, endPoint x: 364, endPoint y: 131, distance: 26.1
click at [364, 131] on h5 "Goals" at bounding box center [358, 129] width 41 height 11
drag, startPoint x: 337, startPoint y: 160, endPoint x: 367, endPoint y: 160, distance: 30.1
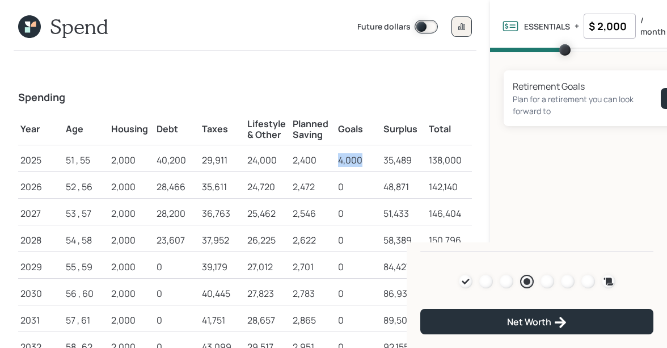
click at [367, 160] on td "4,000" at bounding box center [358, 158] width 45 height 27
drag, startPoint x: 382, startPoint y: 160, endPoint x: 413, endPoint y: 162, distance: 30.7
click at [413, 162] on td "35,489" at bounding box center [403, 158] width 45 height 27
click at [383, 158] on div "35,489" at bounding box center [403, 160] width 41 height 14
drag, startPoint x: 383, startPoint y: 162, endPoint x: 413, endPoint y: 162, distance: 30.6
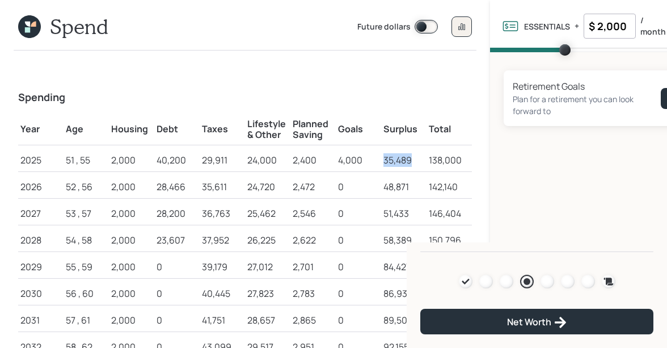
click at [413, 162] on div "35,489" at bounding box center [403, 160] width 41 height 14
drag, startPoint x: 280, startPoint y: 159, endPoint x: 238, endPoint y: 159, distance: 42.0
click at [238, 159] on tr "2025 51 , 55 2,000 40,200 29,911 24,000 2,400 4,000 35,489 138,000" at bounding box center [245, 158] width 454 height 27
click at [610, 37] on input "$ 2,000" at bounding box center [609, 26] width 52 height 25
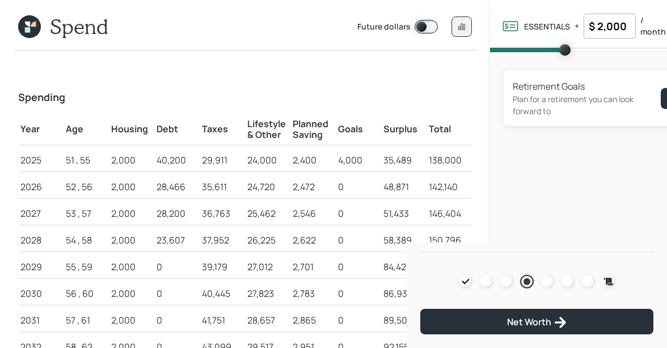
click at [610, 37] on input "$ 2,000" at bounding box center [609, 26] width 52 height 25
click at [29, 29] on icon at bounding box center [27, 29] width 5 height 5
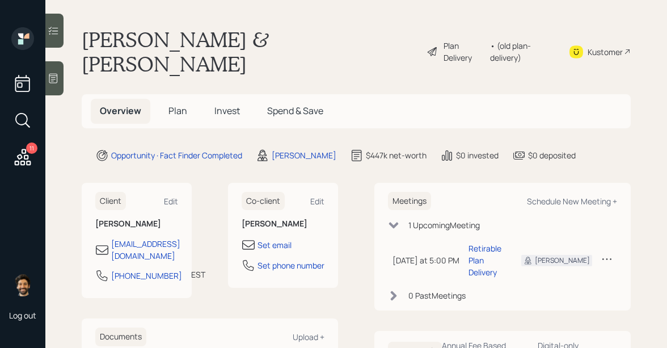
click at [181, 104] on span "Plan" at bounding box center [177, 110] width 19 height 12
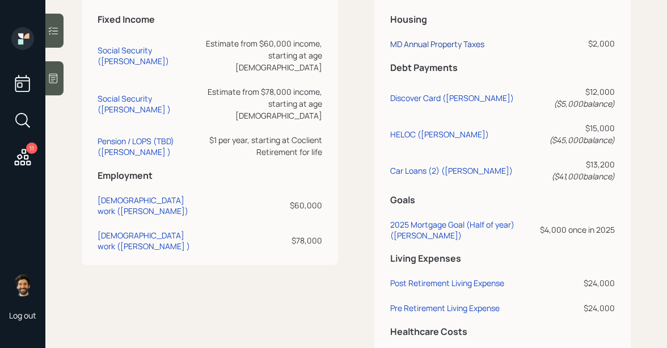
scroll to position [708, 0]
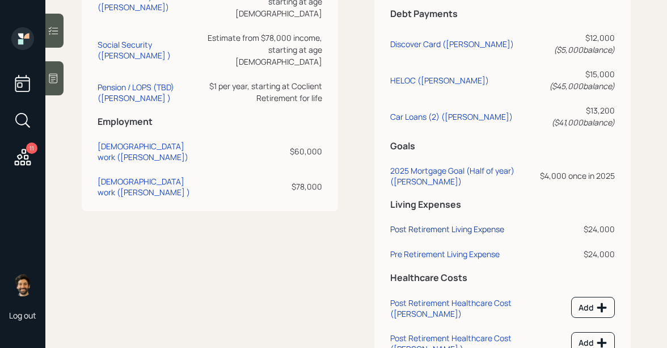
click at [424, 223] on div "Post Retirement Living Expense" at bounding box center [447, 228] width 114 height 11
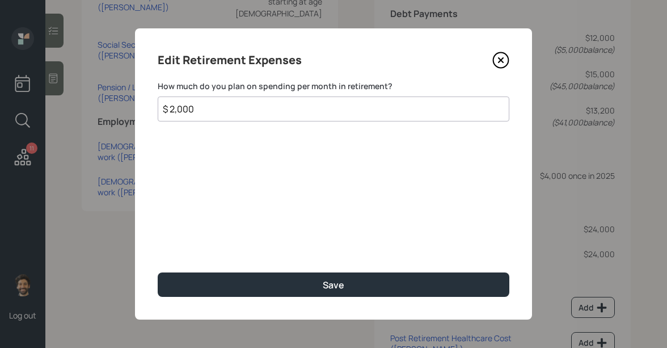
click at [204, 113] on input "$ 2,000" at bounding box center [334, 108] width 352 height 25
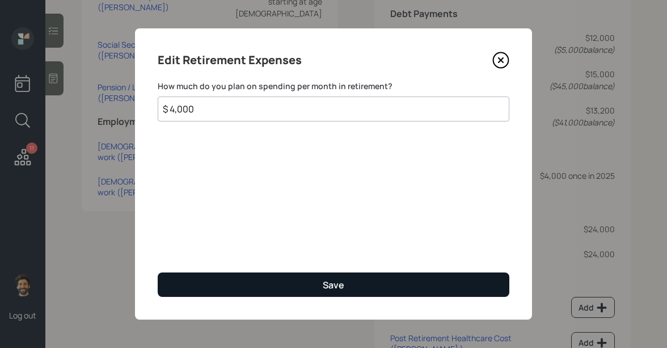
type input "$ 4,000"
click at [198, 285] on button "Save" at bounding box center [334, 284] width 352 height 24
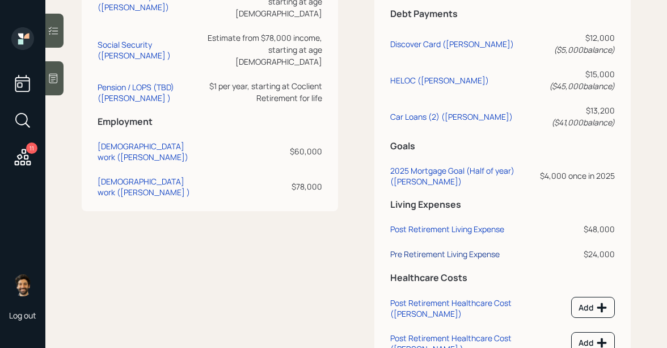
click at [470, 248] on div "Pre Retirement Living Expense" at bounding box center [444, 253] width 109 height 11
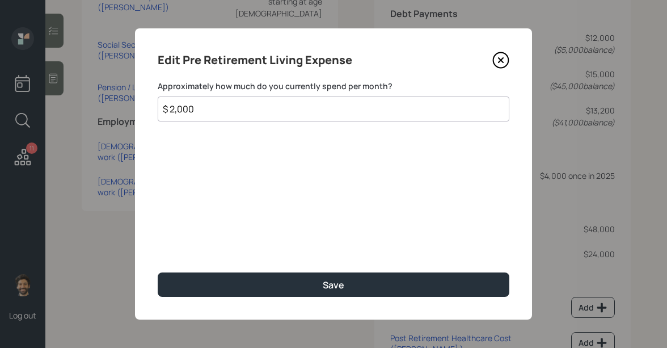
click at [230, 113] on input "$ 2,000" at bounding box center [334, 108] width 352 height 25
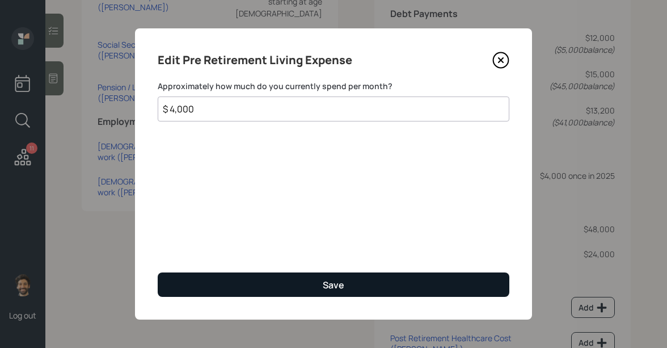
type input "$ 4,000"
click at [228, 282] on button "Save" at bounding box center [334, 284] width 352 height 24
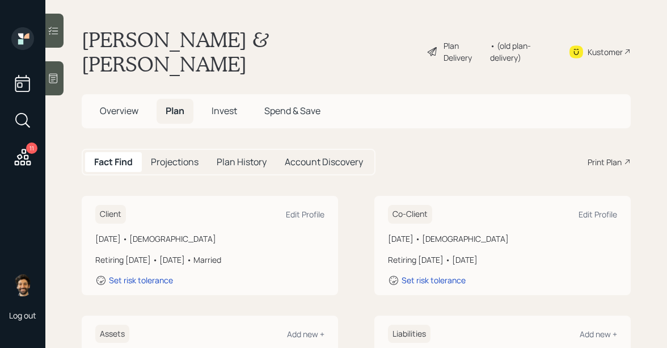
click at [516, 40] on div "• (old plan-delivery)" at bounding box center [522, 52] width 65 height 24
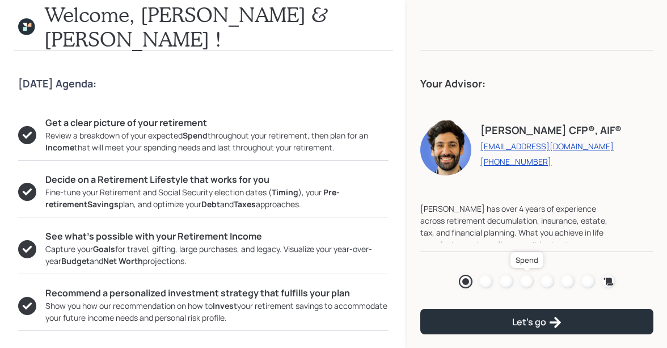
click at [524, 281] on div at bounding box center [527, 281] width 14 height 14
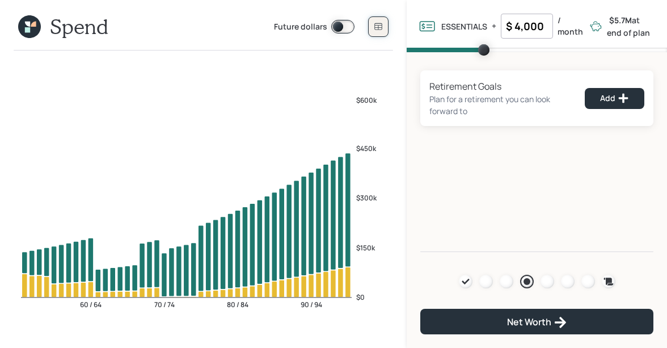
click at [375, 24] on icon at bounding box center [378, 26] width 7 height 7
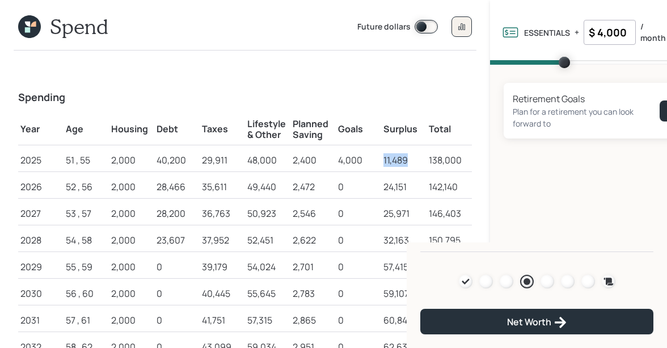
drag, startPoint x: 382, startPoint y: 158, endPoint x: 412, endPoint y: 160, distance: 29.6
click at [412, 160] on td "11,489" at bounding box center [403, 158] width 45 height 27
drag, startPoint x: 278, startPoint y: 158, endPoint x: 251, endPoint y: 158, distance: 27.8
click at [251, 158] on div "48,000" at bounding box center [267, 160] width 41 height 14
click at [383, 172] on td "24,151" at bounding box center [403, 185] width 45 height 27
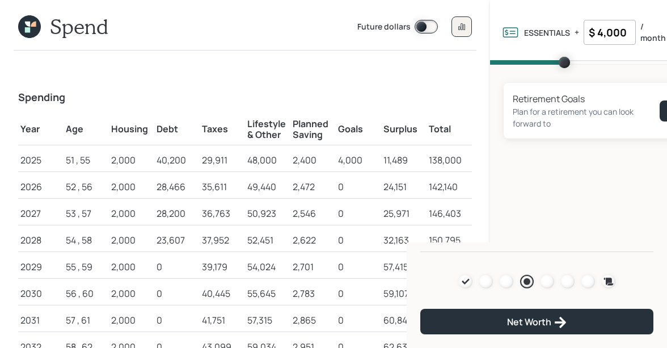
click at [381, 158] on td "11,489" at bounding box center [403, 158] width 45 height 27
drag, startPoint x: 384, startPoint y: 158, endPoint x: 418, endPoint y: 159, distance: 34.6
click at [418, 159] on div "11,489" at bounding box center [403, 160] width 41 height 14
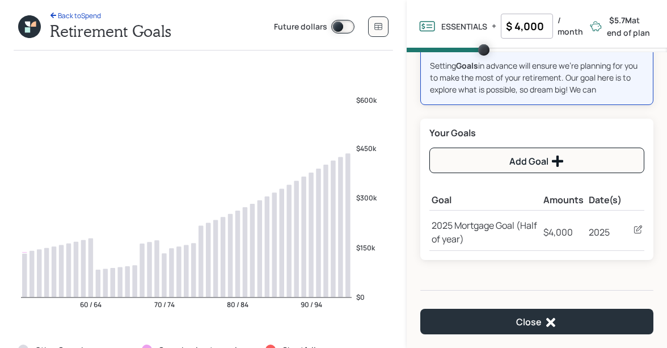
scroll to position [56, 0]
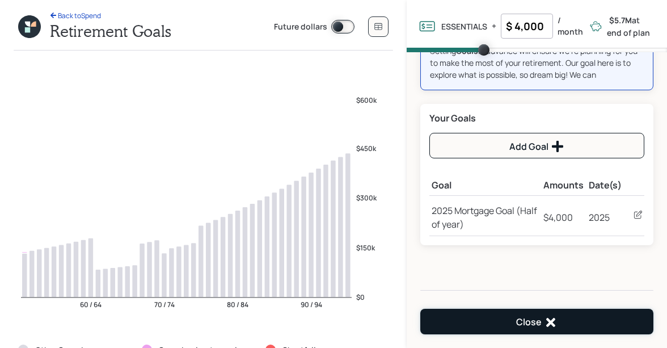
click at [479, 326] on button "Close" at bounding box center [536, 321] width 233 height 26
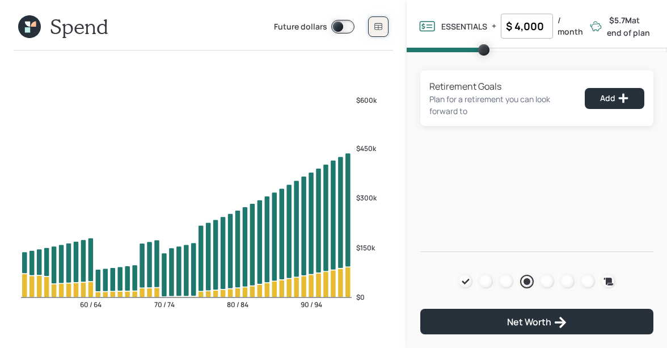
click at [378, 22] on icon at bounding box center [378, 26] width 9 height 9
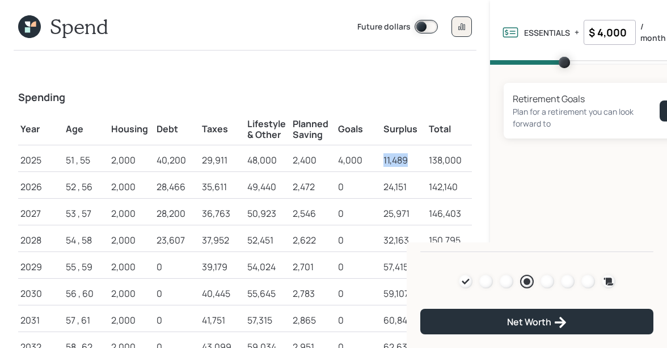
drag, startPoint x: 384, startPoint y: 160, endPoint x: 408, endPoint y: 161, distance: 24.4
click at [408, 161] on div "11,489" at bounding box center [403, 160] width 41 height 14
drag, startPoint x: 384, startPoint y: 183, endPoint x: 410, endPoint y: 184, distance: 26.1
click at [410, 184] on div "24,151" at bounding box center [403, 187] width 41 height 14
drag, startPoint x: 383, startPoint y: 160, endPoint x: 416, endPoint y: 161, distance: 32.3
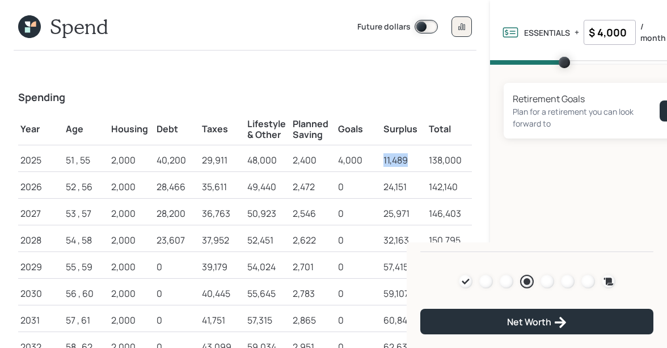
click at [416, 161] on div "11,489" at bounding box center [403, 160] width 41 height 14
drag, startPoint x: 381, startPoint y: 187, endPoint x: 421, endPoint y: 187, distance: 40.3
click at [421, 187] on td "24,151" at bounding box center [403, 185] width 45 height 27
drag, startPoint x: 385, startPoint y: 160, endPoint x: 420, endPoint y: 161, distance: 35.2
click at [420, 161] on div "11,489" at bounding box center [403, 160] width 41 height 14
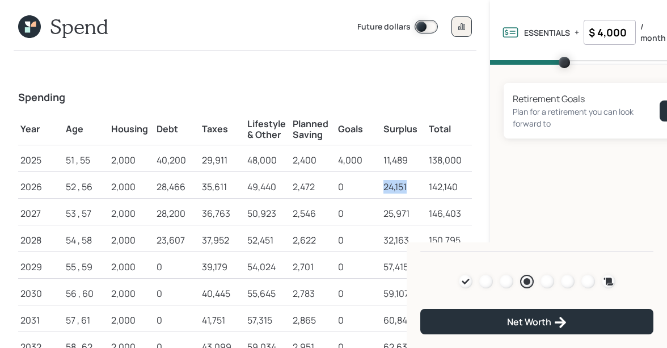
drag, startPoint x: 382, startPoint y: 185, endPoint x: 406, endPoint y: 187, distance: 24.5
click at [406, 187] on td "24,151" at bounding box center [403, 185] width 45 height 27
drag, startPoint x: 159, startPoint y: 162, endPoint x: 197, endPoint y: 162, distance: 38.6
click at [197, 162] on td "40,200" at bounding box center [176, 158] width 45 height 27
drag, startPoint x: 158, startPoint y: 185, endPoint x: 194, endPoint y: 186, distance: 35.7
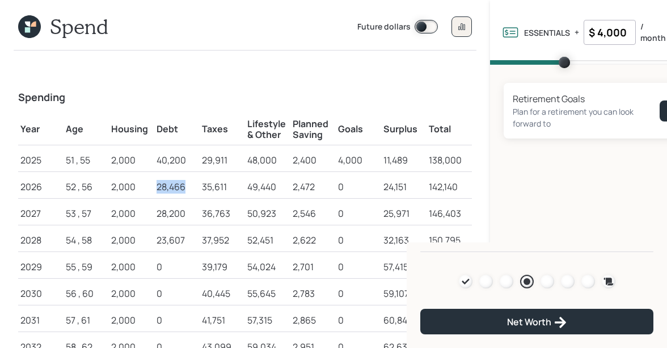
click at [194, 186] on div "28,466" at bounding box center [176, 187] width 41 height 14
click at [27, 22] on icon at bounding box center [27, 24] width 5 height 5
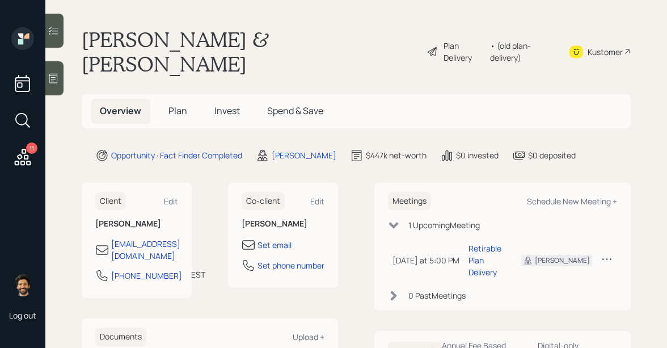
click at [172, 104] on span "Plan" at bounding box center [177, 110] width 19 height 12
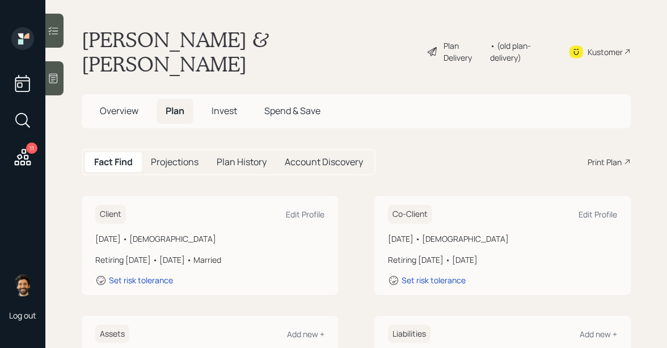
click at [228, 104] on span "Invest" at bounding box center [224, 110] width 26 height 12
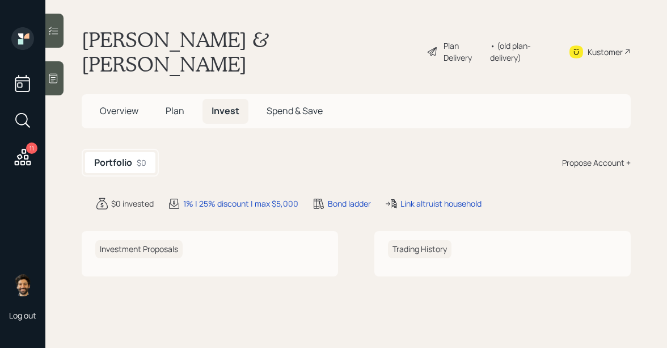
click at [179, 104] on span "Plan" at bounding box center [175, 110] width 19 height 12
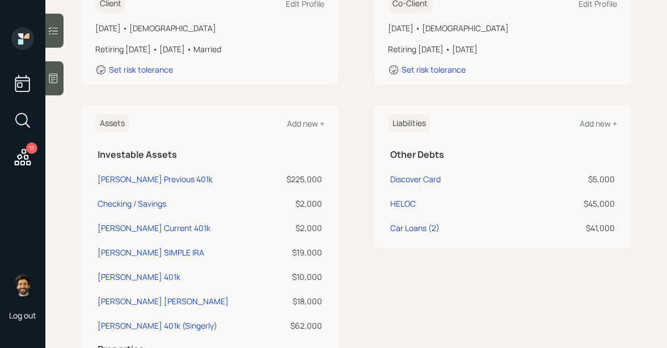
scroll to position [235, 0]
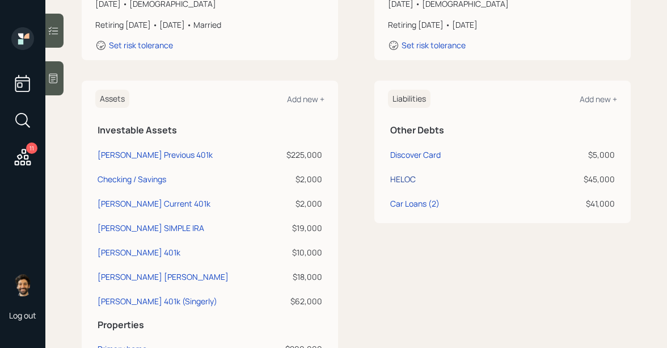
click at [401, 173] on div "HELOC" at bounding box center [403, 179] width 26 height 12
select select "other"
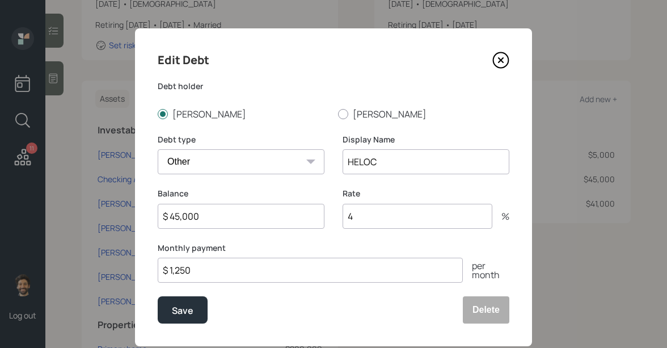
click at [500, 65] on icon at bounding box center [500, 60] width 17 height 17
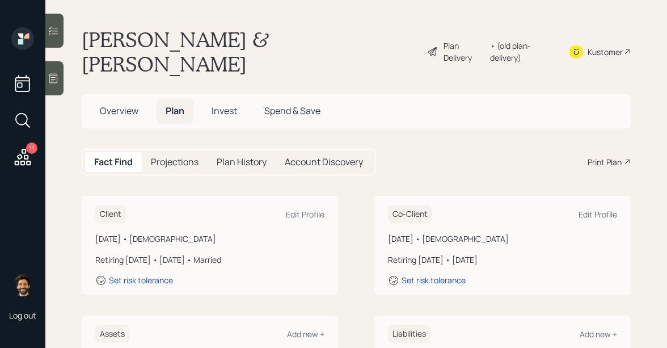
click at [501, 40] on div "• (old plan-delivery)" at bounding box center [522, 52] width 65 height 24
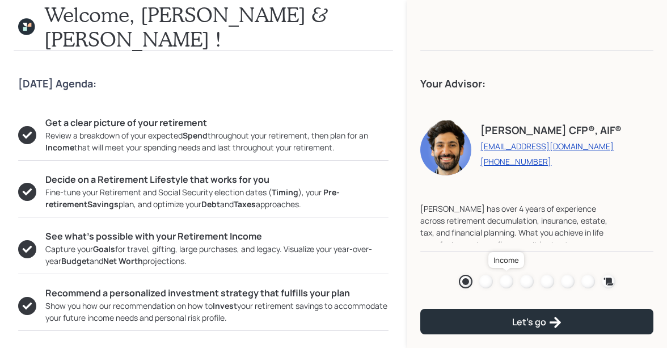
click at [506, 277] on div at bounding box center [507, 281] width 14 height 14
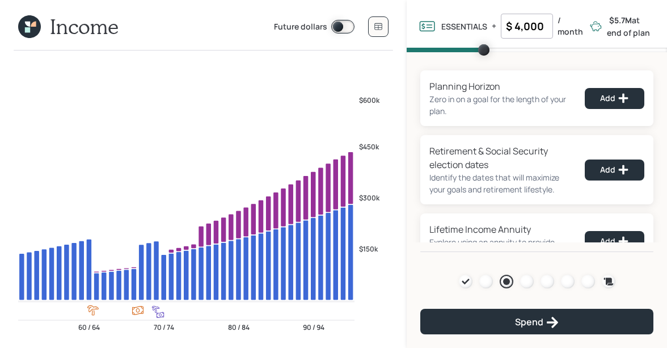
click at [28, 20] on icon at bounding box center [29, 26] width 23 height 23
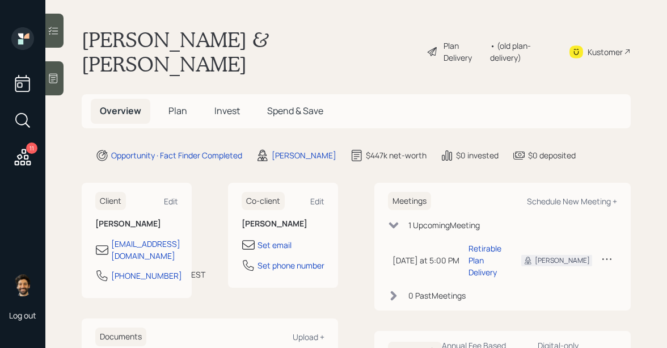
click at [187, 99] on h5 "Plan" at bounding box center [177, 111] width 37 height 24
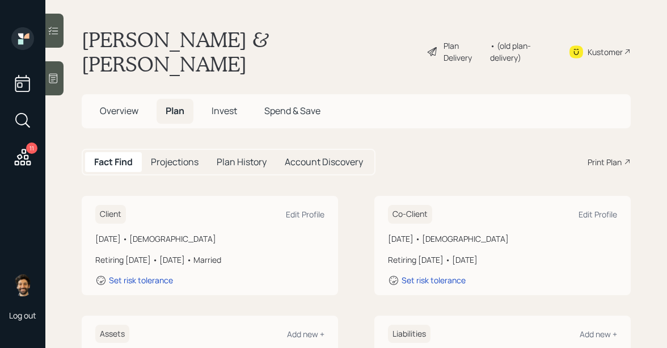
click at [507, 41] on div "• (old plan-delivery)" at bounding box center [522, 52] width 65 height 24
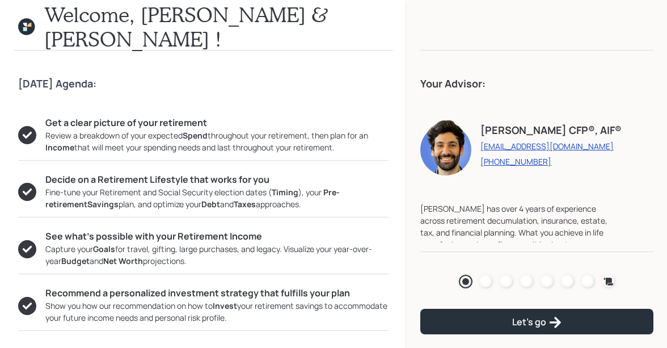
click at [33, 30] on icon at bounding box center [26, 26] width 17 height 17
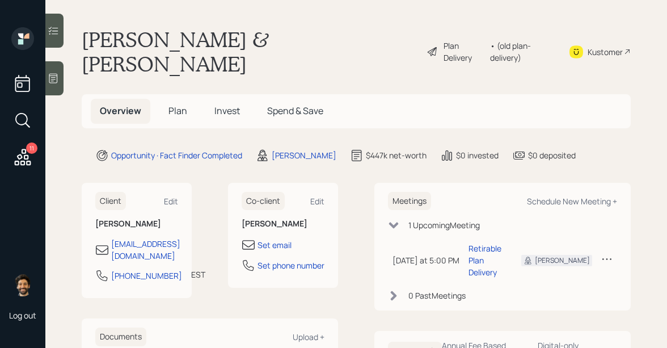
click at [175, 104] on span "Plan" at bounding box center [177, 110] width 19 height 12
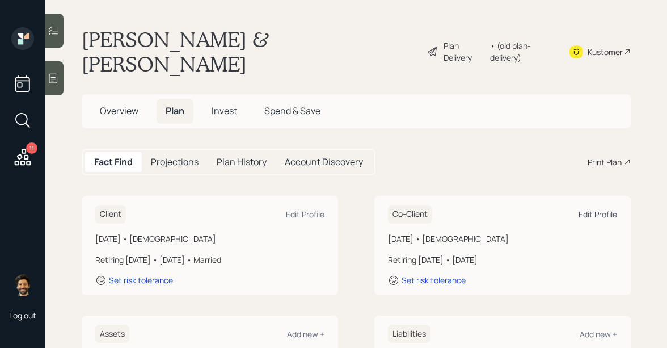
click at [595, 209] on div "Edit Profile" at bounding box center [597, 214] width 39 height 11
click at [413, 274] on div "Set risk tolerance" at bounding box center [433, 279] width 64 height 11
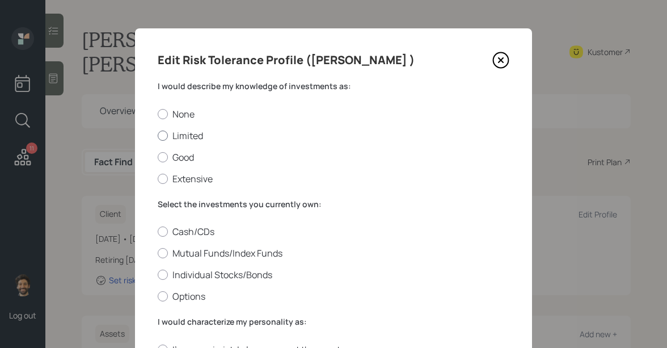
click at [177, 137] on label "Limited" at bounding box center [334, 135] width 352 height 12
click at [158, 136] on input "Limited" at bounding box center [157, 135] width 1 height 1
radio input "true"
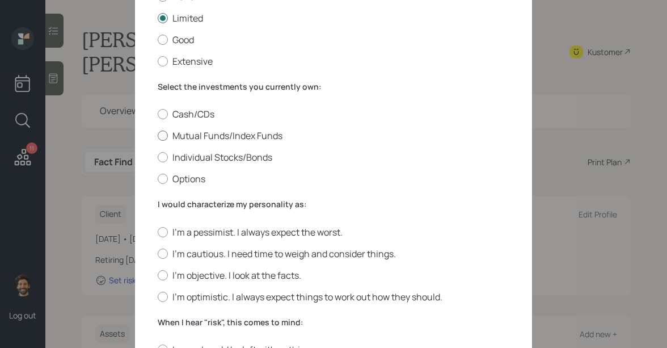
click at [195, 132] on label "Mutual Funds/Index Funds" at bounding box center [334, 135] width 352 height 12
click at [158, 136] on input "Mutual Funds/Index Funds" at bounding box center [157, 136] width 1 height 1
radio input "true"
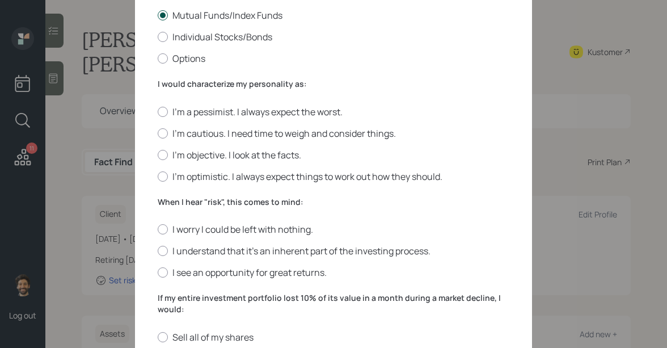
scroll to position [252, 0]
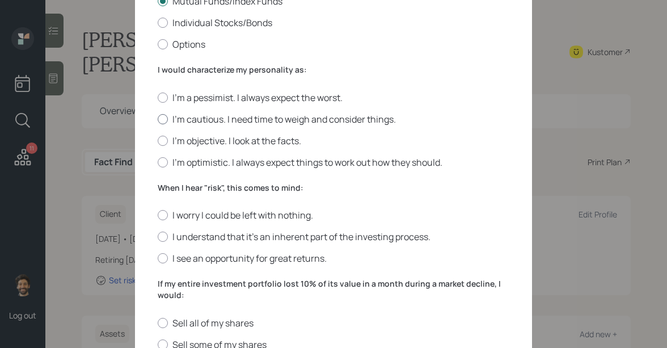
click at [166, 118] on div at bounding box center [163, 119] width 10 height 10
click at [158, 118] on input "I'm cautious. I need time to weigh and consider things." at bounding box center [157, 118] width 1 height 1
radio input "true"
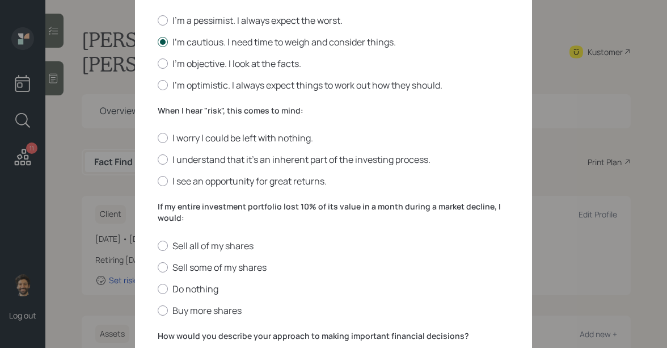
scroll to position [361, 0]
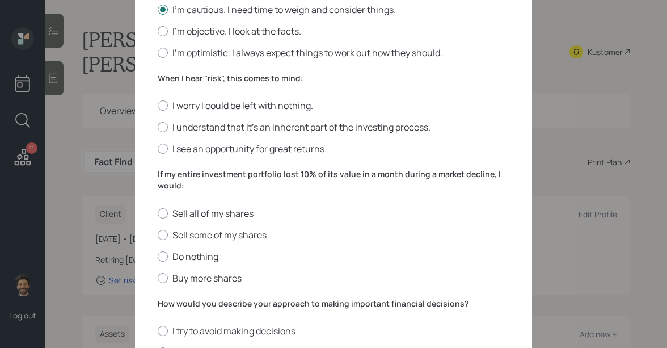
click at [179, 79] on label "When I hear "risk", this comes to mind:" at bounding box center [334, 78] width 352 height 11
click at [168, 124] on label "I understand that it’s an inherent part of the investing process." at bounding box center [334, 127] width 352 height 12
click at [158, 127] on input "I understand that it’s an inherent part of the investing process." at bounding box center [157, 127] width 1 height 1
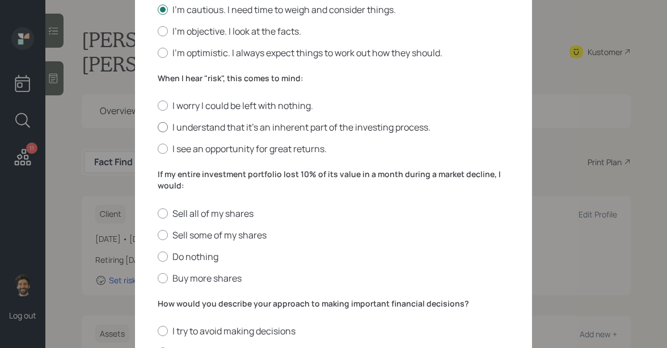
radio input "true"
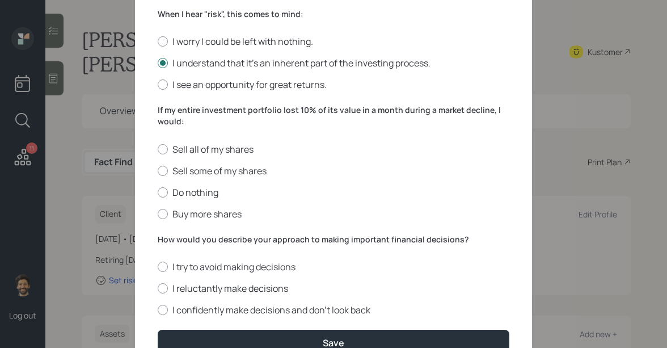
scroll to position [433, 0]
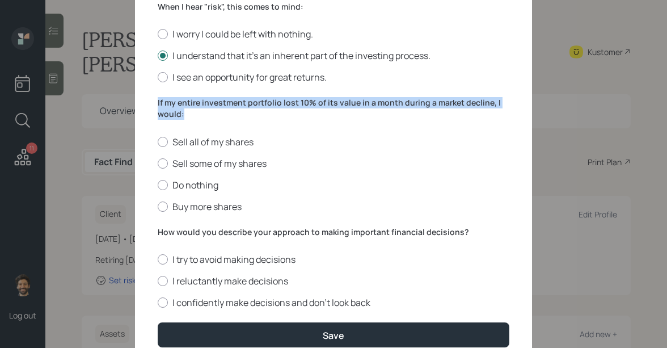
drag, startPoint x: 188, startPoint y: 113, endPoint x: 151, endPoint y: 100, distance: 39.4
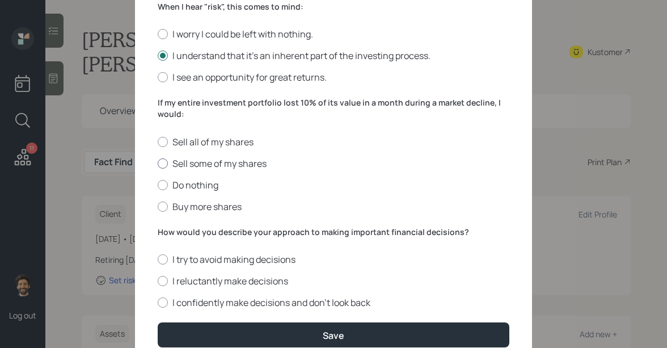
click at [164, 162] on div at bounding box center [163, 163] width 10 height 10
click at [158, 163] on input "Sell some of my shares" at bounding box center [157, 163] width 1 height 1
radio input "true"
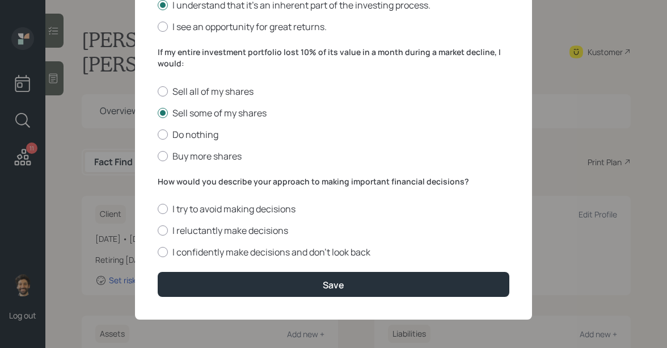
click at [168, 180] on label "How would you describe your approach to making important financial decisions?" at bounding box center [334, 181] width 352 height 11
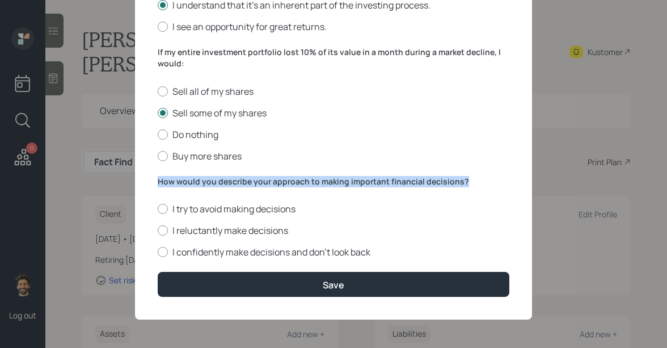
click at [168, 180] on label "How would you describe your approach to making important financial decisions?" at bounding box center [334, 181] width 352 height 11
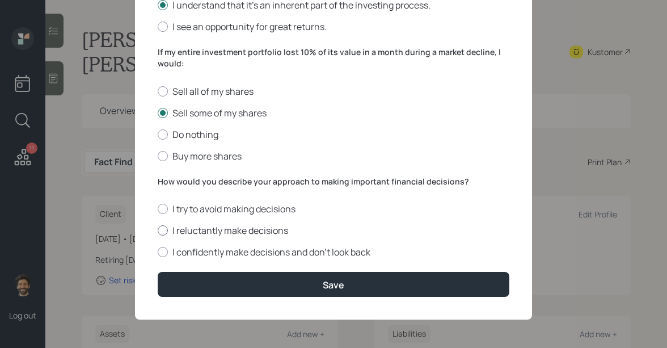
click at [169, 224] on label "I reluctantly make decisions" at bounding box center [334, 230] width 352 height 12
click at [158, 230] on input "I reluctantly make decisions" at bounding box center [157, 230] width 1 height 1
radio input "true"
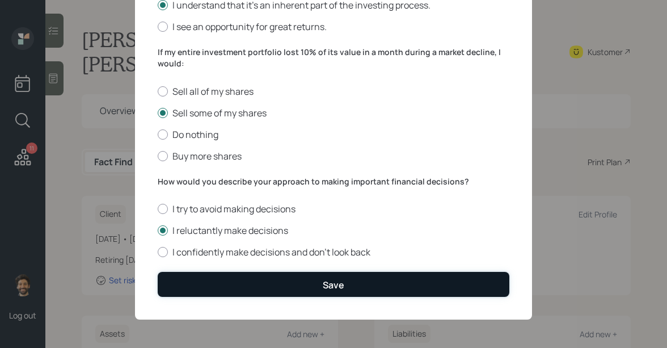
click at [183, 278] on button "Save" at bounding box center [334, 284] width 352 height 24
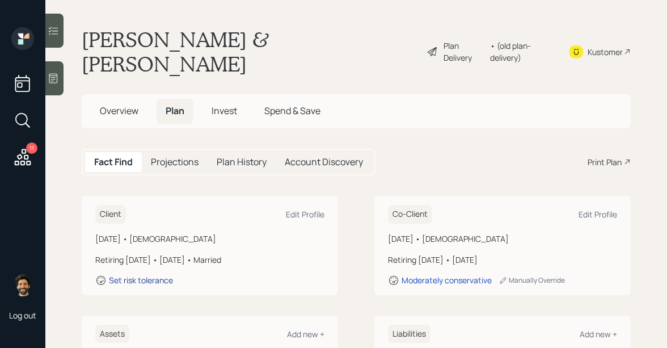
click at [117, 274] on div "Set risk tolerance" at bounding box center [141, 279] width 64 height 11
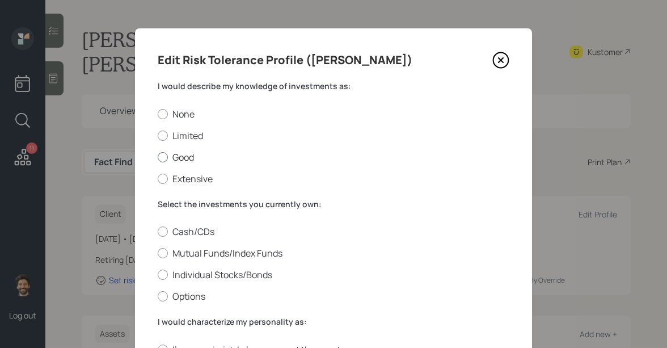
click at [165, 151] on label "Good" at bounding box center [334, 157] width 352 height 12
click at [158, 156] on input "Good" at bounding box center [157, 156] width 1 height 1
radio input "true"
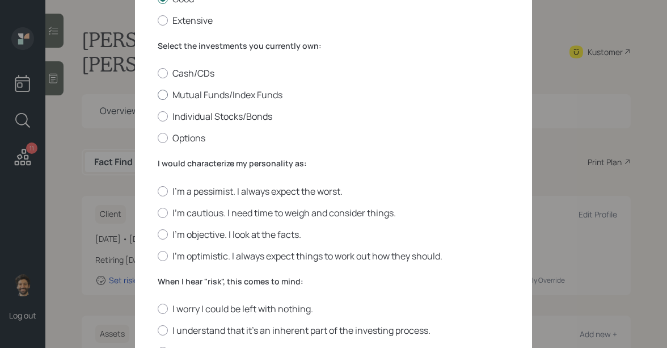
click at [194, 94] on label "Mutual Funds/Index Funds" at bounding box center [334, 94] width 352 height 12
click at [158, 95] on input "Mutual Funds/Index Funds" at bounding box center [157, 95] width 1 height 1
radio input "true"
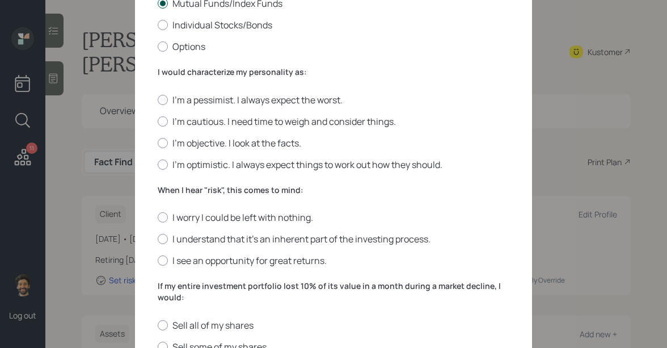
scroll to position [286, 0]
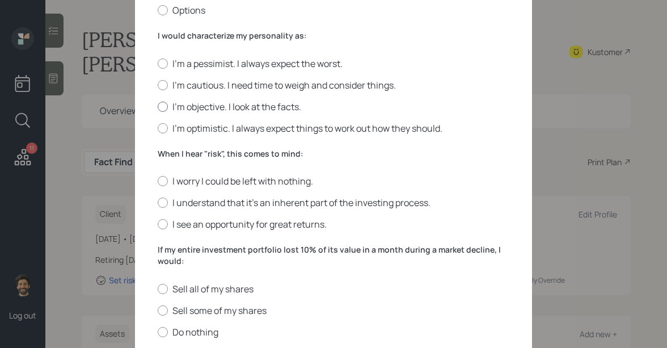
click at [164, 107] on div at bounding box center [163, 106] width 10 height 10
click at [158, 107] on input "I'm objective. I look at the facts." at bounding box center [157, 106] width 1 height 1
radio input "true"
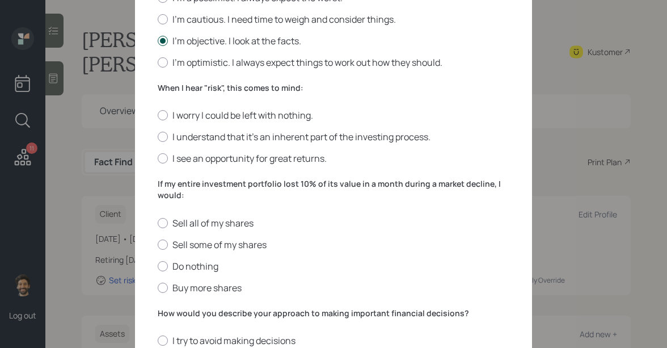
scroll to position [386, 0]
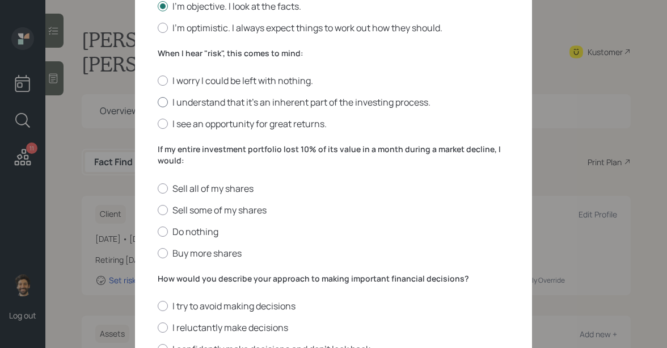
click at [165, 108] on label "I understand that it’s an inherent part of the investing process." at bounding box center [334, 102] width 352 height 12
click at [158, 103] on input "I understand that it’s an inherent part of the investing process." at bounding box center [157, 102] width 1 height 1
radio input "true"
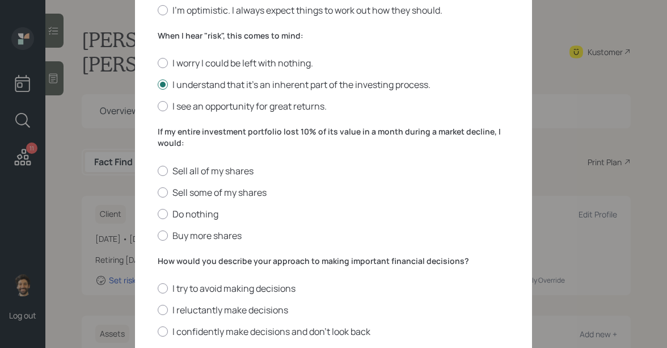
scroll to position [407, 0]
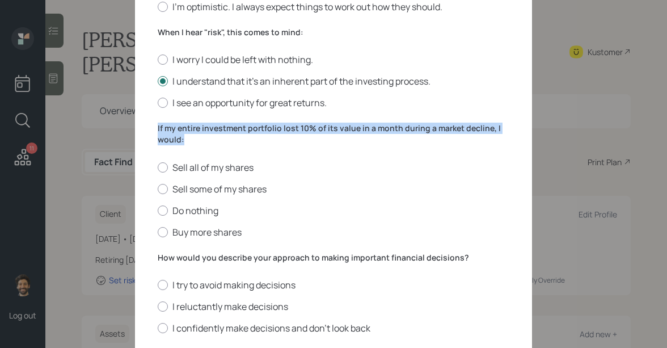
drag, startPoint x: 183, startPoint y: 140, endPoint x: 152, endPoint y: 124, distance: 34.8
click at [152, 124] on div "Edit Risk Tolerance Profile (Patti) I would describe my knowledge of investment…" at bounding box center [333, 8] width 397 height 774
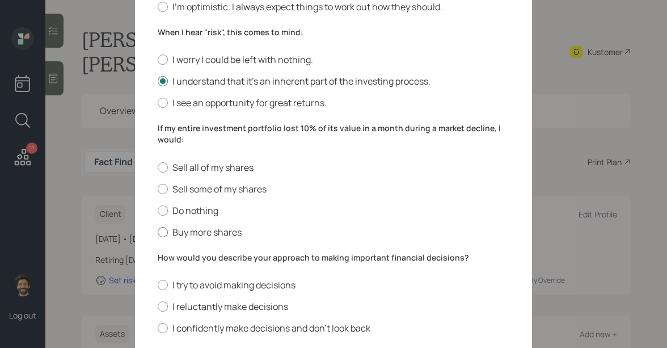
click at [162, 230] on div at bounding box center [163, 232] width 10 height 10
click at [158, 231] on input "Buy more shares" at bounding box center [157, 231] width 1 height 1
radio input "true"
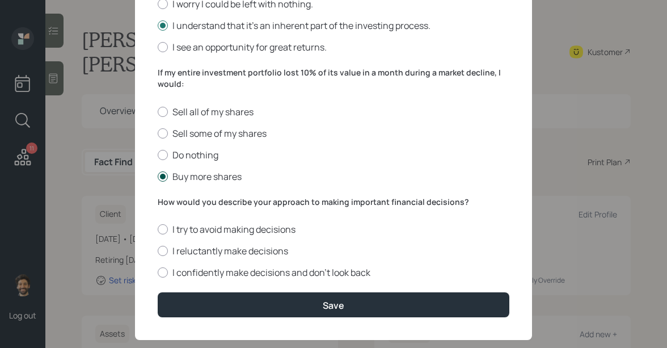
scroll to position [483, 0]
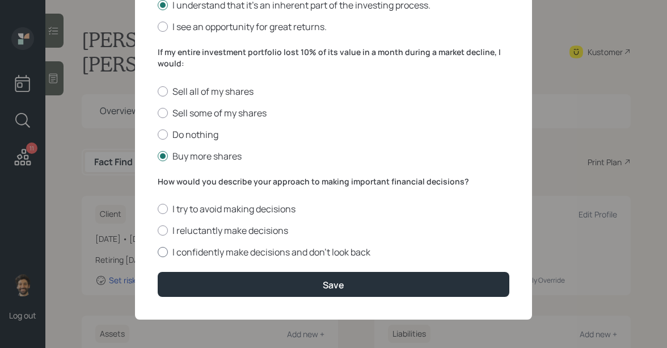
click at [163, 251] on div at bounding box center [163, 252] width 10 height 10
click at [158, 252] on input "I confidently make decisions and don’t look back" at bounding box center [157, 252] width 1 height 1
radio input "true"
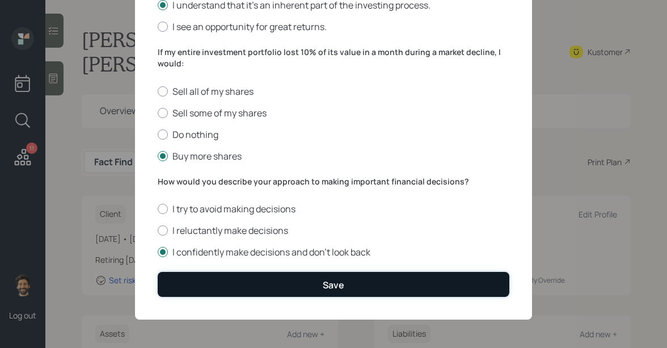
click at [192, 277] on button "Save" at bounding box center [334, 284] width 352 height 24
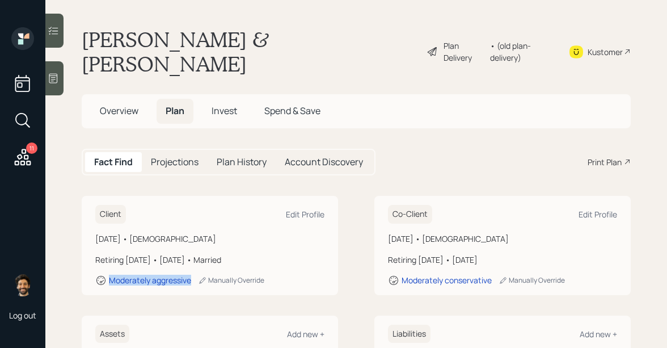
drag, startPoint x: 194, startPoint y: 256, endPoint x: 107, endPoint y: 256, distance: 86.7
click at [107, 274] on div "Moderately aggressive Manually Override" at bounding box center [209, 279] width 229 height 11
drag, startPoint x: 495, startPoint y: 256, endPoint x: 400, endPoint y: 253, distance: 94.7
click at [400, 274] on div "Moderately conservative Manually Override" at bounding box center [502, 279] width 229 height 11
click at [225, 104] on span "Invest" at bounding box center [224, 110] width 26 height 12
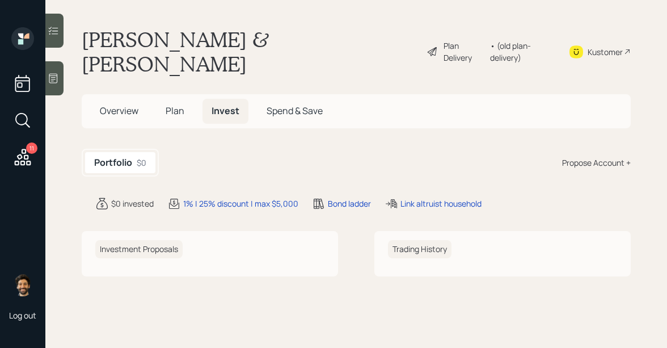
click at [585, 149] on div "Portfolio $0 Propose Account +" at bounding box center [356, 163] width 549 height 28
click at [579, 156] on div "Propose Account +" at bounding box center [596, 162] width 69 height 12
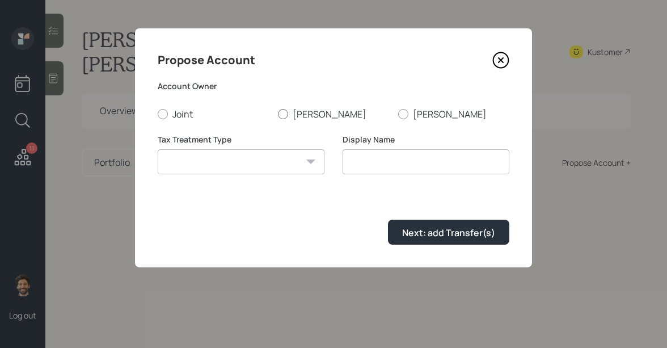
click at [288, 112] on label "Patti" at bounding box center [333, 114] width 111 height 12
click at [278, 113] on input "Patti" at bounding box center [277, 113] width 1 height 1
radio input "true"
click at [259, 165] on select "Roth Taxable Traditional" at bounding box center [241, 161] width 167 height 25
select select "traditional"
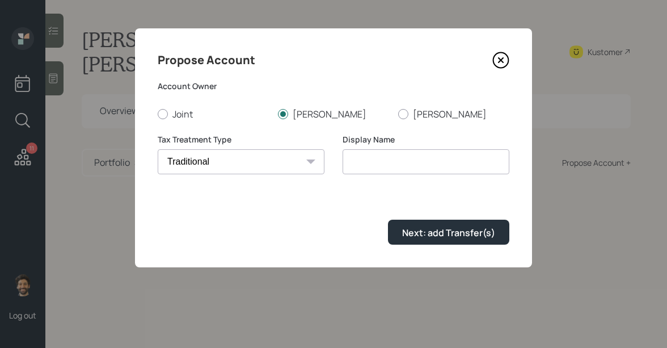
click at [158, 149] on select "Roth Taxable Traditional" at bounding box center [241, 161] width 167 height 25
type input "Traditional"
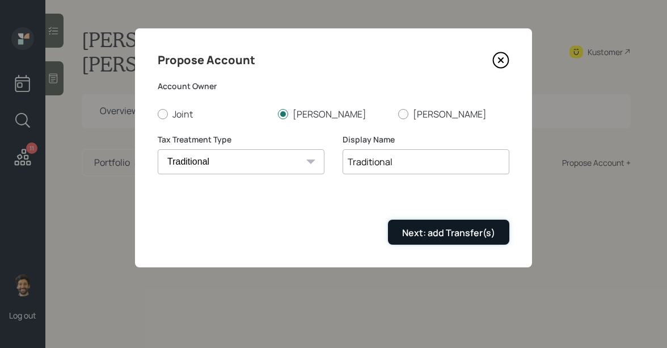
click at [408, 228] on div "Next: add Transfer(s)" at bounding box center [448, 232] width 93 height 12
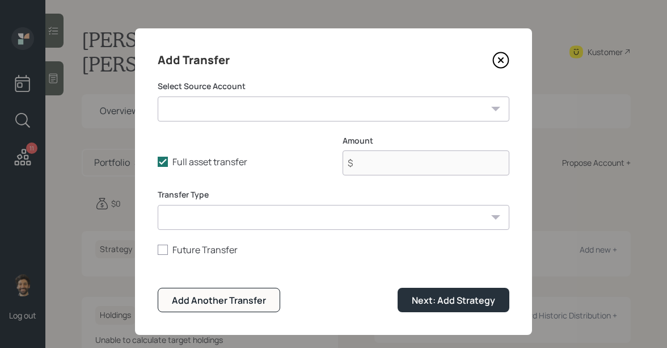
click at [249, 107] on select "Patti Previous 401k ($225,000 | 401(k)) Checking / Savings ($2,000 | Emergency …" at bounding box center [334, 108] width 352 height 25
select select "5e9c6743-67b4-47bf-a63d-dacd8dd650a8"
click at [158, 96] on select "Patti Previous 401k ($225,000 | 401(k)) Checking / Savings ($2,000 | Emergency …" at bounding box center [334, 108] width 352 height 25
type input "$ 225,000"
click at [205, 213] on select "ACAT Transfer Non ACAT Transfer Capitalize Rollover Rollover Deposit" at bounding box center [334, 217] width 352 height 25
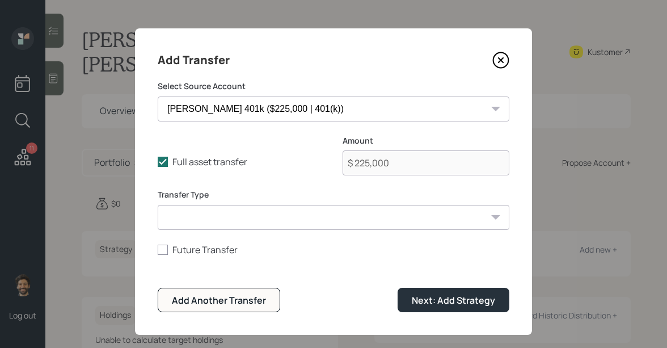
select select "acat_transfer"
click at [158, 205] on select "ACAT Transfer Non ACAT Transfer Capitalize Rollover Rollover Deposit" at bounding box center [334, 217] width 352 height 25
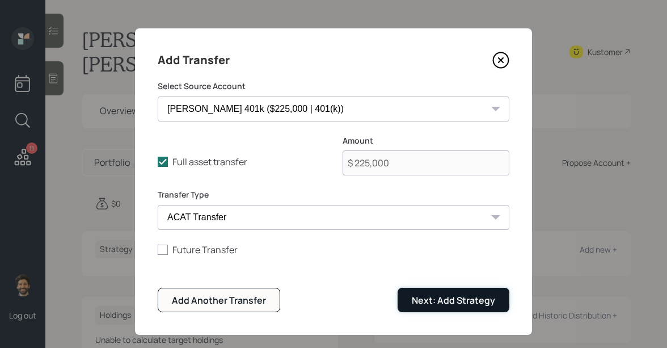
click at [431, 294] on div "Next: Add Strategy" at bounding box center [453, 300] width 83 height 12
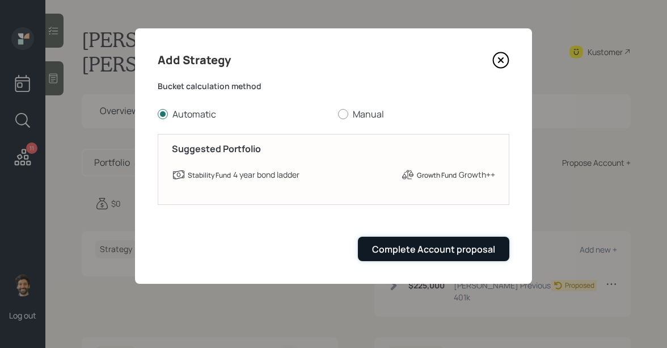
click at [457, 259] on button "Complete Account proposal" at bounding box center [433, 248] width 151 height 24
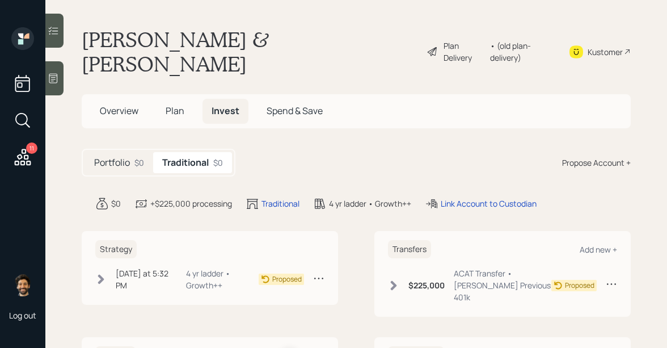
click at [590, 156] on div "Propose Account +" at bounding box center [596, 162] width 69 height 12
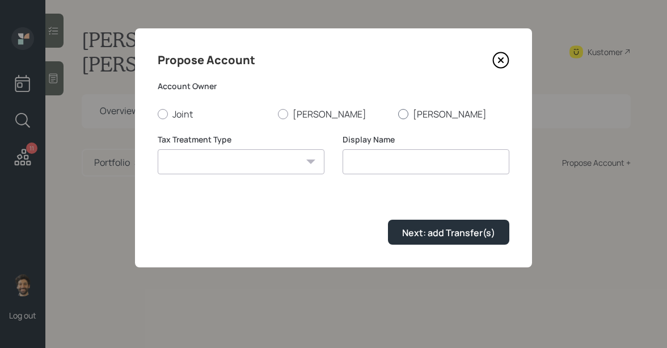
click at [425, 114] on label "Chris" at bounding box center [453, 114] width 111 height 12
click at [398, 114] on input "Chris" at bounding box center [397, 113] width 1 height 1
radio input "true"
click at [232, 163] on select "Roth Taxable Traditional" at bounding box center [241, 161] width 167 height 25
select select "traditional"
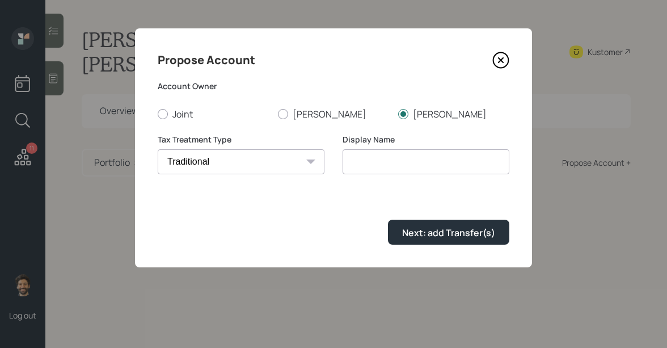
click at [158, 149] on select "Roth Taxable Traditional" at bounding box center [241, 161] width 167 height 25
type input "Traditional"
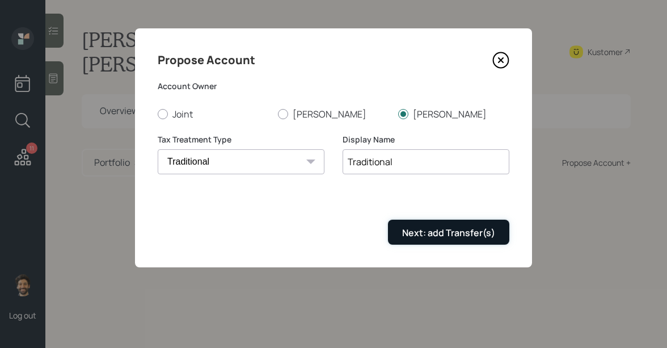
click at [426, 229] on div "Next: add Transfer(s)" at bounding box center [448, 232] width 93 height 12
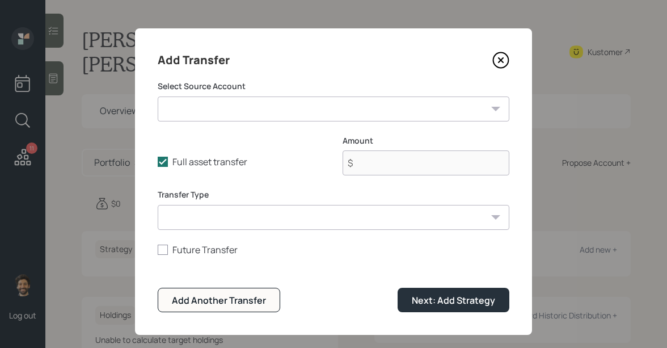
click at [256, 116] on select "Patti Previous 401k ($225,000 | 401(k)) Checking / Savings ($2,000 | Emergency …" at bounding box center [334, 108] width 352 height 25
select select "cad6265b-734b-4d6c-98dc-22b67ab9b6b1"
click at [158, 96] on select "Patti Previous 401k ($225,000 | 401(k)) Checking / Savings ($2,000 | Emergency …" at bounding box center [334, 108] width 352 height 25
type input "$ 62,000"
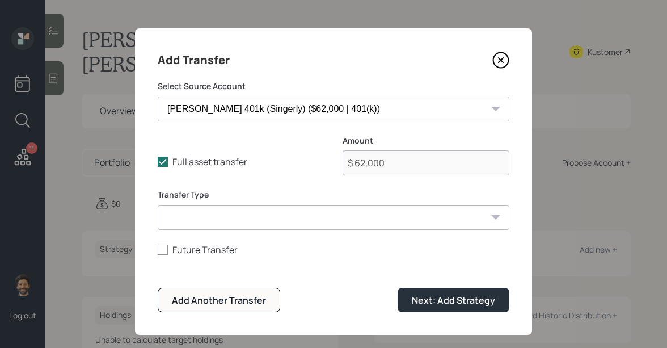
click at [238, 223] on select "ACAT Transfer Non ACAT Transfer Capitalize Rollover Rollover Deposit" at bounding box center [334, 217] width 352 height 25
select select "acat_transfer"
click at [158, 205] on select "ACAT Transfer Non ACAT Transfer Capitalize Rollover Rollover Deposit" at bounding box center [334, 217] width 352 height 25
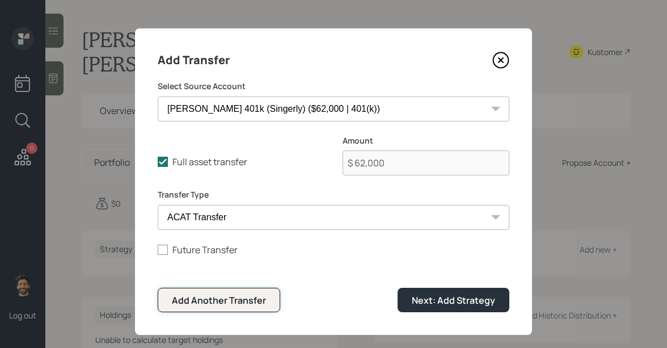
click at [212, 299] on div "Add Another Transfer" at bounding box center [219, 300] width 94 height 12
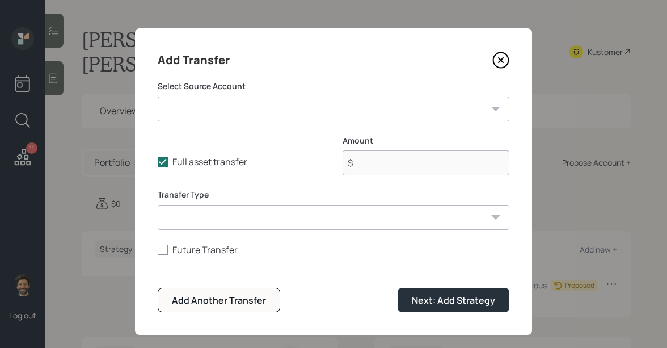
click at [244, 110] on select "Patti Previous 401k ($225,000 | 401(k)) Checking / Savings ($2,000 | Emergency …" at bounding box center [334, 108] width 352 height 25
select select "9df5ea2d-aa25-4eb9-93e1-df698545fbc0"
click at [158, 96] on select "Patti Previous 401k ($225,000 | 401(k)) Checking / Savings ($2,000 | Emergency …" at bounding box center [334, 108] width 352 height 25
type input "$ 10,000"
click at [219, 232] on form "Select Source Account Patti Previous 401k ($225,000 | 401(k)) Checking / Saving…" at bounding box center [334, 196] width 352 height 231
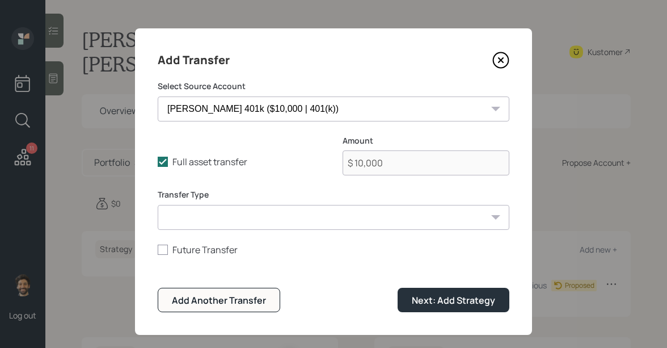
click at [213, 222] on select "ACAT Transfer Non ACAT Transfer Capitalize Rollover Rollover Deposit" at bounding box center [334, 217] width 352 height 25
select select "acat_transfer"
click at [158, 205] on select "ACAT Transfer Non ACAT Transfer Capitalize Rollover Rollover Deposit" at bounding box center [334, 217] width 352 height 25
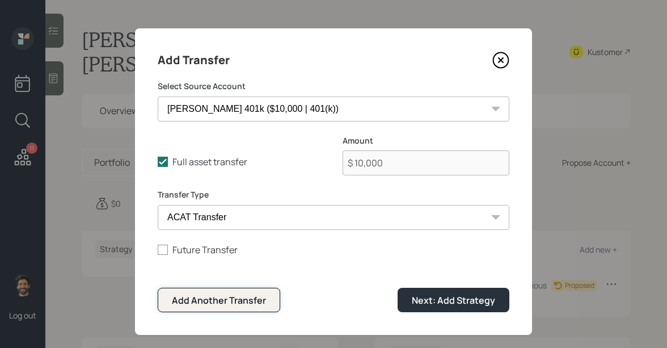
click at [205, 299] on div "Add Another Transfer" at bounding box center [219, 300] width 94 height 12
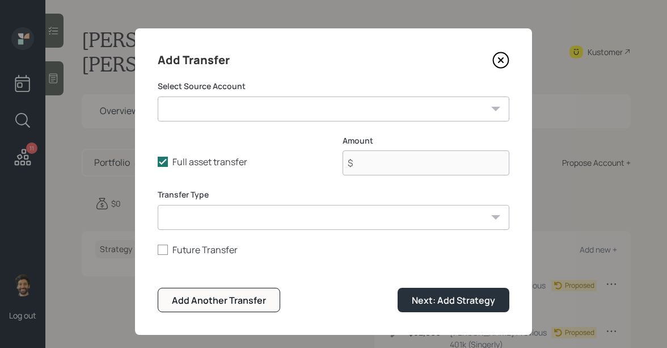
click at [239, 112] on select "Patti Previous 401k ($225,000 | 401(k)) Checking / Savings ($2,000 | Emergency …" at bounding box center [334, 108] width 352 height 25
select select "c98db8df-a046-4093-bae3-d49aab891b80"
click at [158, 96] on select "Patti Previous 401k ($225,000 | 401(k)) Checking / Savings ($2,000 | Emergency …" at bounding box center [334, 108] width 352 height 25
type input "$ 19,000"
click at [225, 218] on select "ACAT Transfer Non ACAT Transfer Capitalize Rollover Rollover Deposit" at bounding box center [334, 217] width 352 height 25
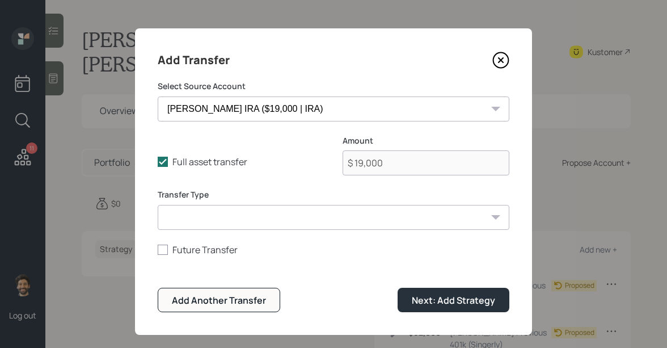
select select "acat_transfer"
click at [158, 205] on select "ACAT Transfer Non ACAT Transfer Capitalize Rollover Rollover Deposit" at bounding box center [334, 217] width 352 height 25
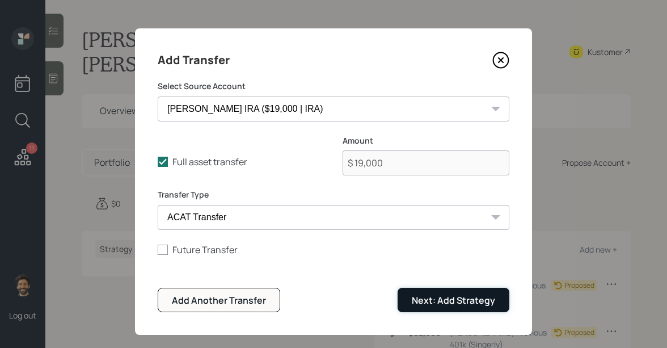
click at [437, 295] on div "Next: Add Strategy" at bounding box center [453, 300] width 83 height 12
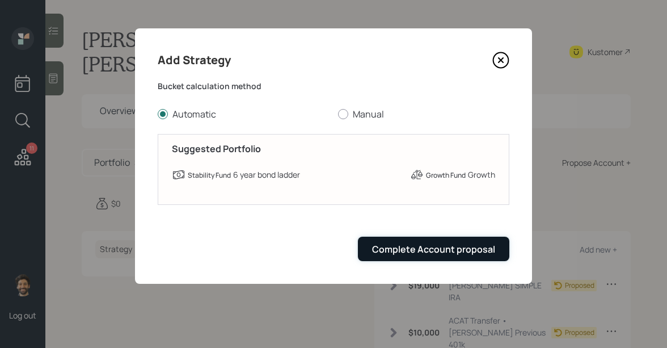
click at [435, 245] on div "Complete Account proposal" at bounding box center [433, 249] width 123 height 12
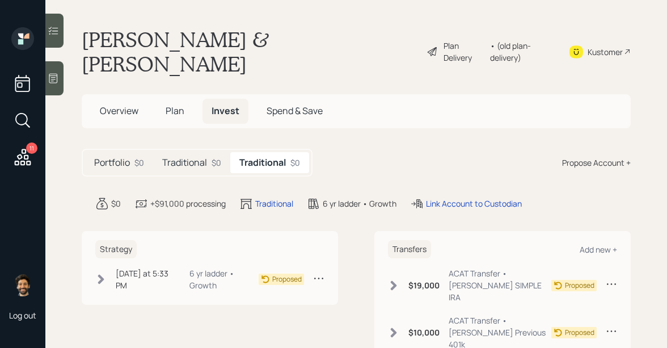
click at [515, 40] on div "• (old plan-delivery)" at bounding box center [522, 52] width 65 height 24
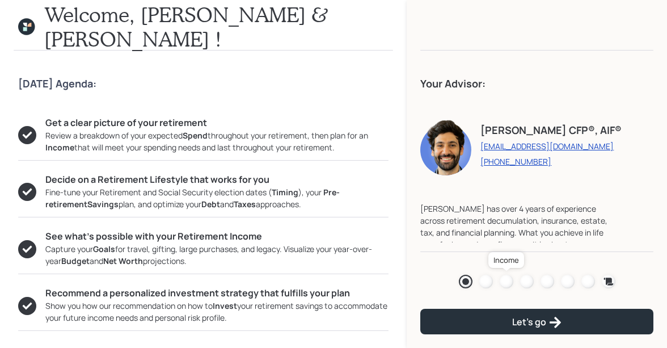
click at [506, 280] on div at bounding box center [507, 281] width 14 height 14
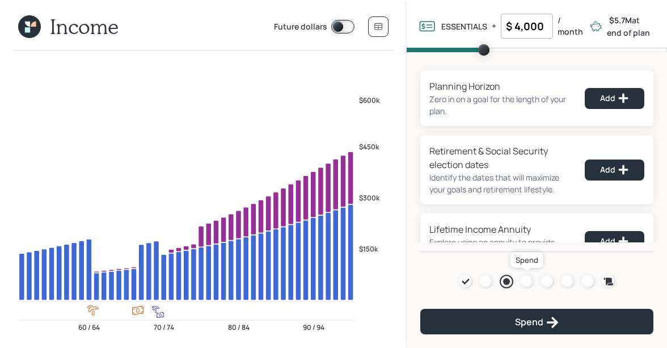
click at [520, 281] on div at bounding box center [527, 281] width 14 height 14
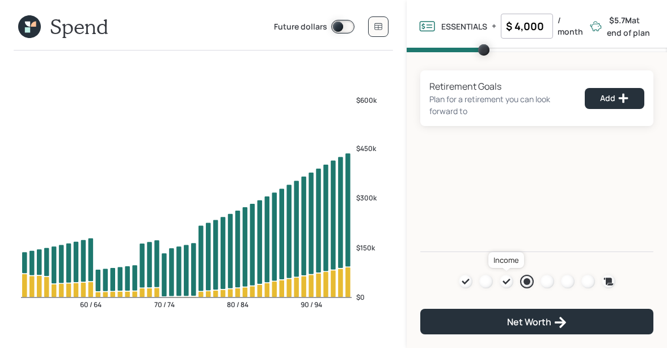
click at [510, 280] on icon at bounding box center [506, 281] width 9 height 9
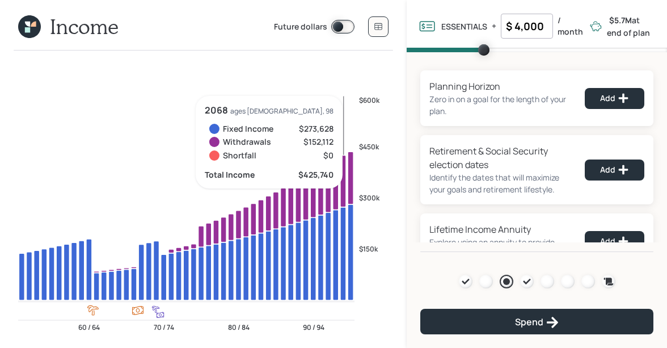
click at [536, 23] on input "$ 4,000" at bounding box center [527, 26] width 52 height 25
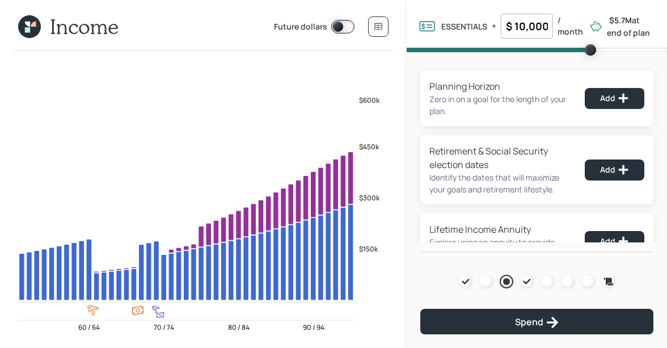
click at [448, 57] on div "Planning Horizon Zero in on a goal for the length of your plan. Add Retirement …" at bounding box center [537, 152] width 260 height 200
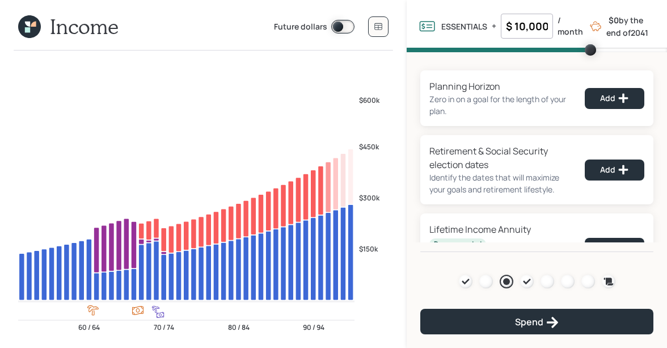
click at [515, 26] on input "$ 10,000" at bounding box center [527, 26] width 52 height 25
click at [417, 63] on div "Planning Horizon Zero in on a goal for the length of your plan. Add Retirement …" at bounding box center [537, 152] width 260 height 200
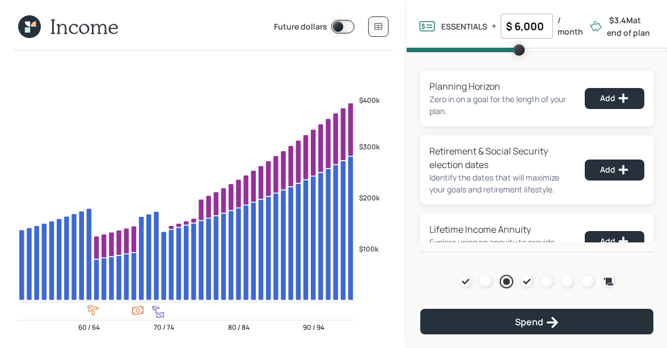
click at [532, 31] on input "$ 6,000" at bounding box center [527, 26] width 52 height 25
click at [412, 68] on div "Planning Horizon Zero in on a goal for the length of your plan. Add Retirement …" at bounding box center [537, 152] width 260 height 200
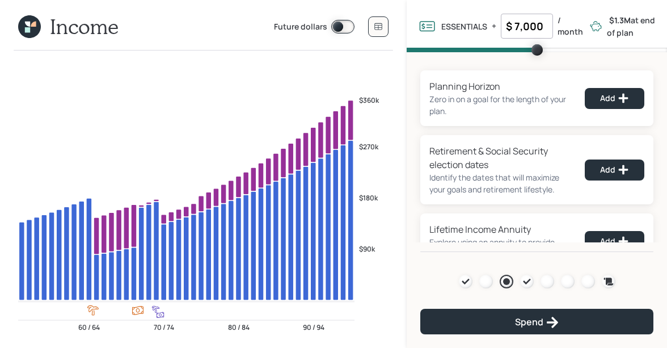
click at [520, 28] on input "$ 7,000" at bounding box center [527, 26] width 52 height 25
type input "$ 4,000"
click at [413, 61] on div "Planning Horizon Zero in on a goal for the length of your plan. Add Retirement …" at bounding box center [537, 152] width 260 height 200
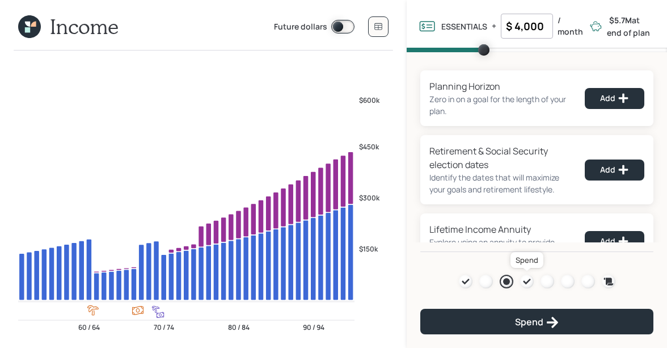
click at [527, 282] on icon at bounding box center [526, 281] width 7 height 6
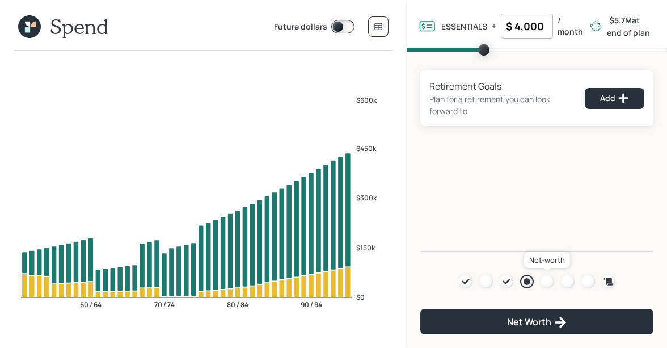
click at [543, 281] on div at bounding box center [547, 281] width 14 height 14
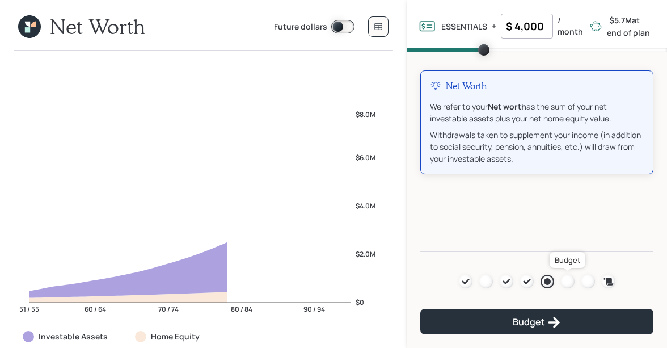
click at [563, 278] on div at bounding box center [568, 281] width 14 height 14
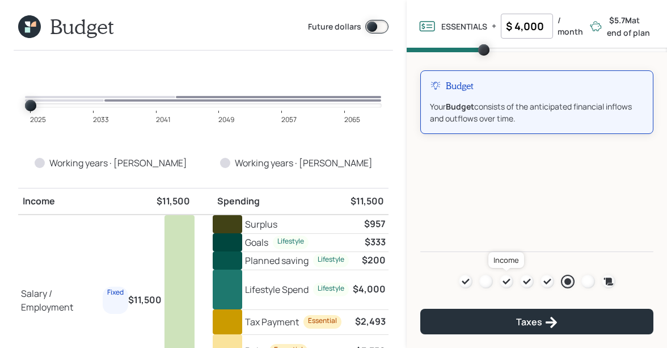
click at [509, 283] on icon at bounding box center [506, 281] width 9 height 9
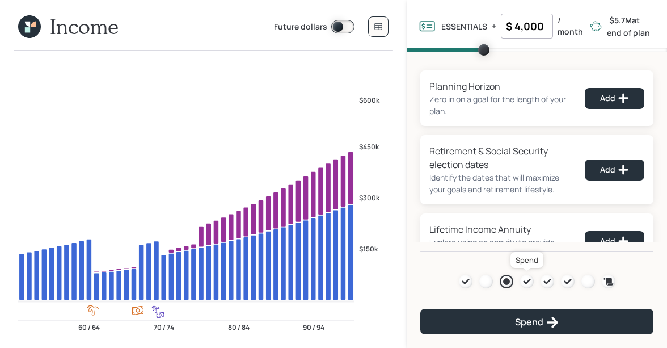
click at [530, 282] on icon at bounding box center [526, 281] width 9 height 9
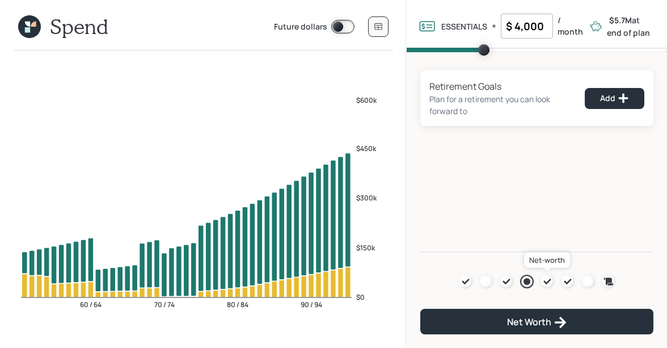
click at [543, 281] on icon at bounding box center [547, 281] width 9 height 9
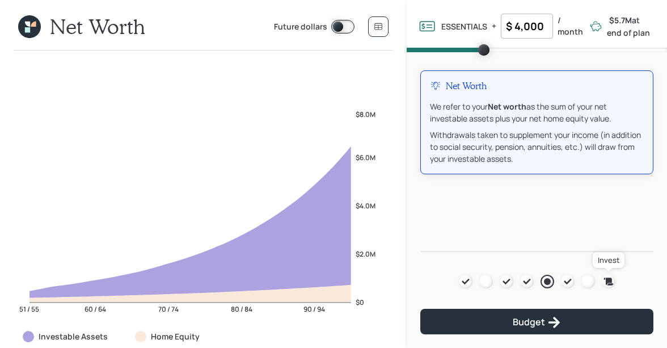
click at [606, 280] on icon at bounding box center [608, 280] width 10 height 7
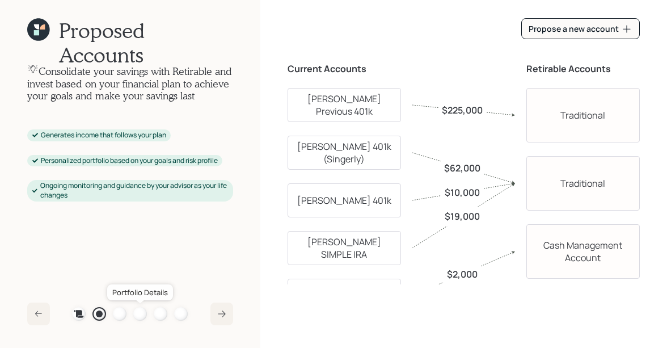
click at [141, 312] on div at bounding box center [140, 314] width 14 height 14
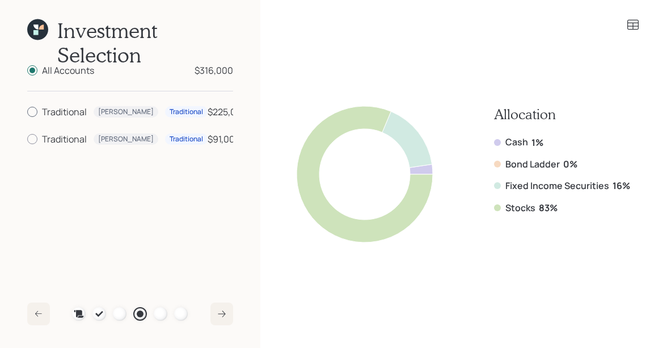
click at [43, 111] on div "Traditional" at bounding box center [64, 112] width 45 height 14
click at [27, 112] on input "Traditional Patti Traditional $225,000" at bounding box center [27, 112] width 1 height 1
radio input "true"
radio input "false"
click at [41, 138] on label "Traditional Chris Traditional $91,000" at bounding box center [130, 139] width 206 height 14
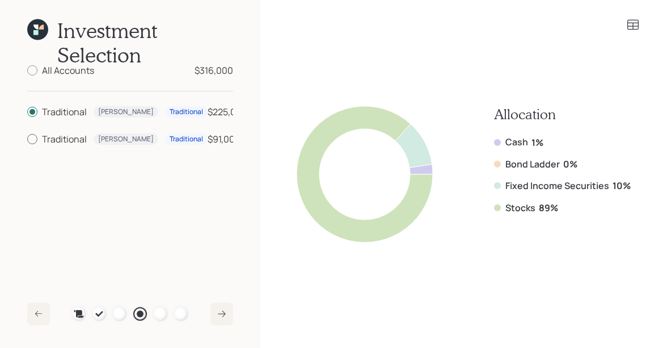
click at [27, 139] on input "Traditional Chris Traditional $91,000" at bounding box center [27, 139] width 1 height 1
radio input "true"
click at [47, 112] on div "Traditional" at bounding box center [64, 112] width 45 height 14
click at [27, 112] on input "Traditional Patti Traditional $225,000" at bounding box center [27, 112] width 1 height 1
radio input "true"
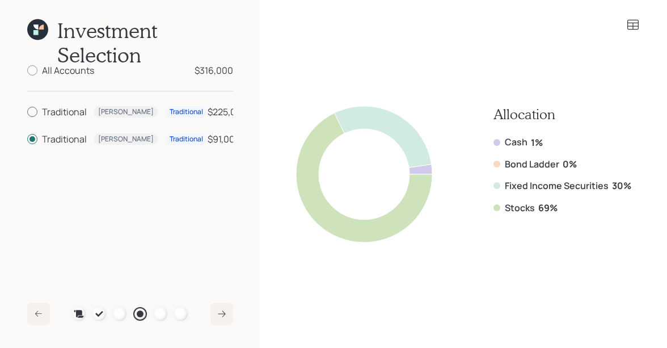
radio input "false"
click at [45, 71] on div "All Accounts" at bounding box center [68, 71] width 52 height 14
click at [27, 71] on input "All Accounts $316,000" at bounding box center [27, 70] width 1 height 1
radio input "true"
radio input "false"
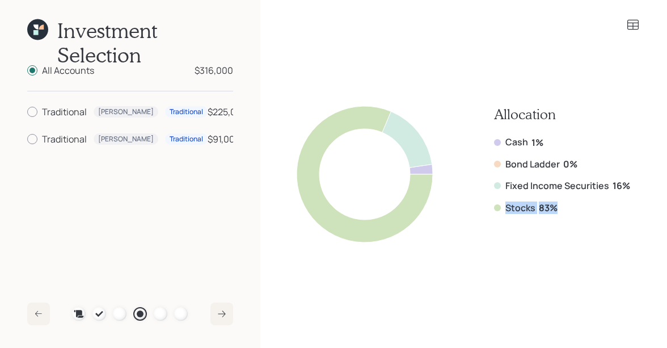
drag, startPoint x: 557, startPoint y: 204, endPoint x: 514, endPoint y: 200, distance: 43.3
click at [514, 200] on div "Cash 1% Bond Ladder 0% Fixed Income Securities 16% Stocks 83%" at bounding box center [562, 175] width 136 height 78
click at [96, 312] on icon at bounding box center [99, 313] width 9 height 9
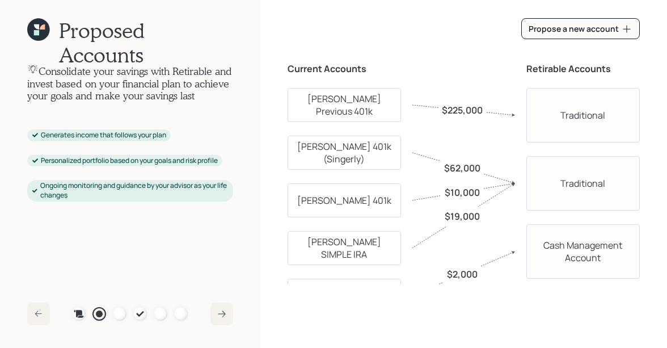
click at [574, 112] on div "Traditional" at bounding box center [582, 115] width 113 height 54
select select "traditional"
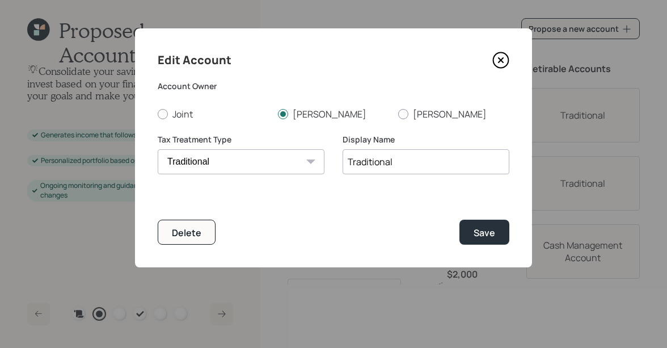
click at [348, 163] on input "Traditional" at bounding box center [425, 161] width 167 height 25
type input "Patti's Traditional"
click at [194, 235] on div "Delete" at bounding box center [186, 232] width 29 height 12
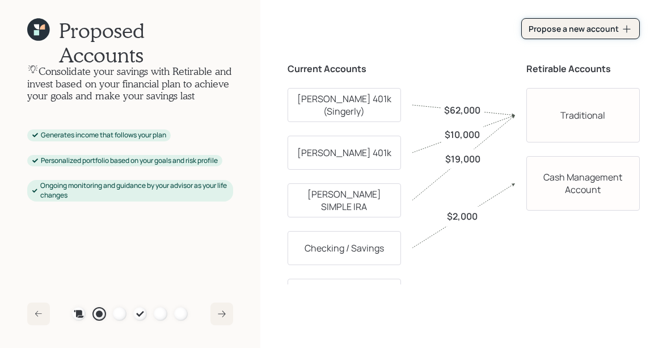
click at [619, 31] on div "Propose a new account" at bounding box center [580, 28] width 104 height 11
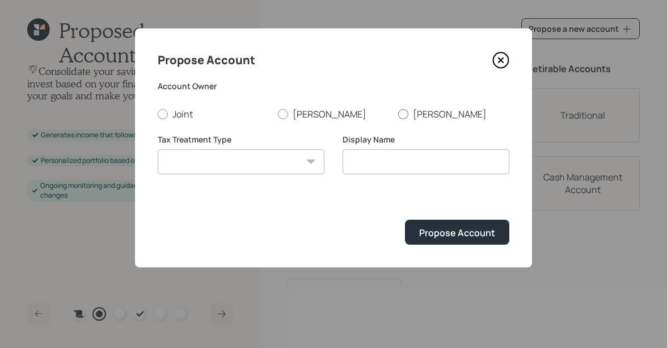
click at [413, 111] on label "Chris" at bounding box center [453, 114] width 111 height 12
click at [398, 113] on input "Chris" at bounding box center [397, 113] width 1 height 1
radio input "true"
click at [297, 114] on label "Patti" at bounding box center [333, 114] width 111 height 12
click at [278, 114] on input "Patti" at bounding box center [277, 113] width 1 height 1
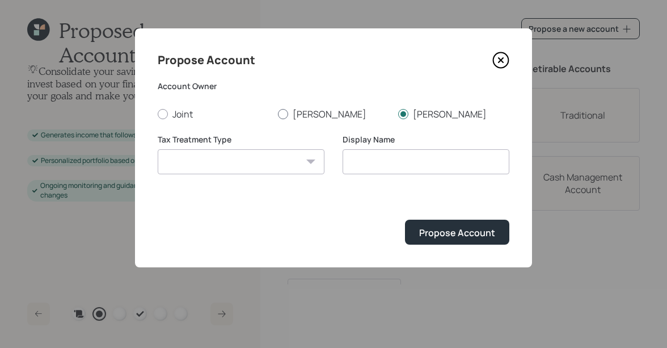
radio input "true"
click at [245, 170] on select "Roth Taxable Traditional" at bounding box center [241, 161] width 167 height 25
select select "traditional"
click at [158, 149] on select "Roth Taxable Traditional" at bounding box center [241, 161] width 167 height 25
click at [368, 161] on input "Traditional" at bounding box center [425, 161] width 167 height 25
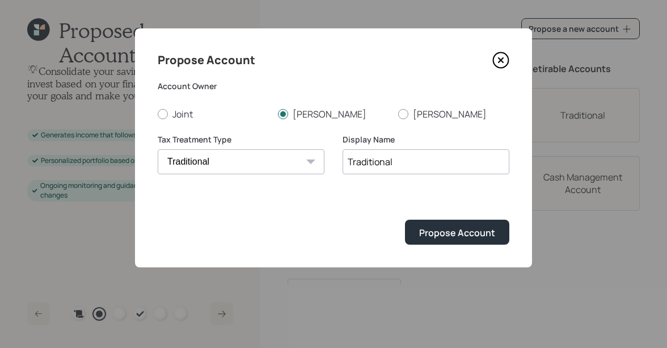
click at [347, 163] on input "Traditional" at bounding box center [425, 161] width 167 height 25
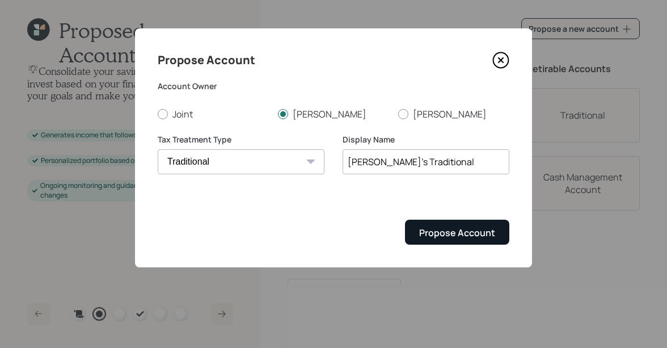
type input "Patti's Traditional"
click at [446, 240] on button "Propose Account" at bounding box center [457, 231] width 104 height 24
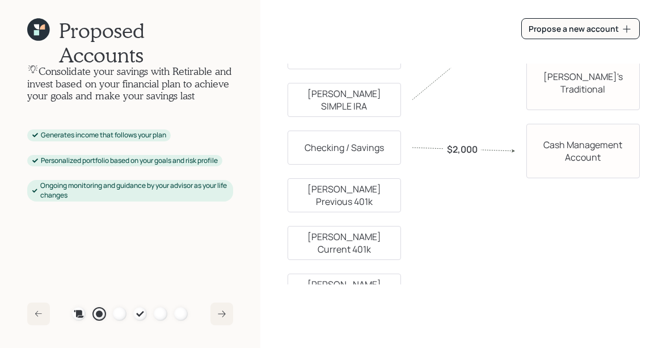
scroll to position [83, 0]
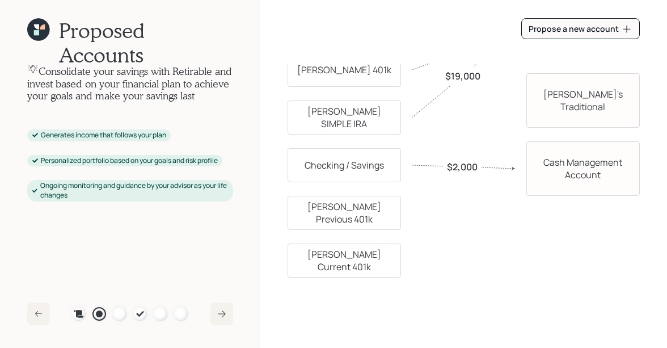
click at [362, 210] on div "Patti Previous 401k" at bounding box center [343, 213] width 113 height 34
click at [548, 108] on div "Patti's Traditional" at bounding box center [582, 100] width 113 height 54
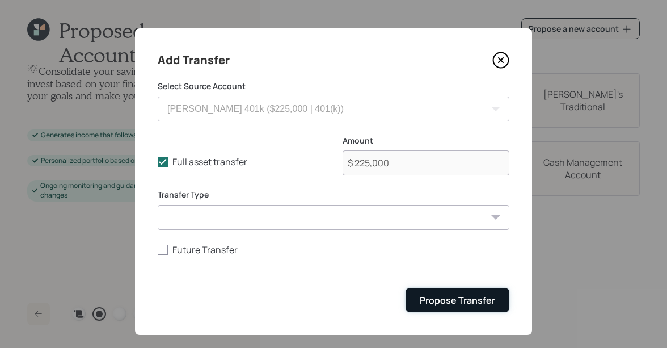
click at [433, 297] on div "Propose Transfer" at bounding box center [457, 300] width 75 height 12
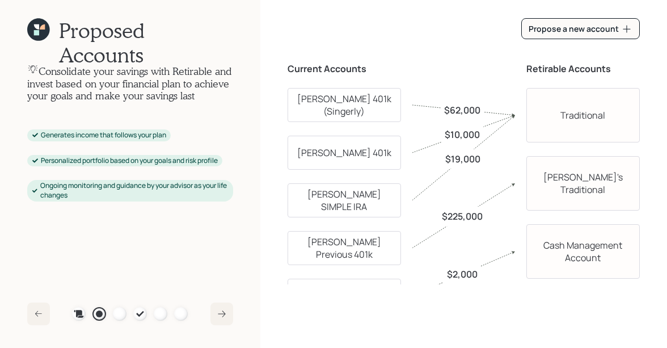
click at [553, 126] on div "Traditional" at bounding box center [582, 115] width 113 height 54
select select "traditional"
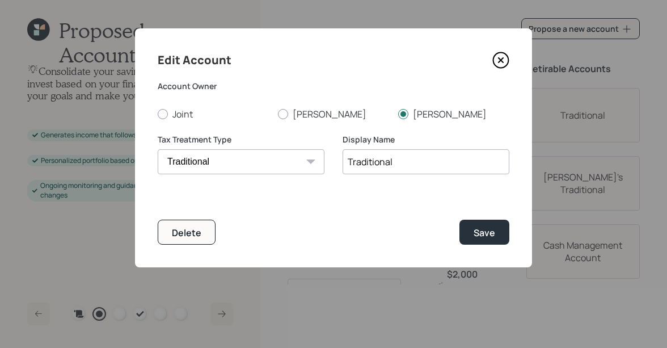
click at [347, 163] on input "Traditional" at bounding box center [425, 161] width 167 height 25
type input "Chris' Traditional"
click at [477, 239] on button "Save" at bounding box center [484, 231] width 50 height 24
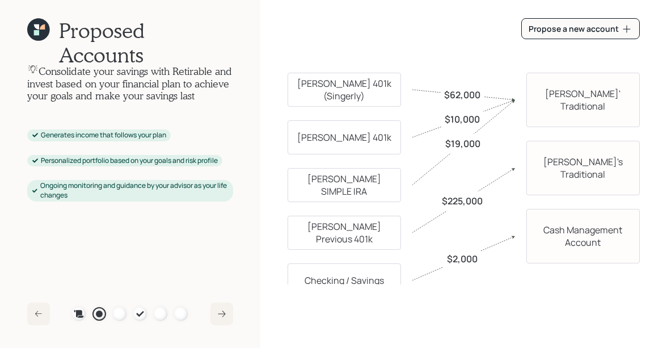
scroll to position [21, 0]
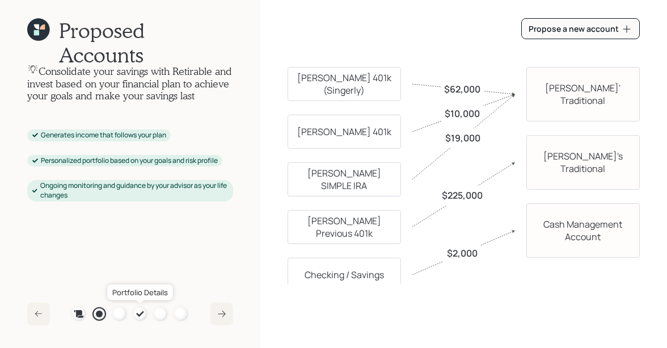
click at [140, 315] on icon at bounding box center [140, 313] width 9 height 9
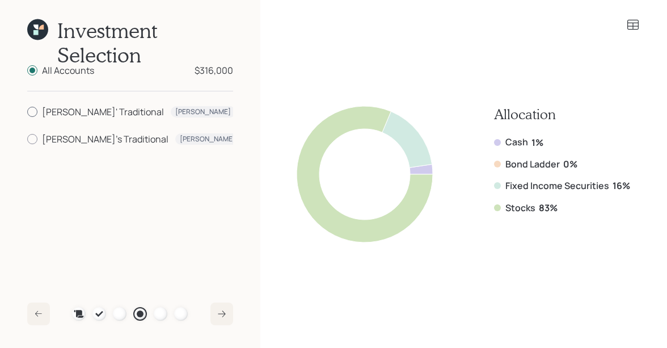
click at [71, 112] on div "Chris' Traditional" at bounding box center [103, 112] width 122 height 14
click at [27, 112] on input "Chris' Traditional Chris Traditional $91,000" at bounding box center [27, 112] width 1 height 1
radio input "true"
radio input "false"
drag, startPoint x: 561, startPoint y: 209, endPoint x: 495, endPoint y: 208, distance: 65.8
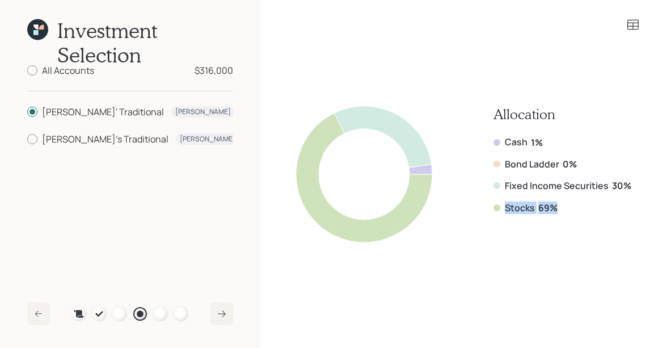
click at [495, 208] on div "Stocks 69%" at bounding box center [562, 207] width 138 height 12
click at [66, 138] on div "Patti's Traditional" at bounding box center [105, 139] width 126 height 14
click at [27, 139] on input "Patti's Traditional Patti Traditional $225,000" at bounding box center [27, 139] width 1 height 1
radio input "true"
drag, startPoint x: 560, startPoint y: 210, endPoint x: 504, endPoint y: 210, distance: 56.1
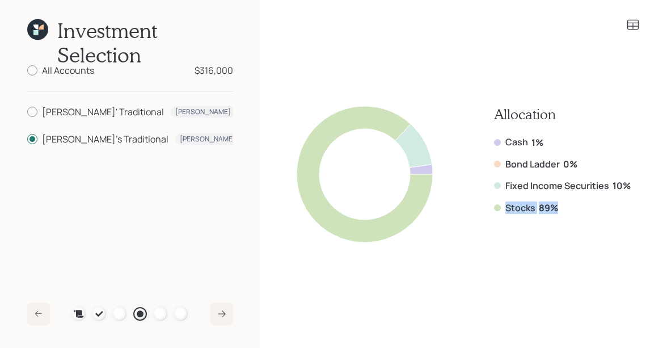
click at [504, 210] on div "Stocks 89%" at bounding box center [562, 207] width 137 height 12
click at [548, 211] on b "89%" at bounding box center [548, 207] width 19 height 12
drag, startPoint x: 560, startPoint y: 210, endPoint x: 495, endPoint y: 211, distance: 64.6
click at [495, 211] on div "Stocks 89%" at bounding box center [562, 207] width 137 height 12
click at [89, 112] on div "Chris' Traditional" at bounding box center [103, 112] width 122 height 14
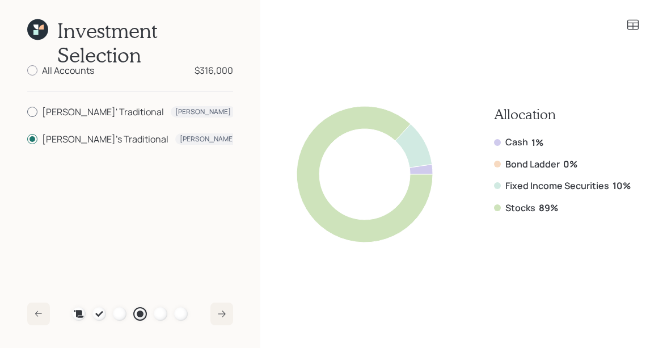
click at [27, 112] on input "Chris' Traditional Chris Traditional $91,000" at bounding box center [27, 112] width 1 height 1
radio input "true"
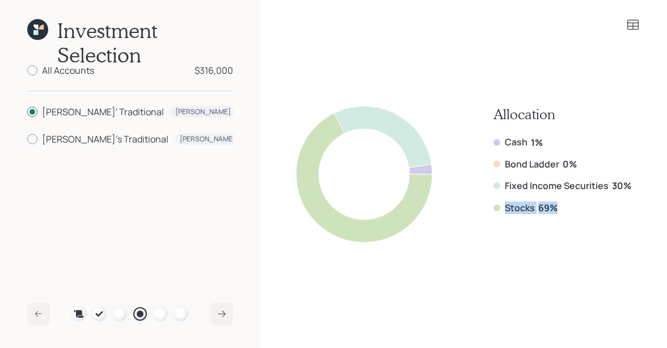
drag, startPoint x: 560, startPoint y: 208, endPoint x: 502, endPoint y: 208, distance: 57.8
click at [502, 208] on div "Stocks 69%" at bounding box center [562, 207] width 138 height 12
click at [633, 23] on icon at bounding box center [632, 25] width 11 height 10
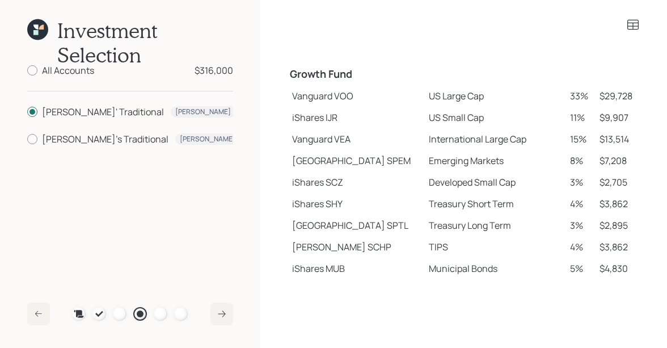
scroll to position [206, 0]
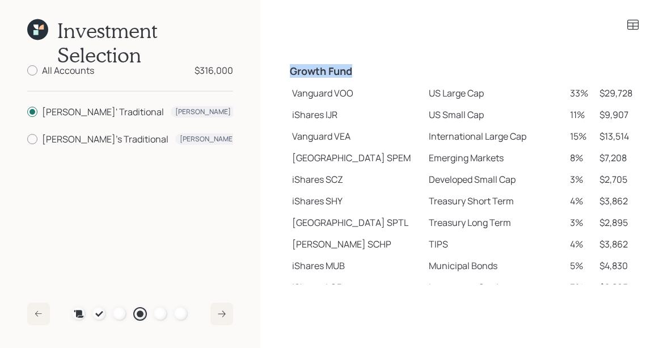
drag, startPoint x: 289, startPoint y: 69, endPoint x: 355, endPoint y: 70, distance: 66.3
click at [355, 70] on h4 "Growth Fund" at bounding box center [356, 71] width 132 height 12
click at [303, 98] on td "Vanguard VOO" at bounding box center [355, 93] width 137 height 22
drag, startPoint x: 291, startPoint y: 116, endPoint x: 325, endPoint y: 116, distance: 33.5
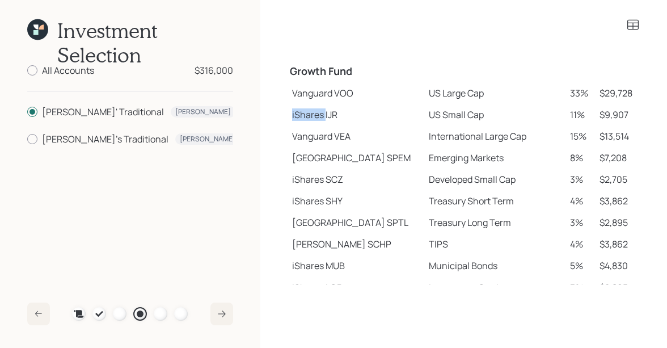
click at [325, 116] on td "iShares IJR" at bounding box center [355, 115] width 137 height 22
drag, startPoint x: 290, startPoint y: 156, endPoint x: 343, endPoint y: 160, distance: 52.9
click at [343, 160] on td "State Street SPEM" at bounding box center [355, 158] width 137 height 22
drag, startPoint x: 293, startPoint y: 244, endPoint x: 322, endPoint y: 244, distance: 28.9
click at [322, 244] on td "Schwab SCHP" at bounding box center [355, 244] width 137 height 22
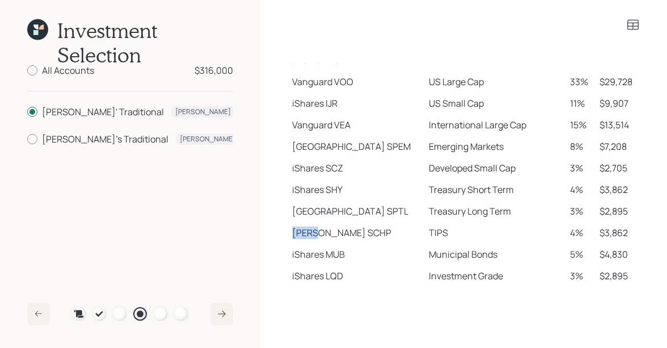
scroll to position [217, 0]
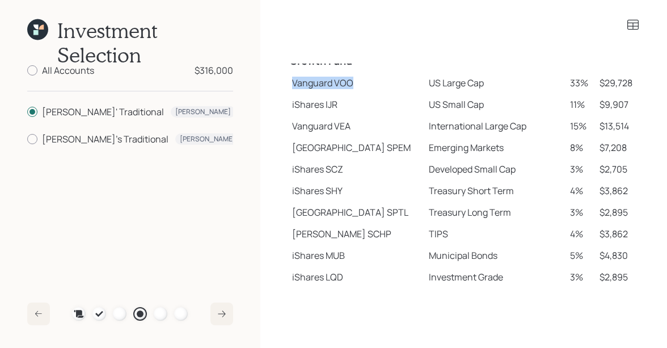
drag, startPoint x: 293, startPoint y: 83, endPoint x: 374, endPoint y: 83, distance: 81.6
click at [374, 83] on td "Vanguard VOO" at bounding box center [355, 83] width 137 height 22
click at [337, 86] on td "Vanguard VOO" at bounding box center [355, 83] width 137 height 22
drag, startPoint x: 291, startPoint y: 83, endPoint x: 450, endPoint y: 84, distance: 158.2
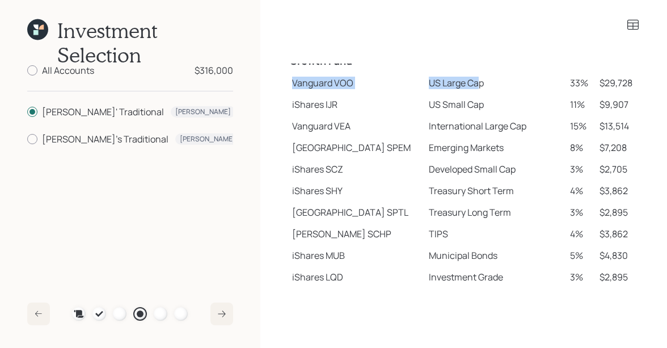
click at [450, 84] on tr "Vanguard VOO US Large Cap 33% $29,728" at bounding box center [463, 83] width 352 height 22
click at [450, 84] on td "US Large Cap" at bounding box center [494, 83] width 141 height 22
drag, startPoint x: 396, startPoint y: 84, endPoint x: 452, endPoint y: 87, distance: 56.2
click at [452, 87] on td "US Large Cap" at bounding box center [494, 83] width 141 height 22
drag, startPoint x: 397, startPoint y: 104, endPoint x: 459, endPoint y: 107, distance: 61.3
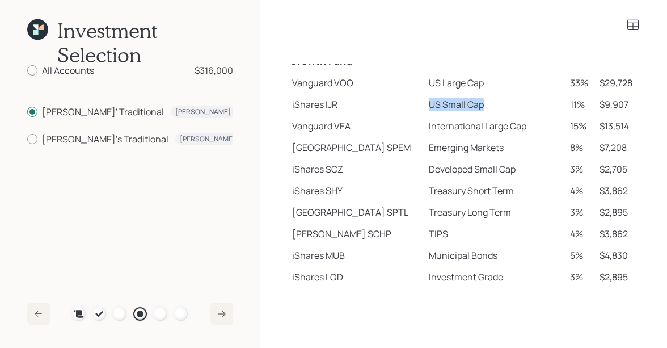
click at [459, 107] on td "US Small Cap" at bounding box center [494, 105] width 141 height 22
drag, startPoint x: 391, startPoint y: 129, endPoint x: 501, endPoint y: 134, distance: 110.7
click at [501, 134] on tr "Vanguard VEA International Large Cap 15% $13,514" at bounding box center [463, 126] width 352 height 22
drag, startPoint x: 397, startPoint y: 148, endPoint x: 485, endPoint y: 153, distance: 88.0
click at [485, 153] on td "Emerging Markets" at bounding box center [494, 148] width 141 height 22
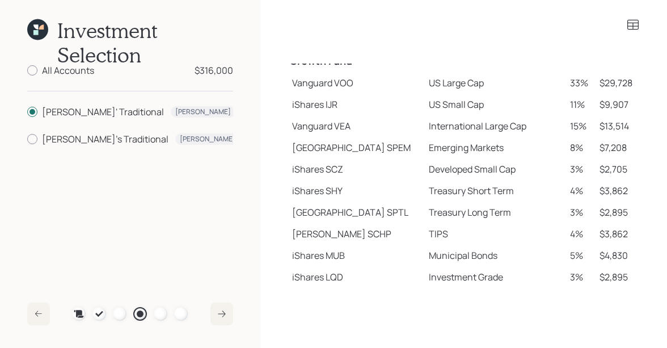
click at [633, 24] on icon at bounding box center [633, 25] width 14 height 14
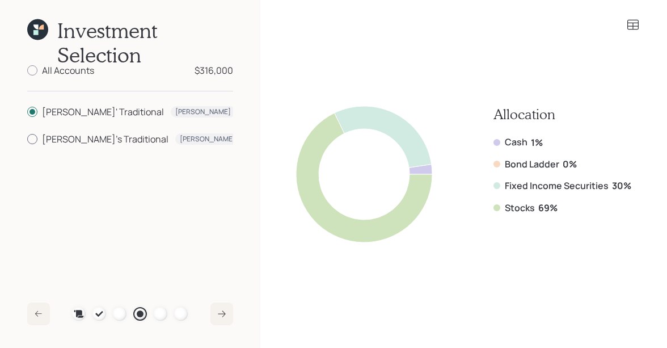
click at [46, 141] on div "Patti's Traditional" at bounding box center [105, 139] width 126 height 14
click at [27, 139] on input "Patti's Traditional Patti Traditional $225,000" at bounding box center [27, 139] width 1 height 1
radio input "true"
radio input "false"
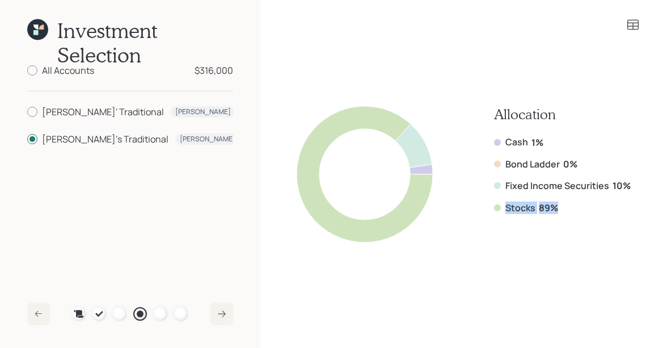
drag, startPoint x: 556, startPoint y: 206, endPoint x: 498, endPoint y: 206, distance: 57.8
click at [498, 206] on div "Stocks 89%" at bounding box center [562, 207] width 137 height 12
click at [162, 311] on div at bounding box center [161, 314] width 14 height 14
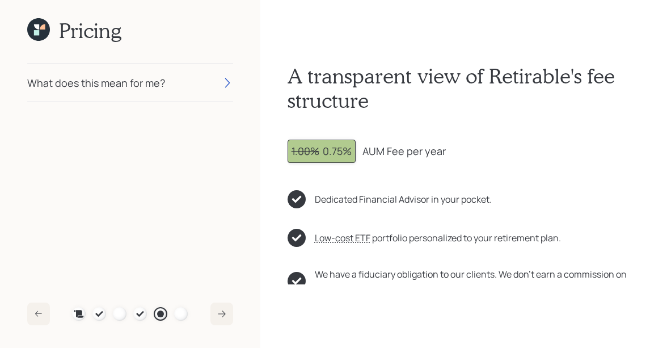
click at [39, 31] on icon at bounding box center [36, 32] width 5 height 5
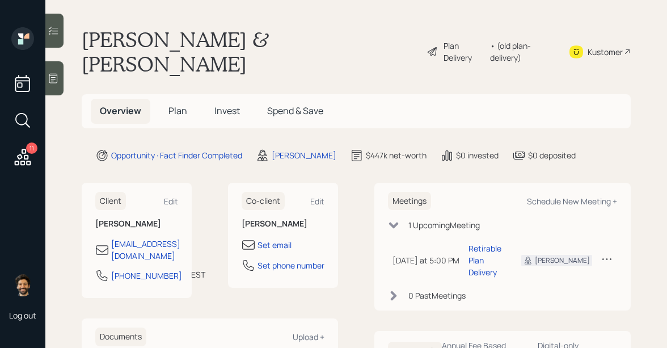
click at [523, 40] on div "• (old plan-delivery)" at bounding box center [522, 52] width 65 height 24
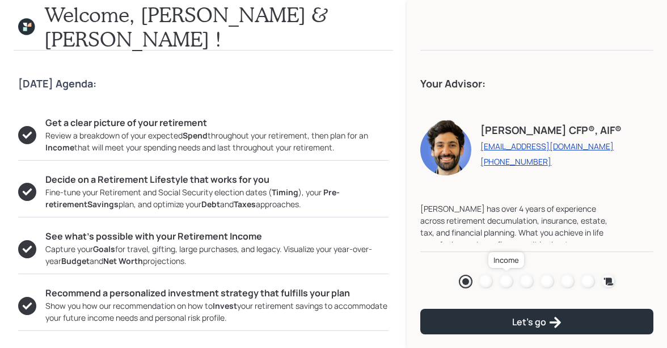
click at [507, 283] on div at bounding box center [507, 281] width 14 height 14
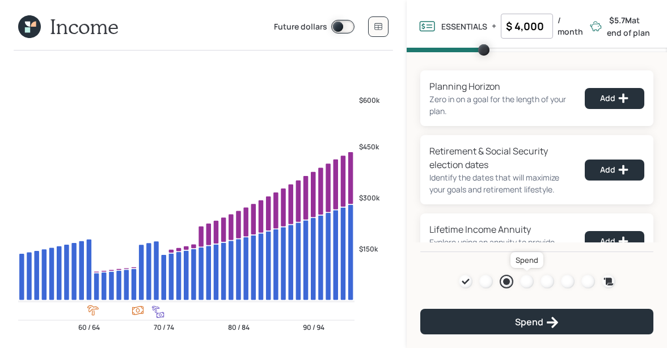
click at [520, 282] on div at bounding box center [527, 281] width 14 height 14
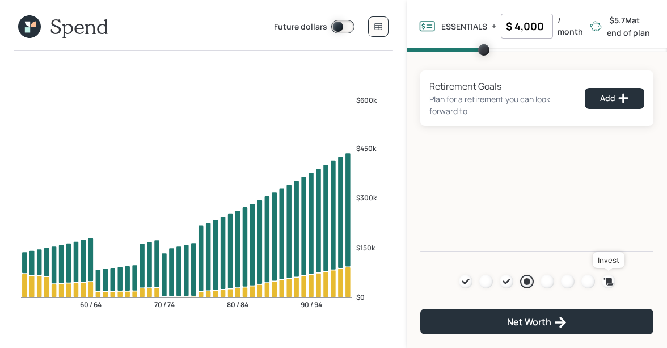
click at [609, 281] on icon at bounding box center [608, 280] width 10 height 7
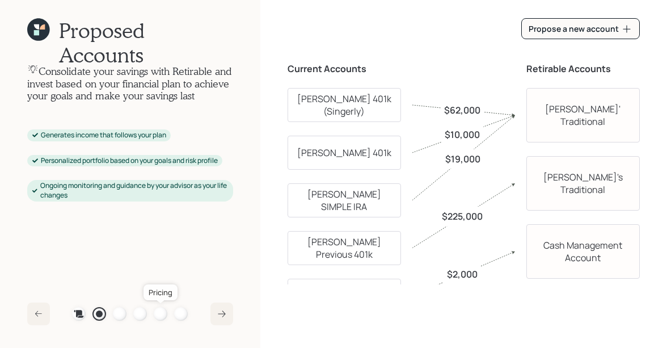
click at [159, 312] on div at bounding box center [161, 314] width 14 height 14
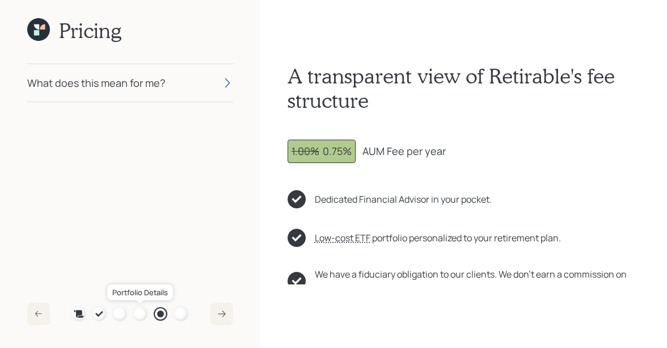
click at [138, 314] on div at bounding box center [140, 314] width 14 height 14
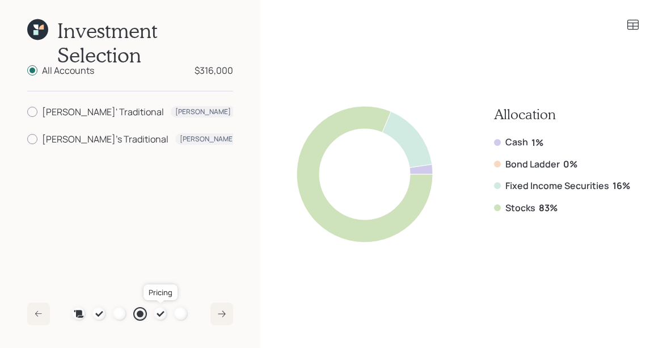
click at [160, 314] on icon at bounding box center [160, 314] width 7 height 6
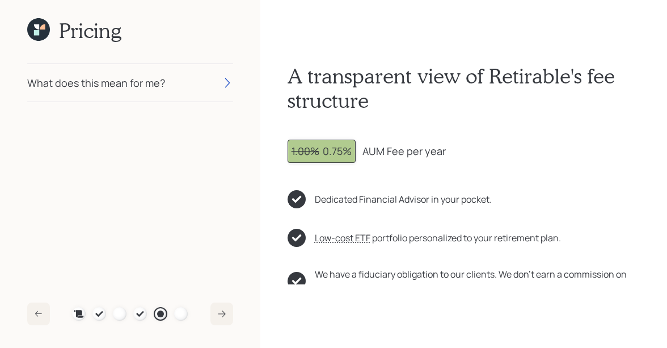
click at [330, 152] on div "1.00% 0.75%" at bounding box center [321, 150] width 60 height 15
drag, startPoint x: 322, startPoint y: 151, endPoint x: 355, endPoint y: 154, distance: 33.5
click at [355, 154] on div "1.00% 0.75% AUM Fee per year" at bounding box center [463, 150] width 352 height 23
click at [347, 160] on div "1.00% 0.75%" at bounding box center [321, 150] width 68 height 23
drag, startPoint x: 321, startPoint y: 152, endPoint x: 442, endPoint y: 155, distance: 121.4
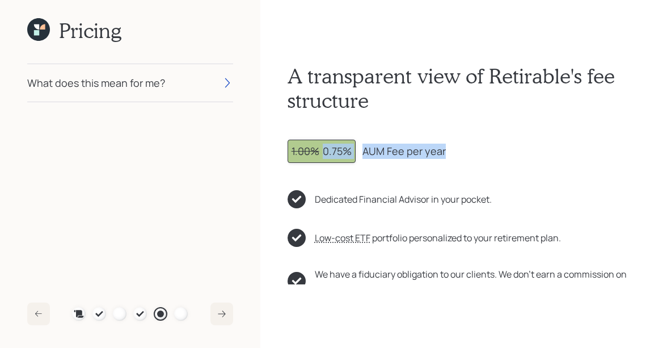
click at [442, 155] on div "1.00% 0.75% AUM Fee per year" at bounding box center [463, 150] width 352 height 23
click at [37, 28] on icon at bounding box center [36, 26] width 5 height 5
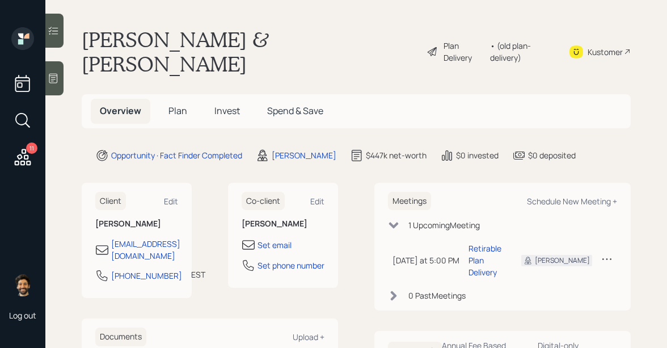
click at [177, 99] on h5 "Plan" at bounding box center [177, 111] width 37 height 24
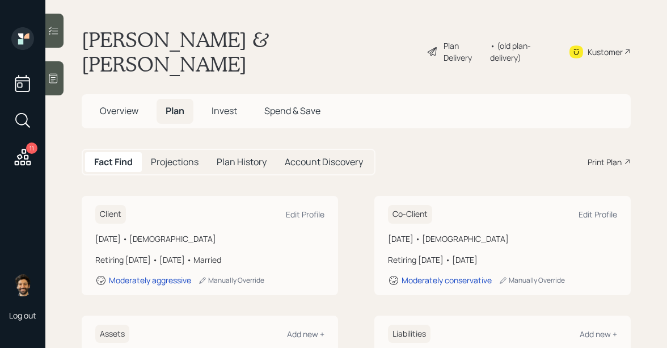
click at [130, 104] on span "Overview" at bounding box center [119, 110] width 39 height 12
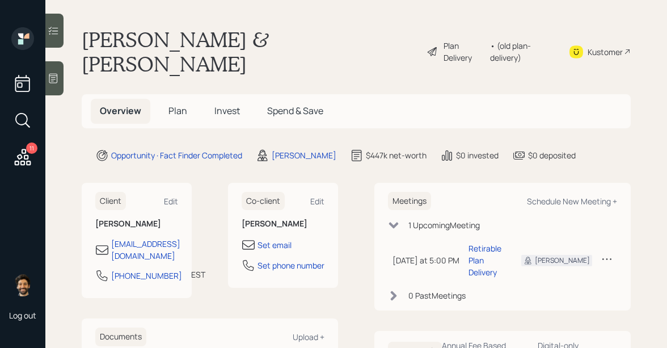
click at [184, 104] on span "Plan" at bounding box center [177, 110] width 19 height 12
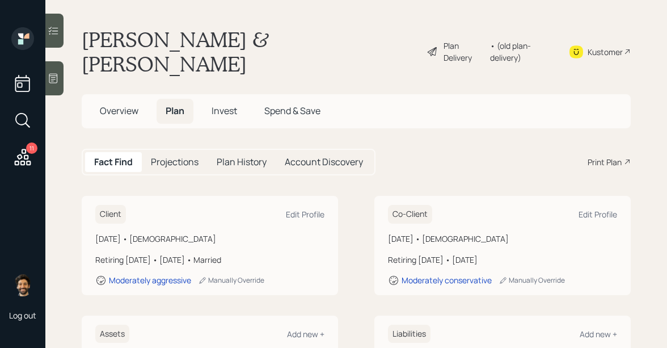
click at [609, 156] on div "Print Plan" at bounding box center [604, 162] width 34 height 12
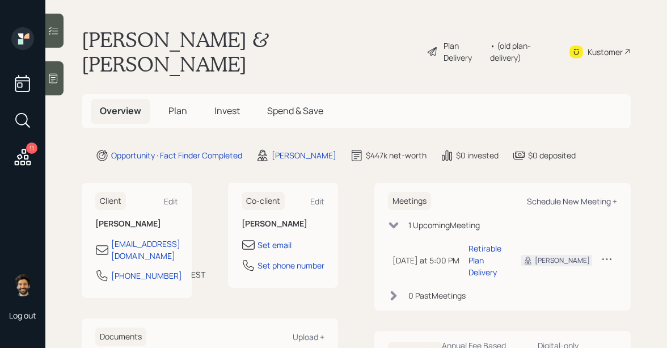
click at [547, 196] on div "Schedule New Meeting +" at bounding box center [572, 201] width 90 height 11
select select "f14b762f-c7c2-4b89-9227-8fa891345eea"
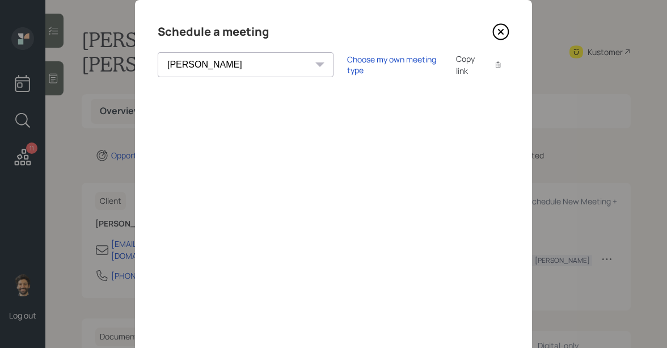
scroll to position [15, 0]
